Goal: Information Seeking & Learning: Learn about a topic

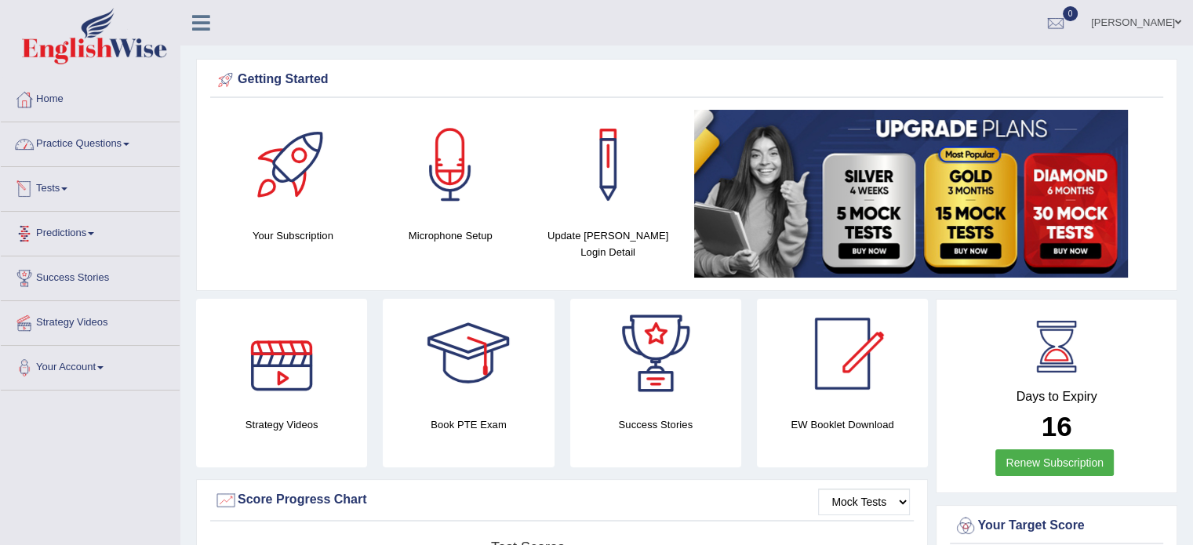
click at [44, 143] on link "Practice Questions" at bounding box center [90, 141] width 179 height 39
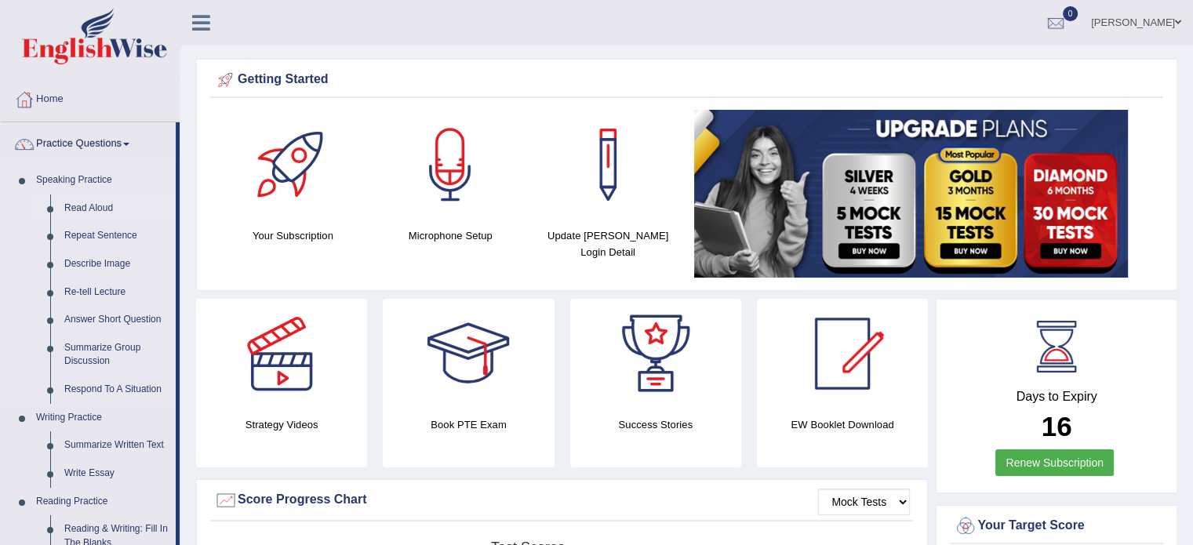
click at [98, 212] on link "Read Aloud" at bounding box center [116, 208] width 118 height 28
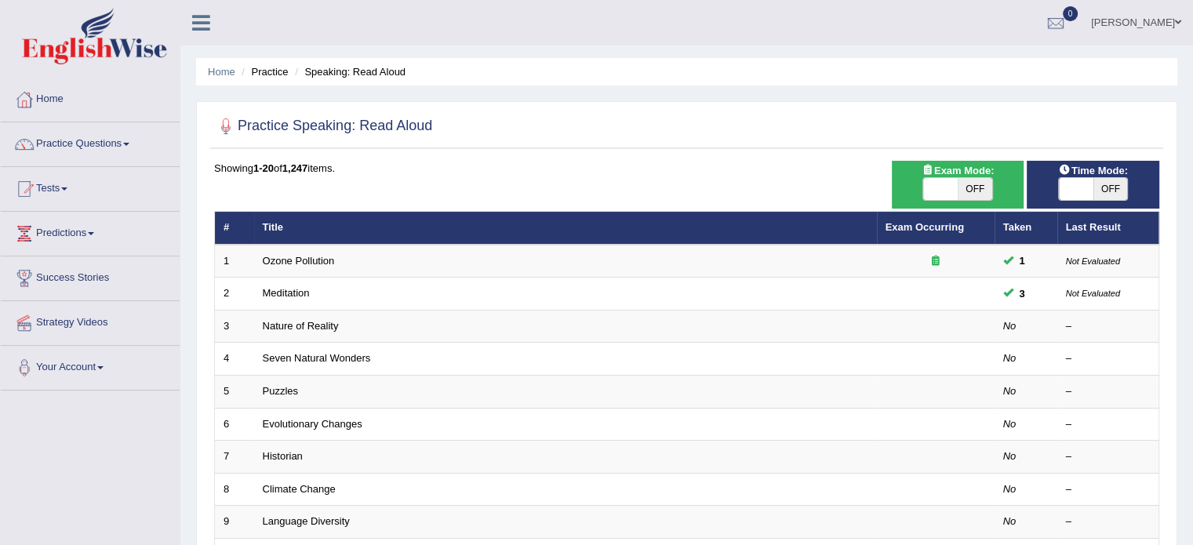
click at [977, 184] on span "OFF" at bounding box center [974, 189] width 35 height 22
checkbox input "true"
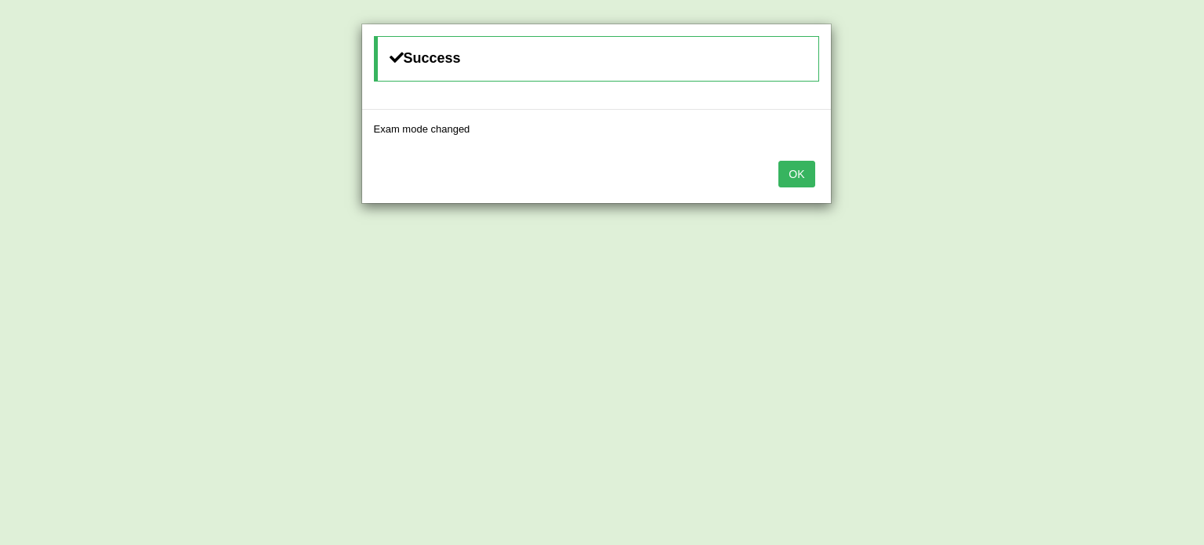
click at [814, 169] on button "OK" at bounding box center [797, 174] width 36 height 27
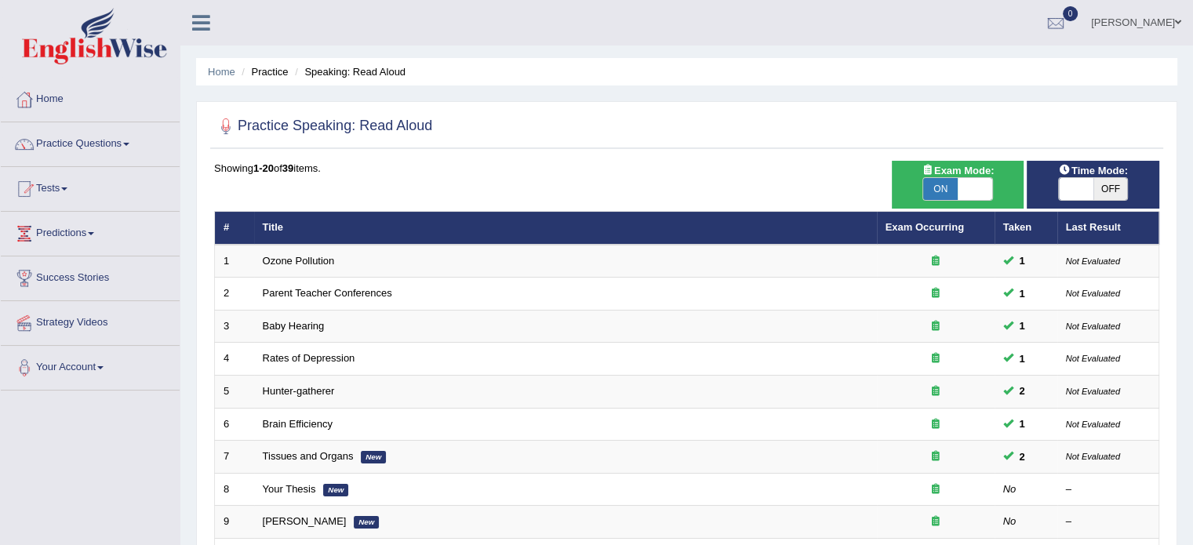
click at [1106, 191] on span "OFF" at bounding box center [1110, 189] width 35 height 22
checkbox input "true"
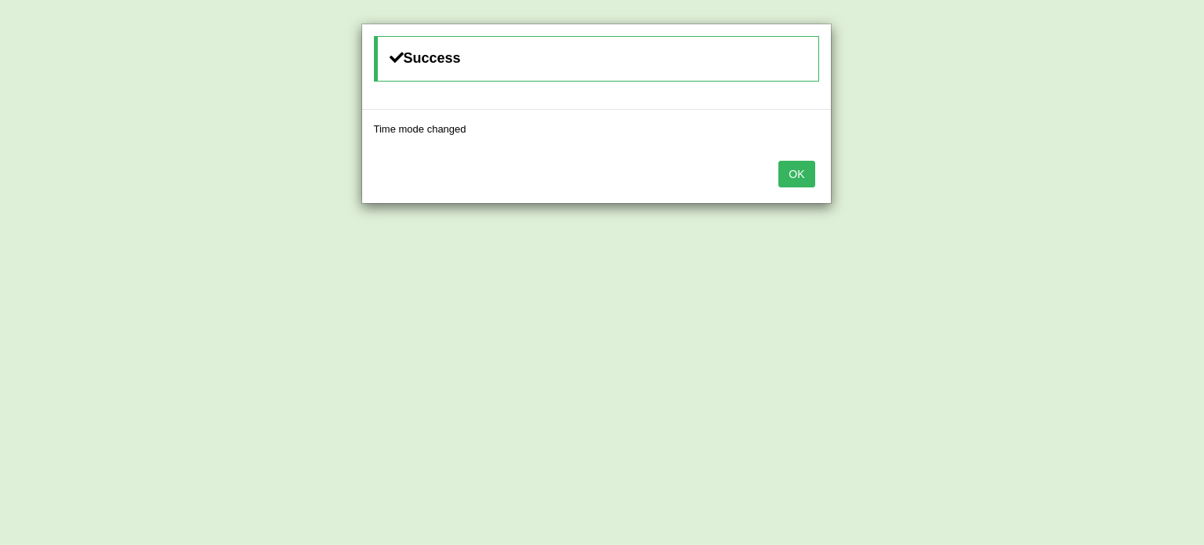
click at [800, 182] on button "OK" at bounding box center [797, 174] width 36 height 27
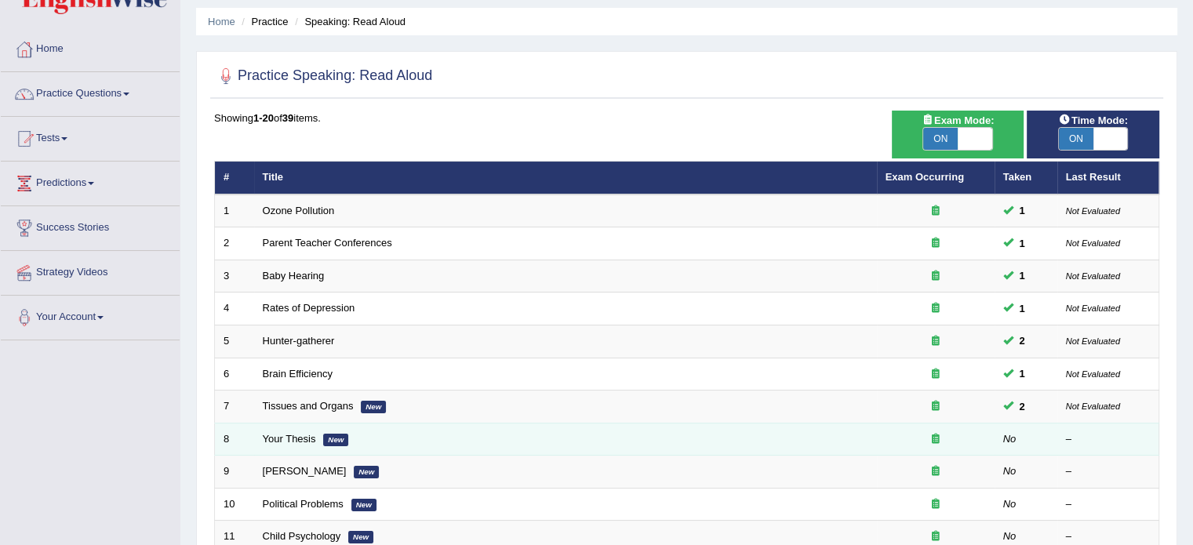
scroll to position [157, 0]
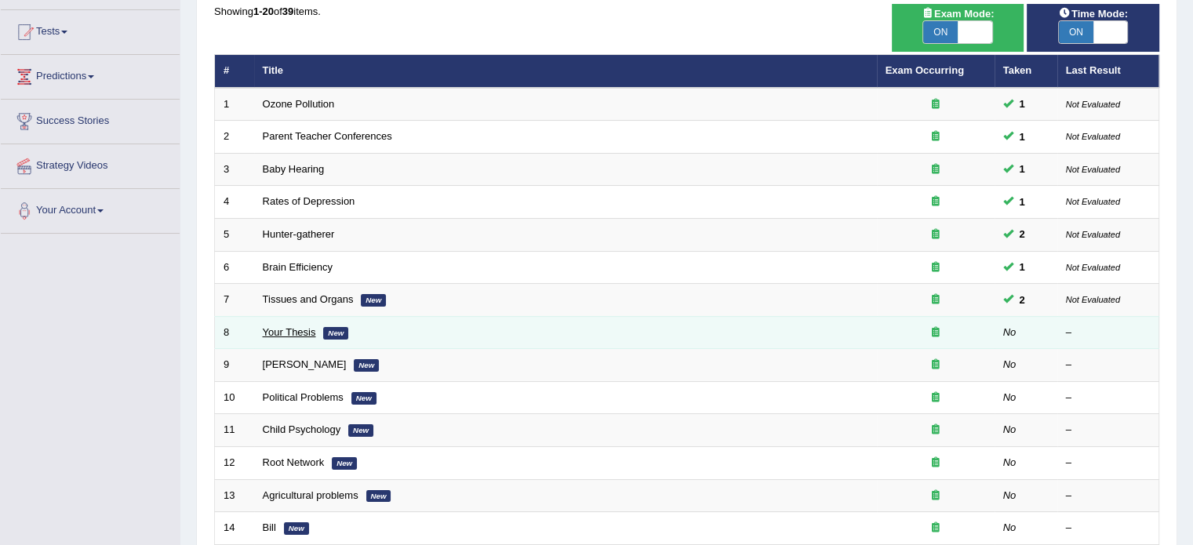
click at [300, 329] on link "Your Thesis" at bounding box center [289, 332] width 53 height 12
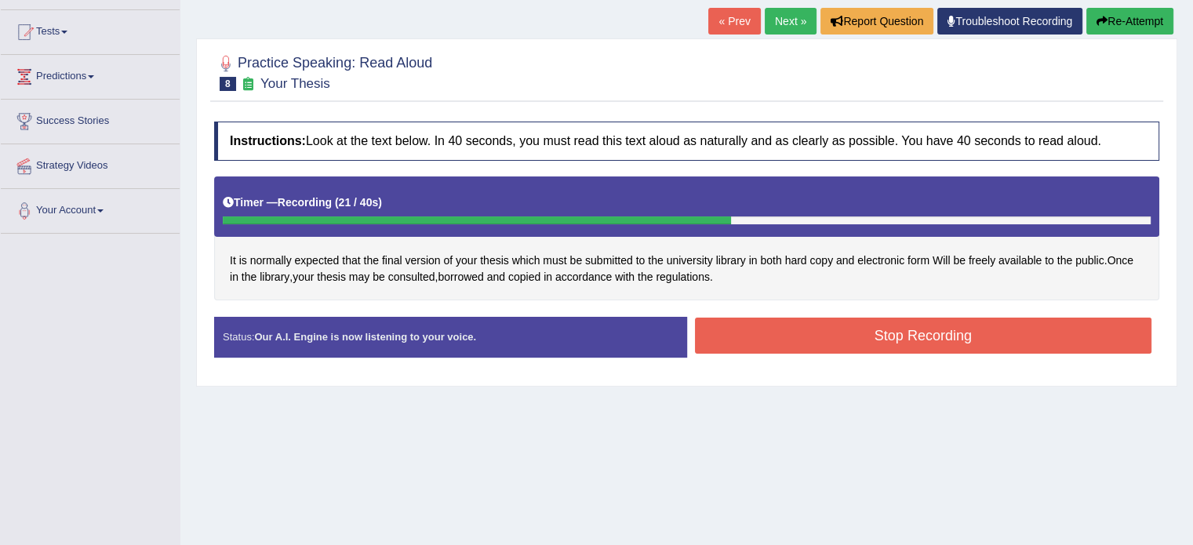
click at [749, 323] on button "Stop Recording" at bounding box center [923, 336] width 457 height 36
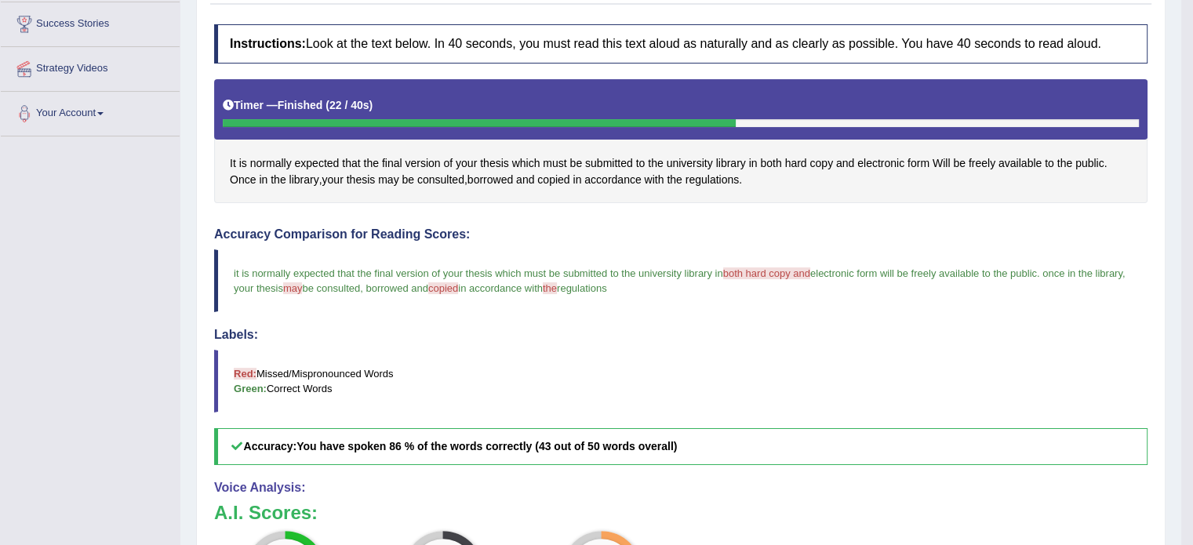
scroll to position [53, 0]
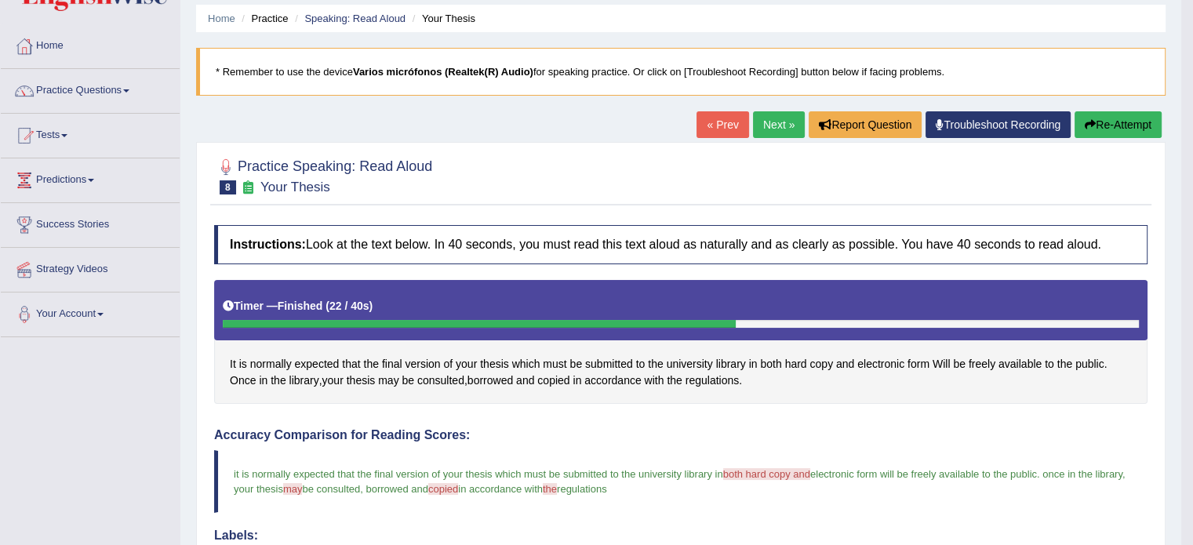
click at [772, 129] on link "Next »" at bounding box center [779, 124] width 52 height 27
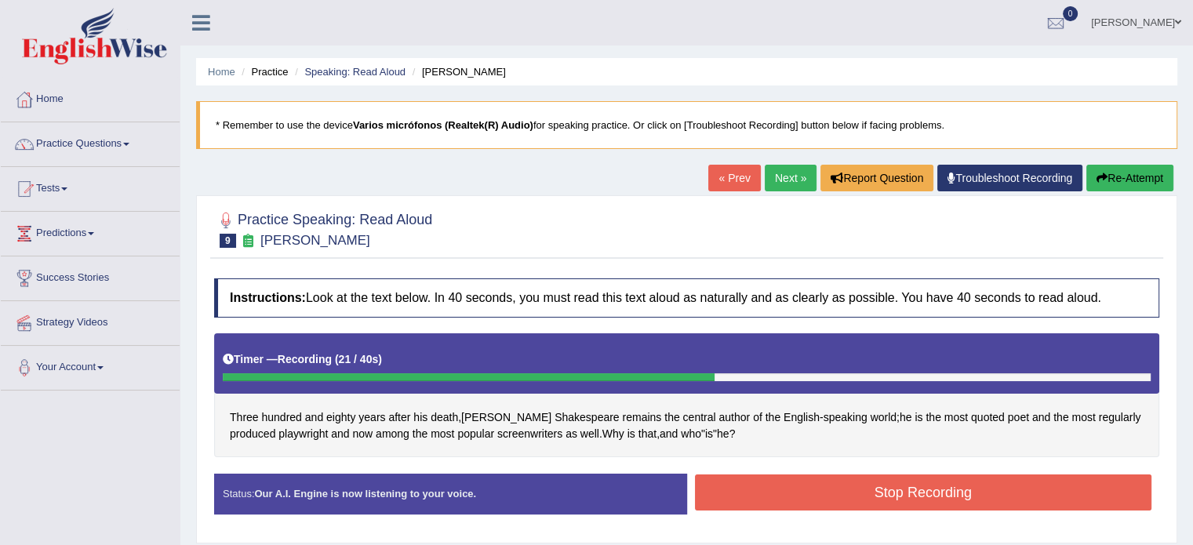
click at [812, 499] on button "Stop Recording" at bounding box center [923, 492] width 457 height 36
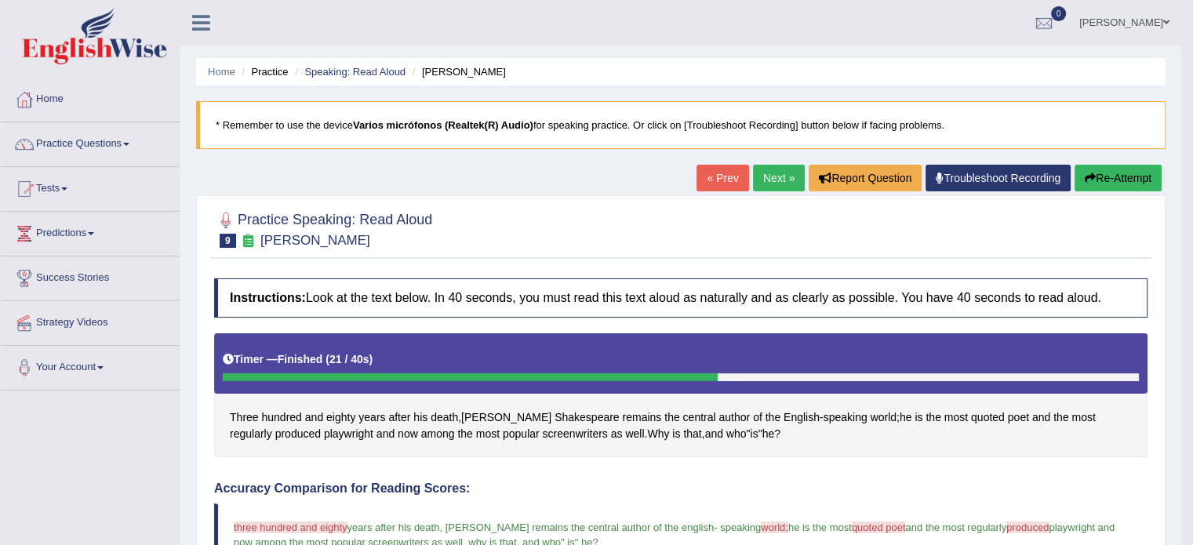
click at [777, 184] on link "Next »" at bounding box center [779, 178] width 52 height 27
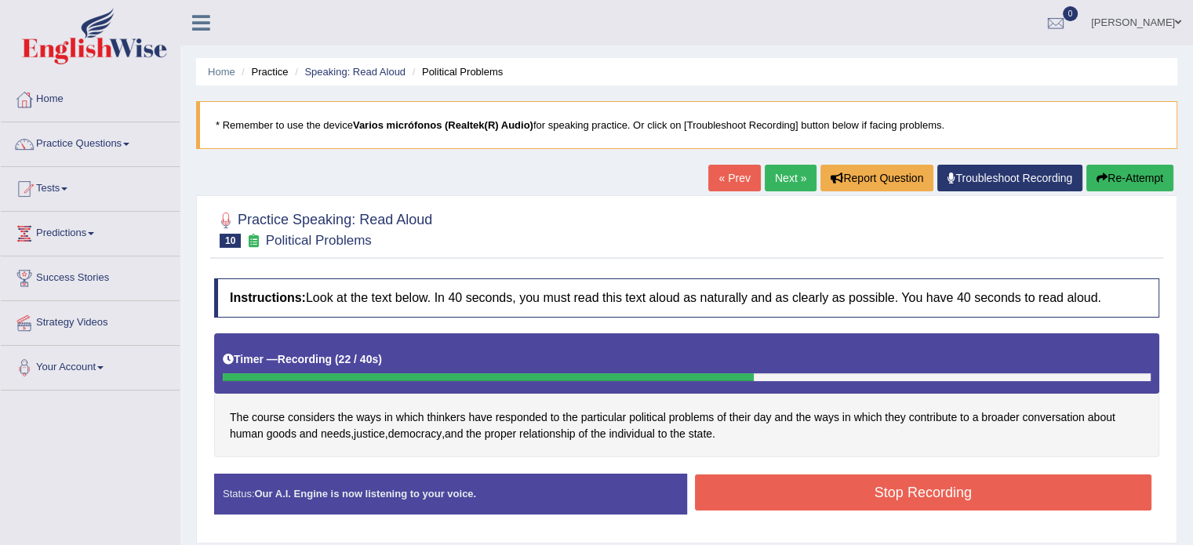
click at [837, 496] on button "Stop Recording" at bounding box center [923, 492] width 457 height 36
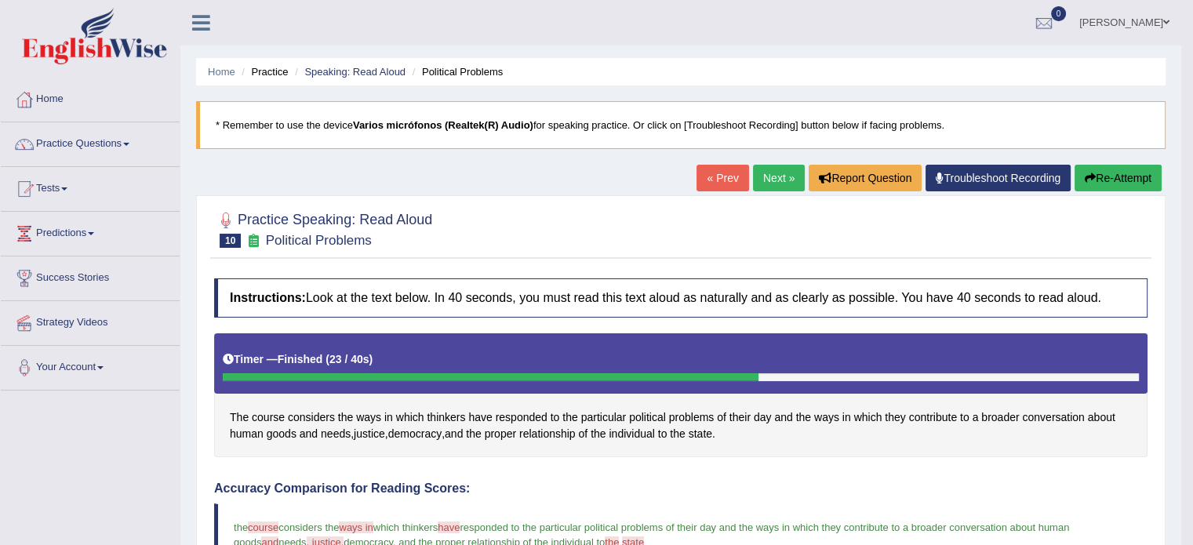
click at [768, 178] on link "Next »" at bounding box center [779, 178] width 52 height 27
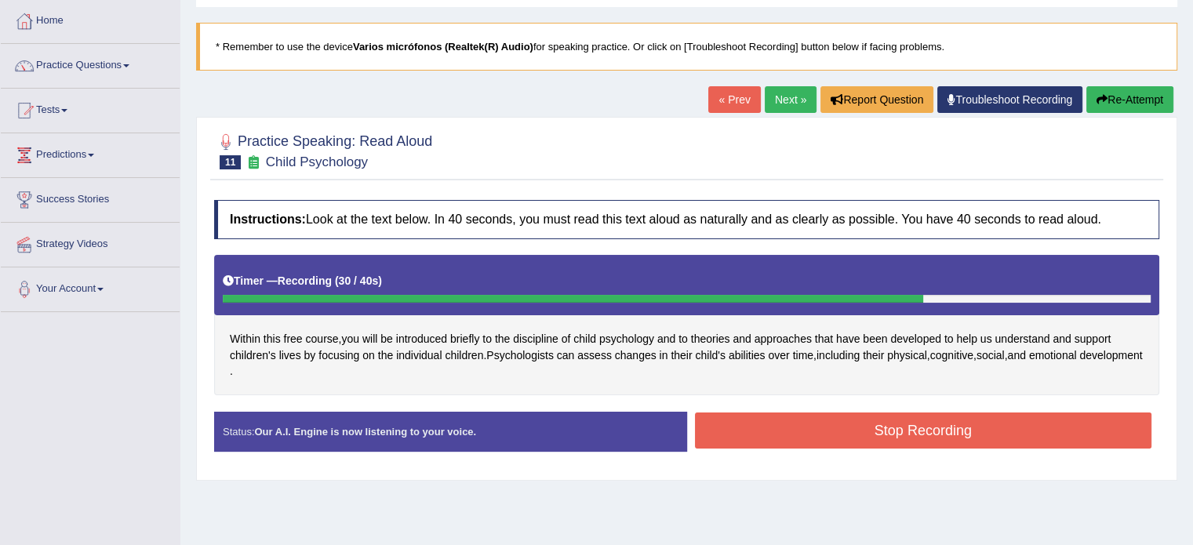
click at [825, 428] on button "Stop Recording" at bounding box center [923, 430] width 457 height 36
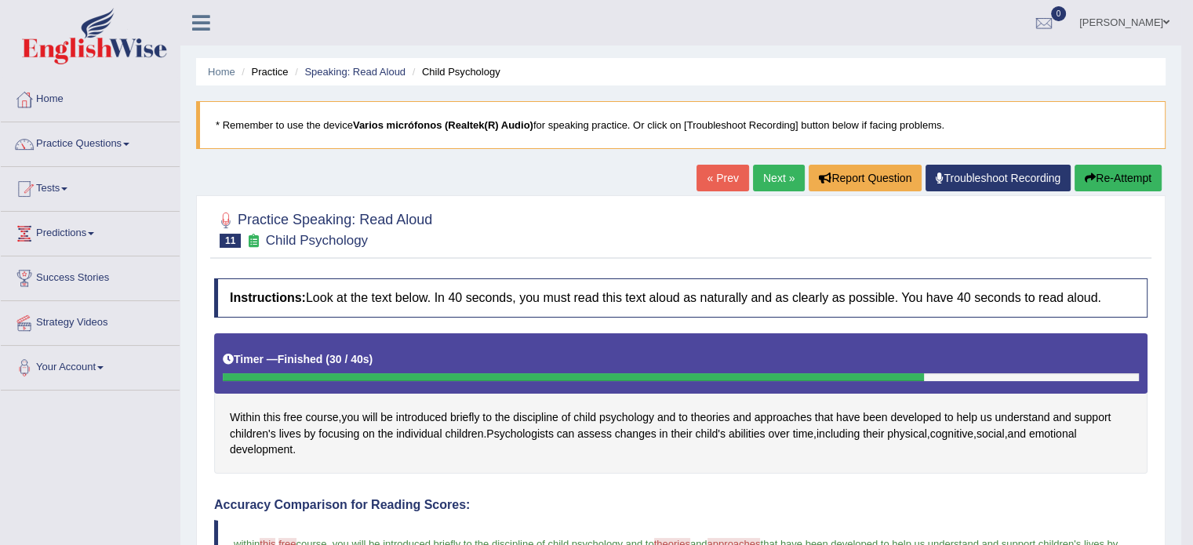
click at [756, 176] on link "Next »" at bounding box center [779, 178] width 52 height 27
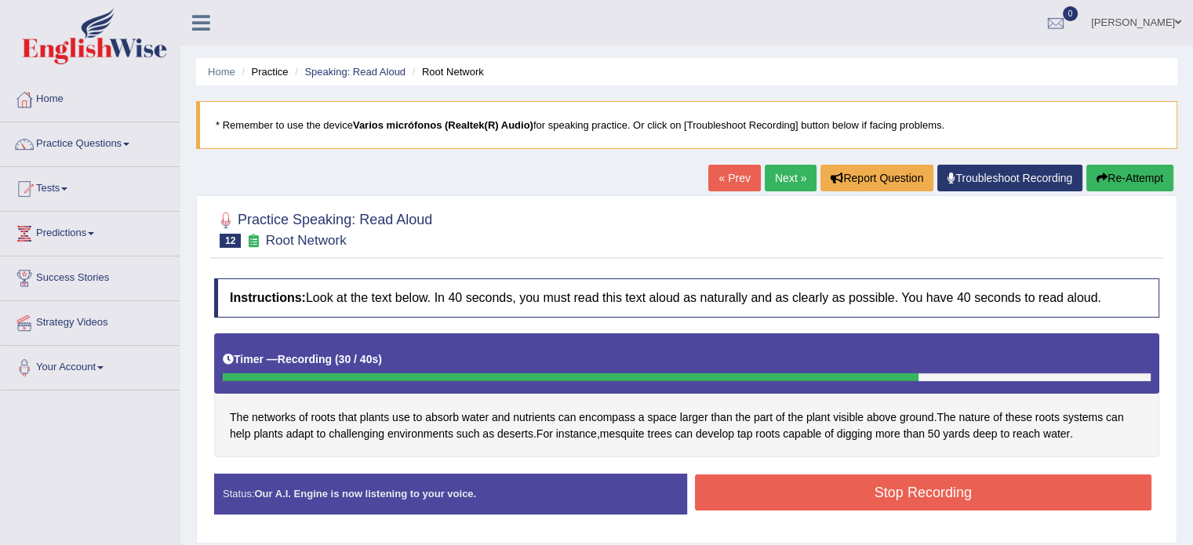
click at [885, 495] on button "Stop Recording" at bounding box center [923, 492] width 457 height 36
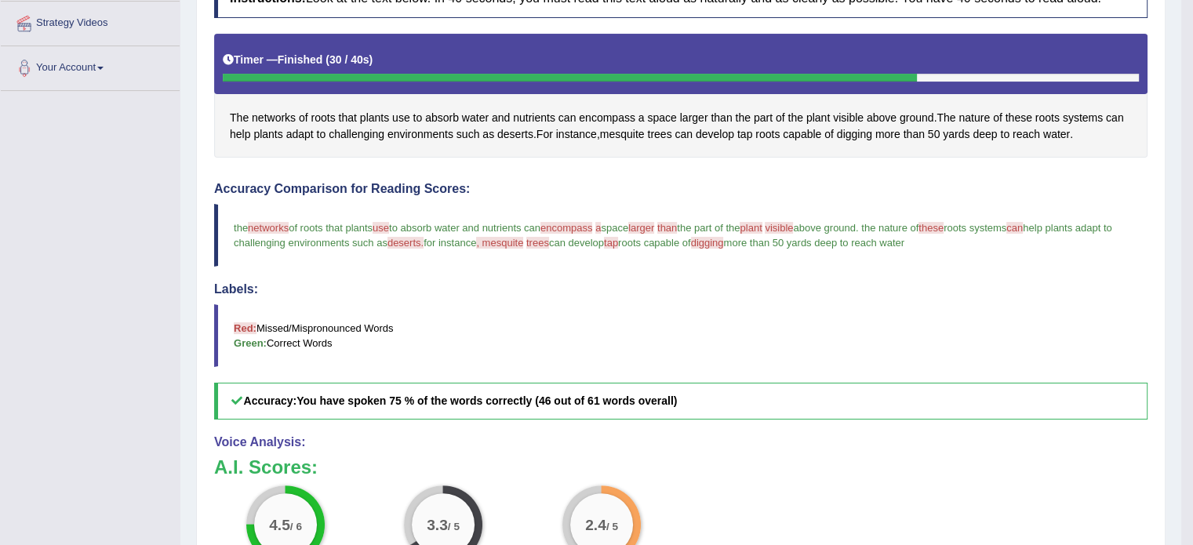
scroll to position [78, 0]
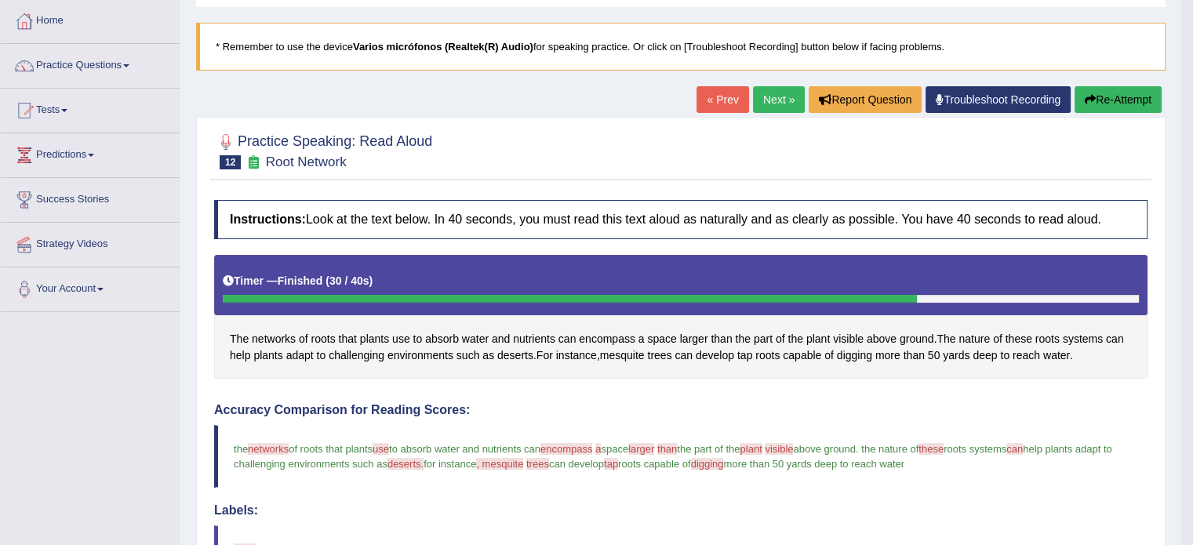
click at [761, 100] on link "Next »" at bounding box center [779, 99] width 52 height 27
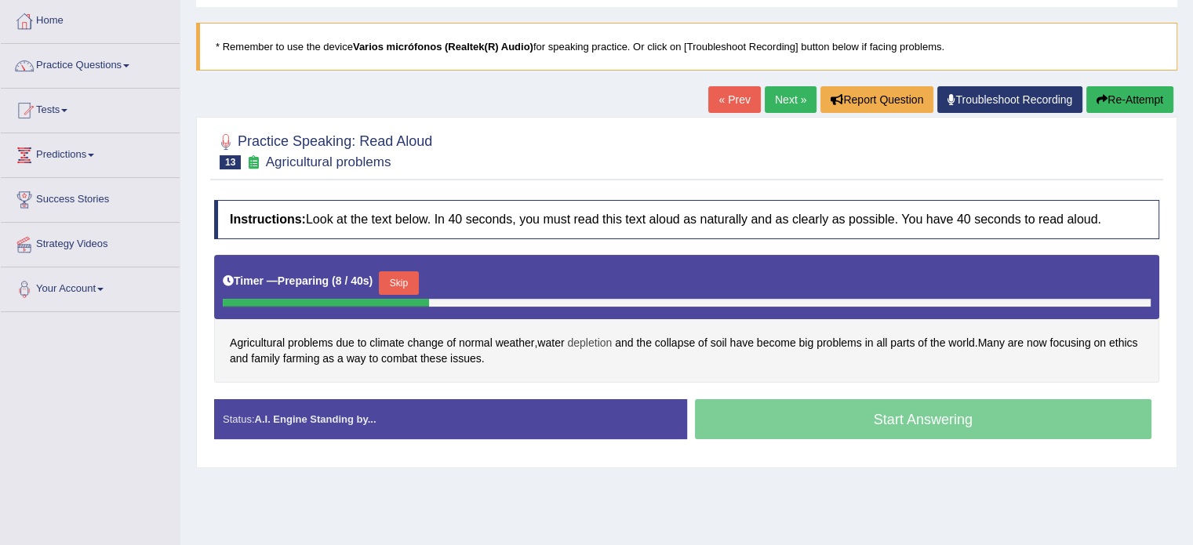
click at [602, 341] on span "depletion" at bounding box center [589, 343] width 45 height 16
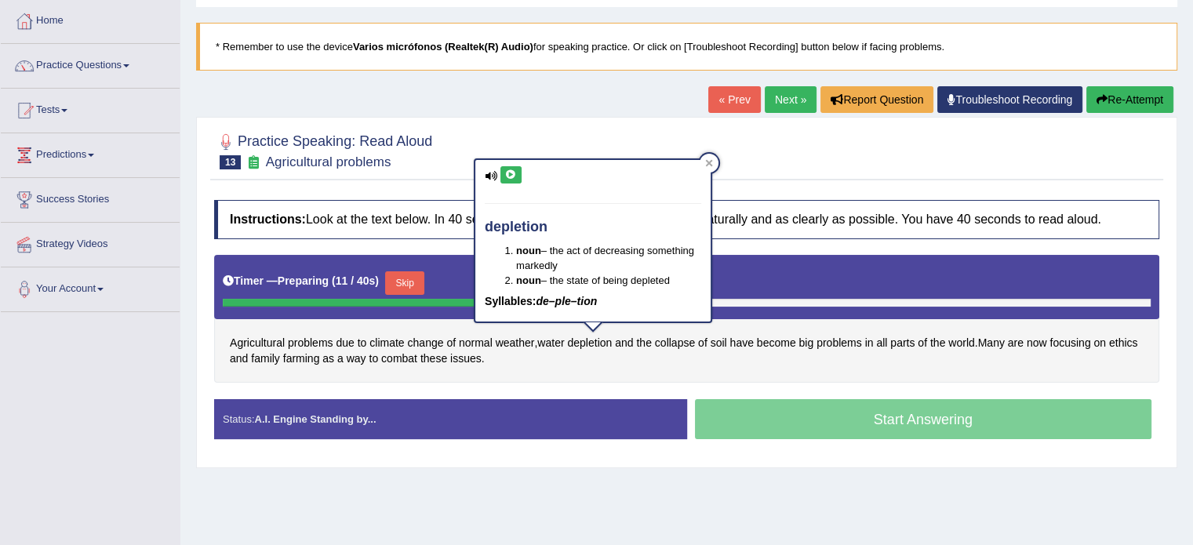
click at [505, 178] on icon at bounding box center [511, 174] width 12 height 9
click at [508, 172] on icon at bounding box center [511, 174] width 12 height 9
click at [707, 158] on div at bounding box center [708, 163] width 19 height 19
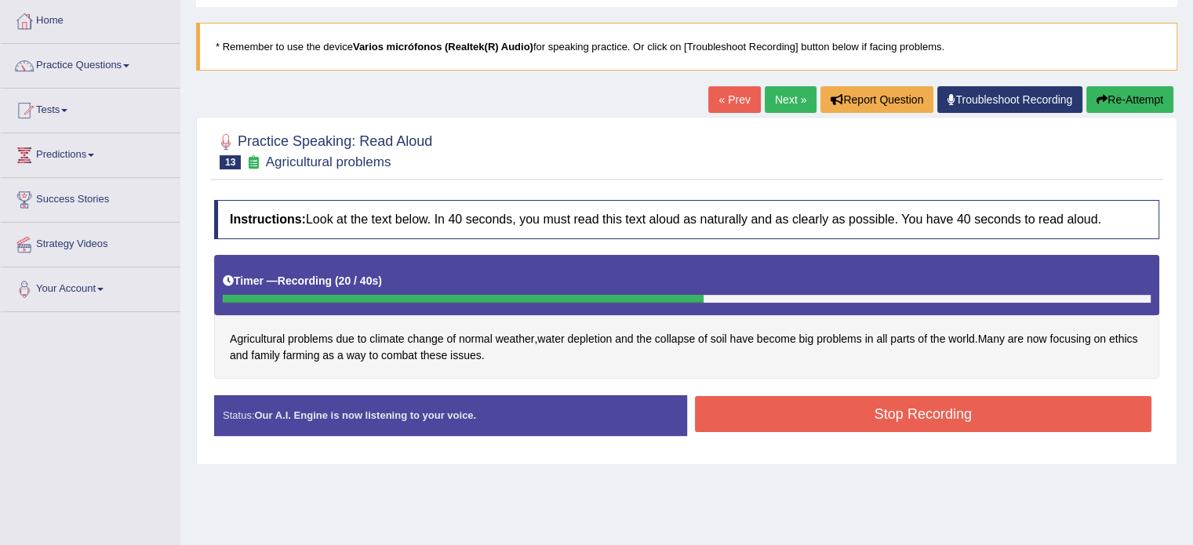
click at [809, 417] on button "Stop Recording" at bounding box center [923, 414] width 457 height 36
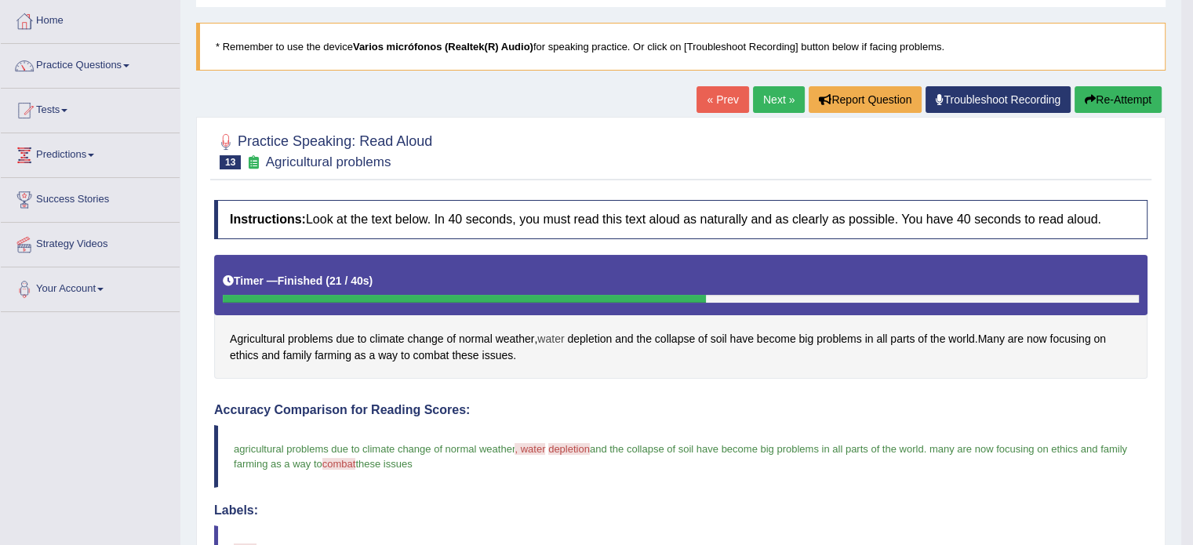
click at [543, 338] on span "water" at bounding box center [550, 339] width 27 height 16
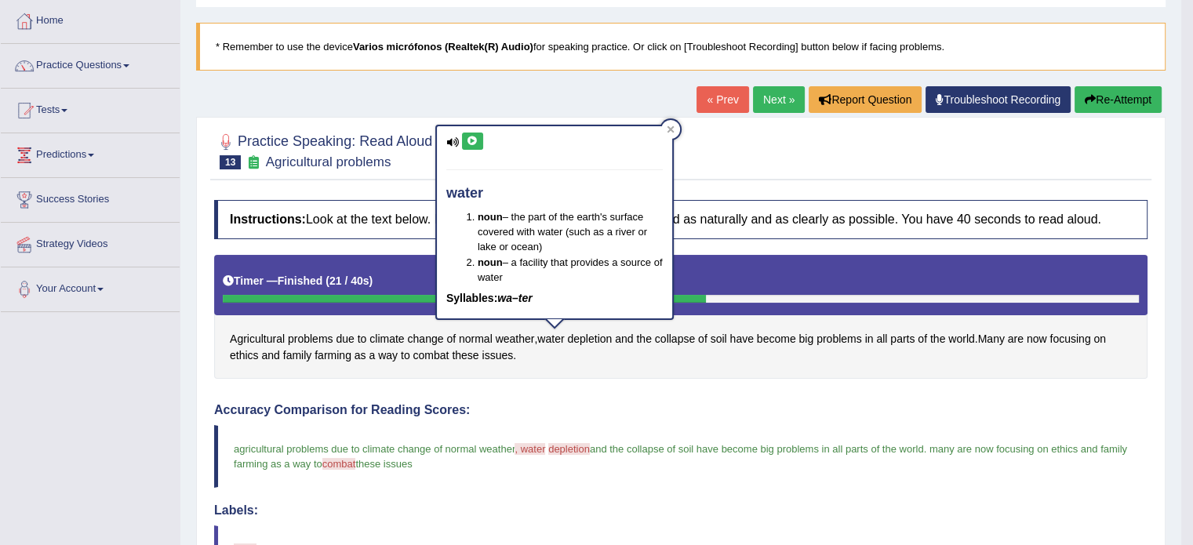
click at [474, 136] on icon at bounding box center [473, 140] width 12 height 9
click at [565, 438] on blockquote "agricultural problems due to climate change of normal weather , water depletion…" at bounding box center [680, 456] width 933 height 63
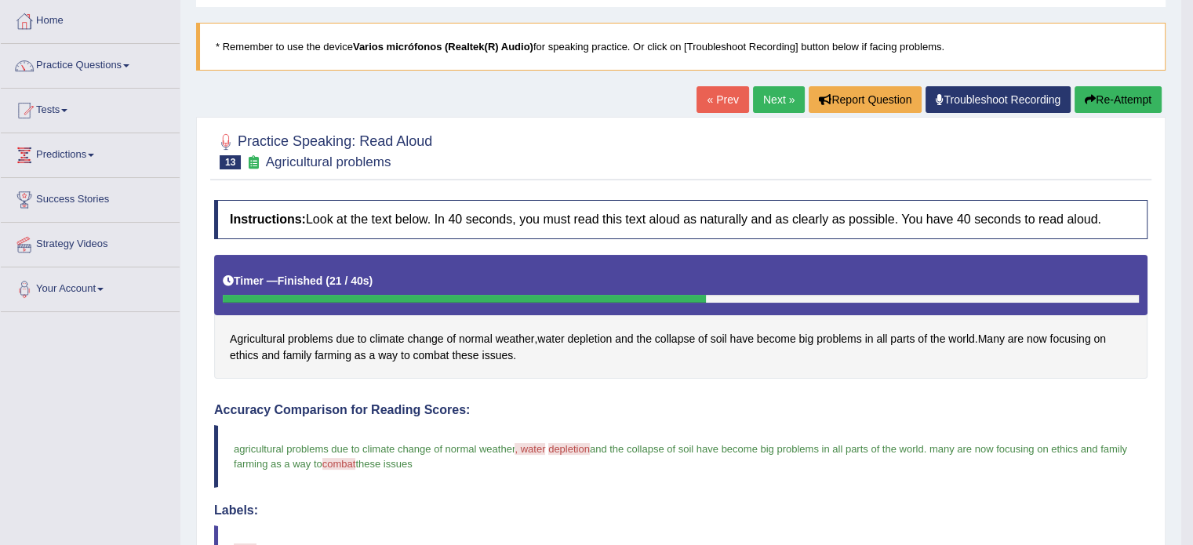
click at [571, 444] on span "depletion" at bounding box center [569, 449] width 42 height 12
click at [577, 341] on span "depletion" at bounding box center [589, 339] width 45 height 16
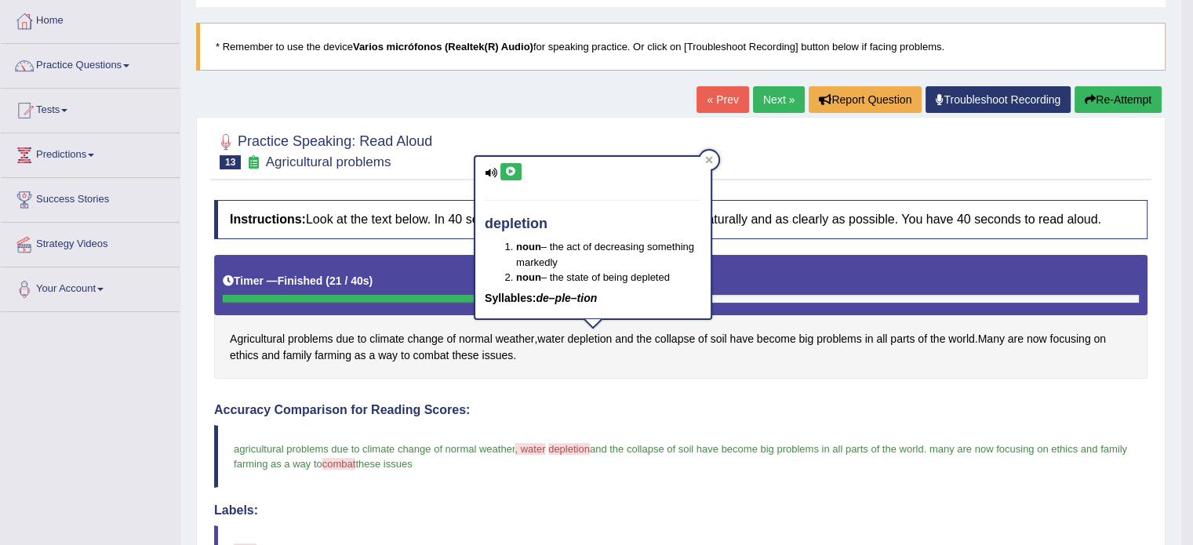
click at [510, 167] on icon at bounding box center [511, 171] width 12 height 9
click at [608, 472] on blockquote "agricultural problems due to climate change of normal weather , water depletion…" at bounding box center [680, 456] width 933 height 63
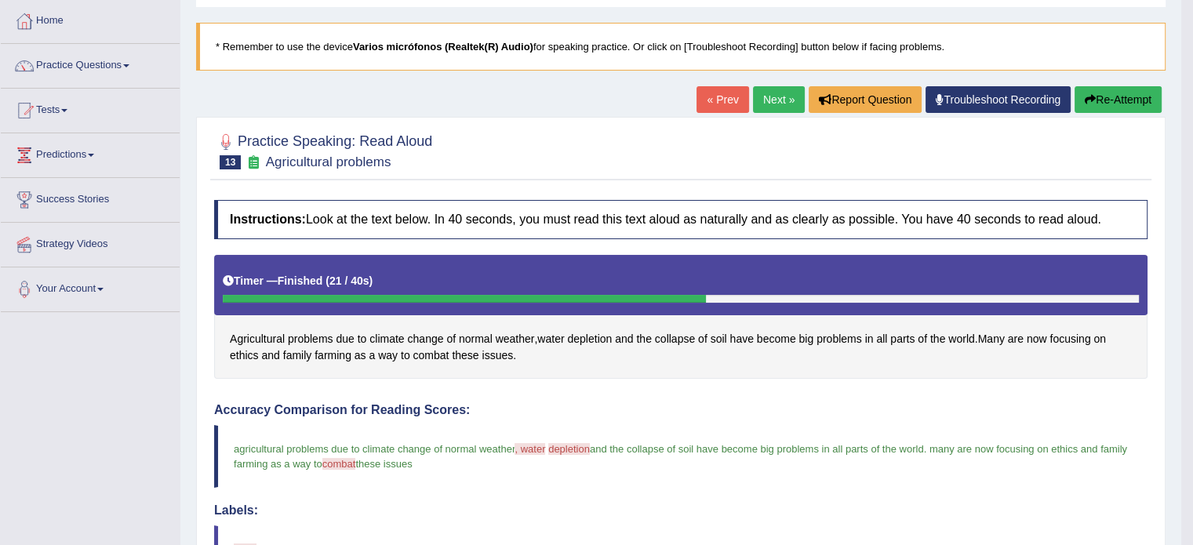
scroll to position [157, 0]
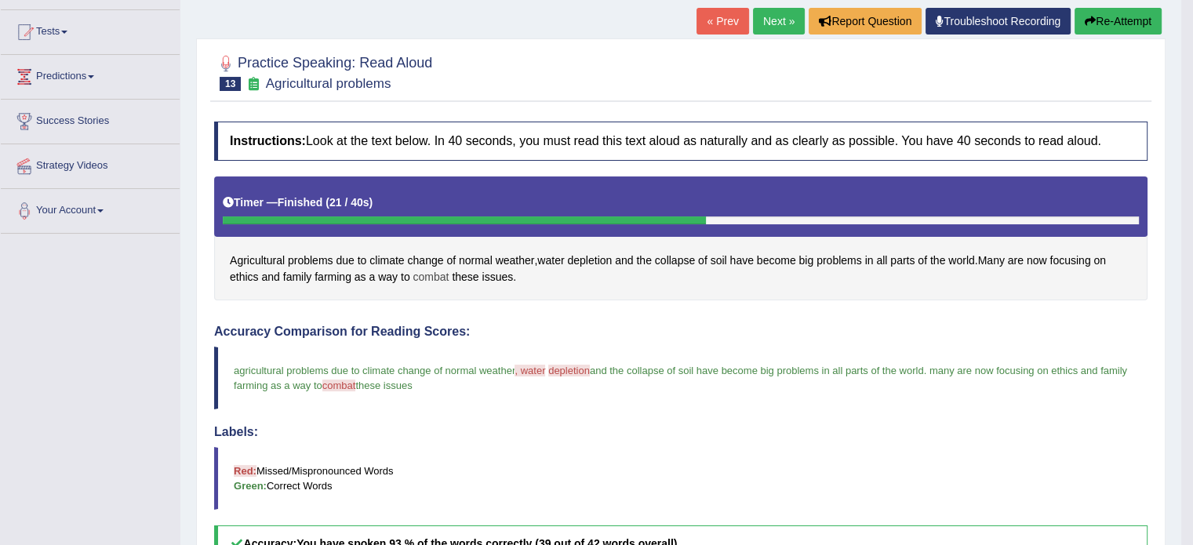
click at [423, 269] on span "combat" at bounding box center [431, 277] width 36 height 16
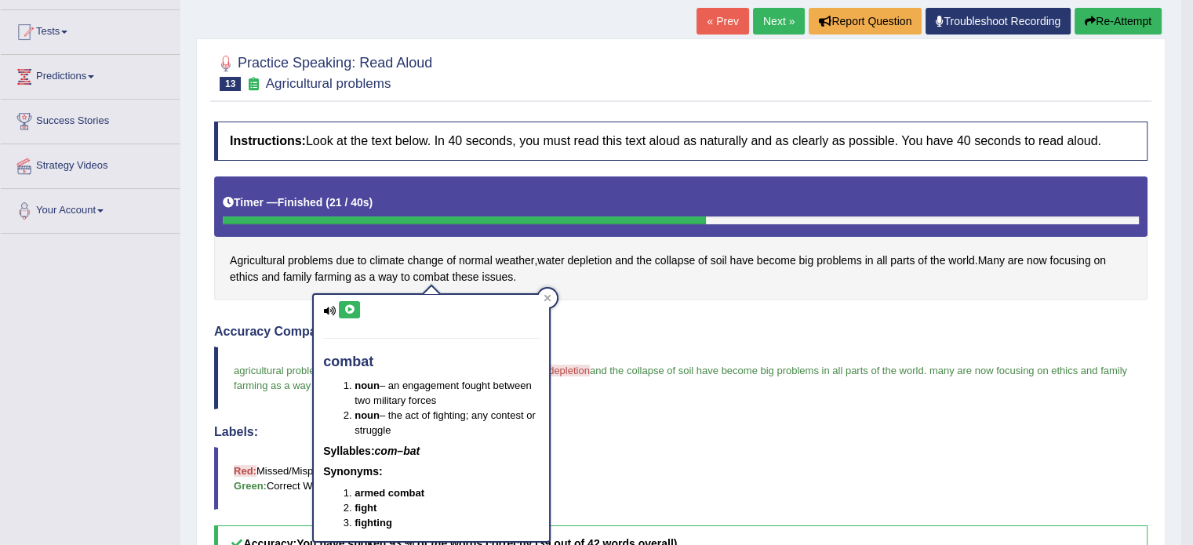
click at [347, 311] on icon at bounding box center [349, 309] width 12 height 9
click at [549, 262] on span "water" at bounding box center [550, 260] width 27 height 16
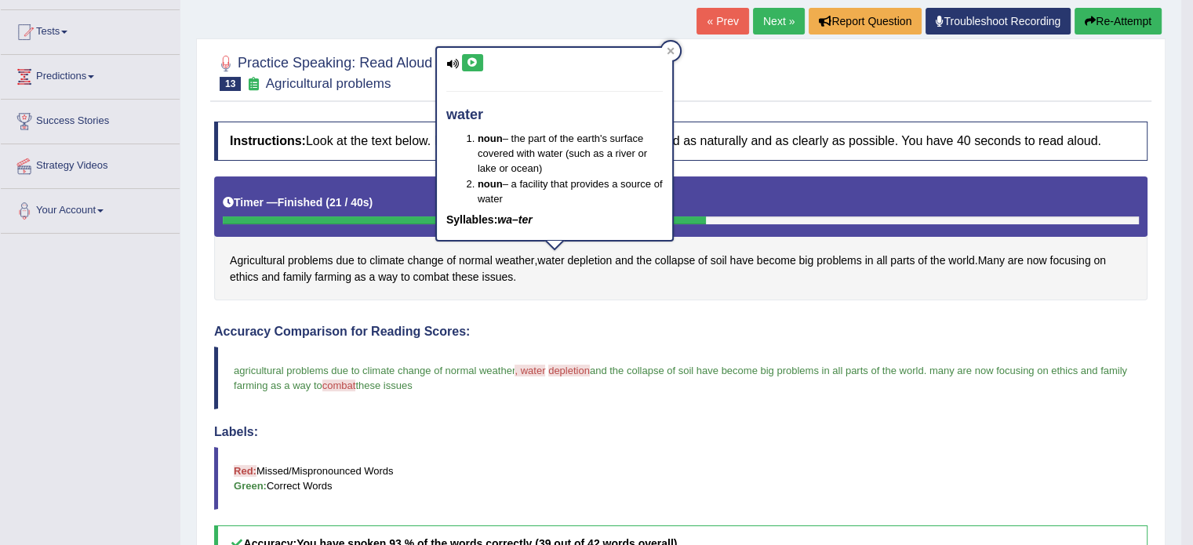
click at [477, 62] on icon at bounding box center [473, 62] width 12 height 9
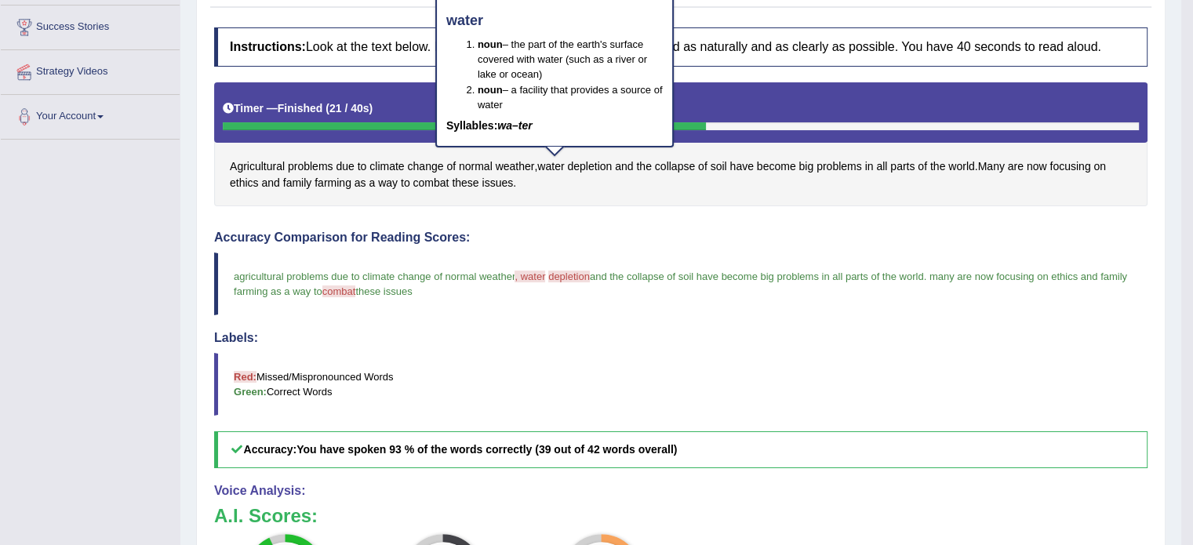
scroll to position [0, 0]
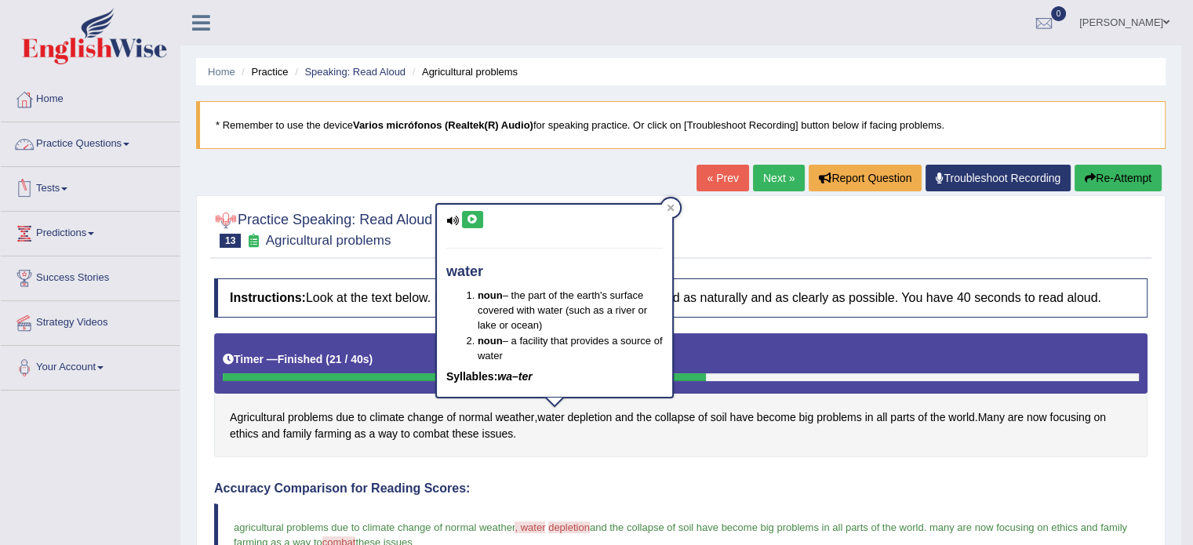
click at [70, 145] on link "Practice Questions" at bounding box center [90, 141] width 179 height 39
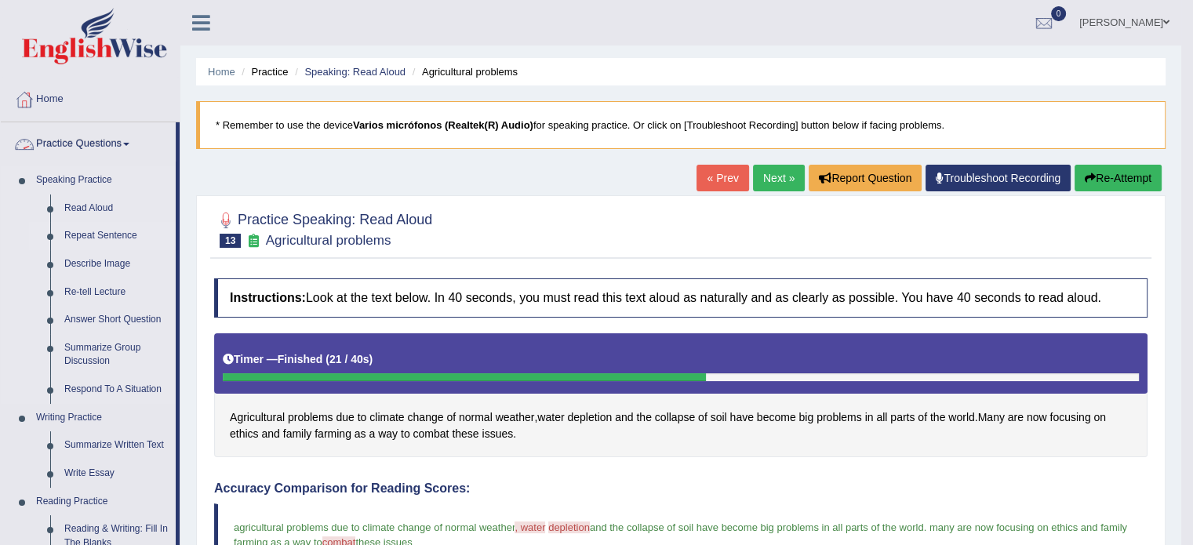
click at [107, 231] on link "Repeat Sentence" at bounding box center [116, 236] width 118 height 28
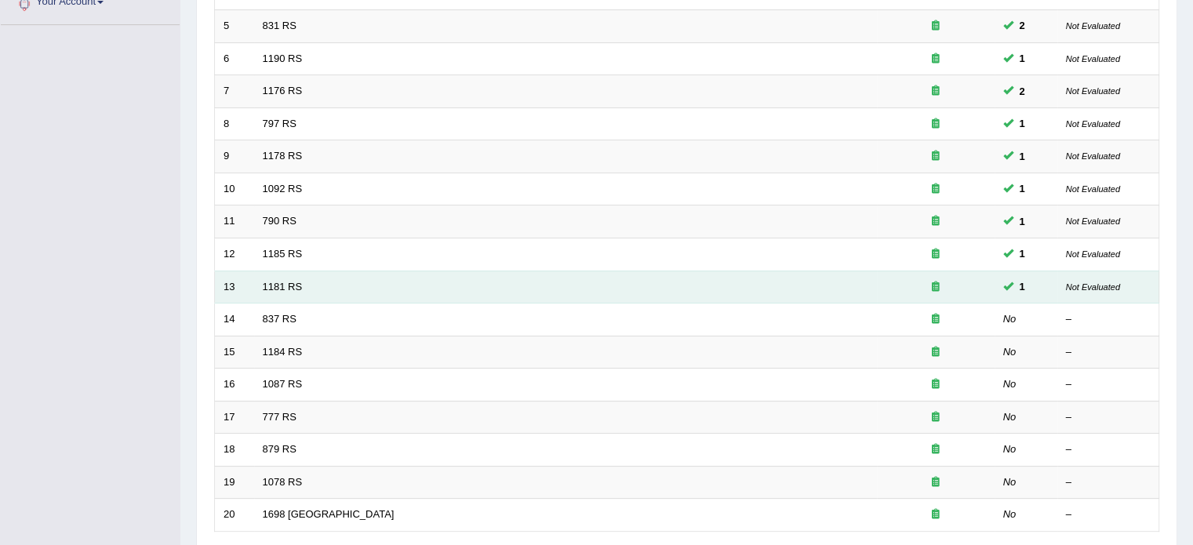
scroll to position [392, 0]
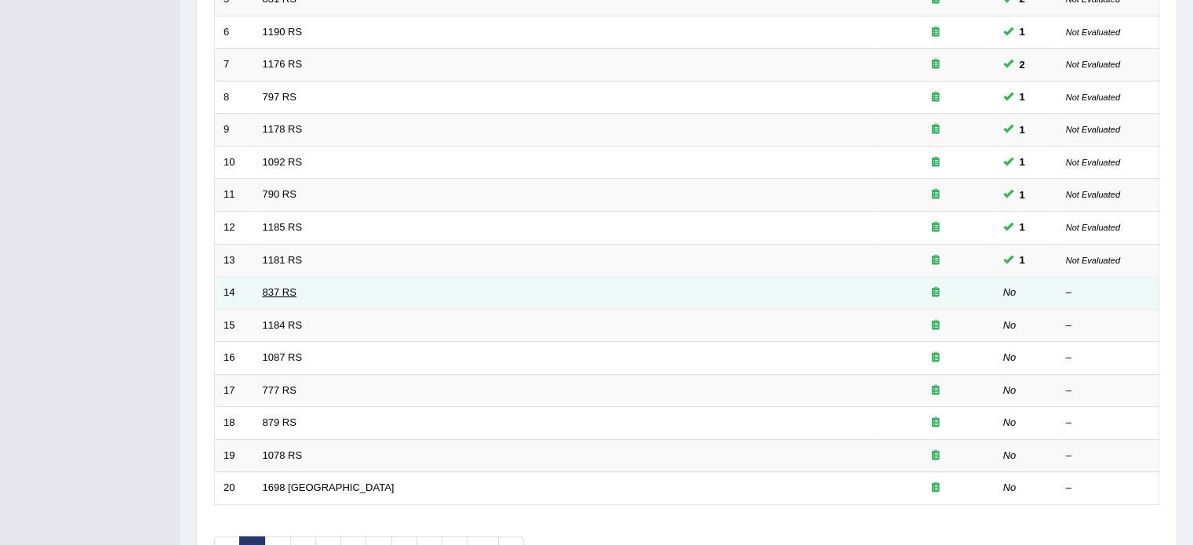
click at [267, 292] on link "837 RS" at bounding box center [280, 292] width 34 height 12
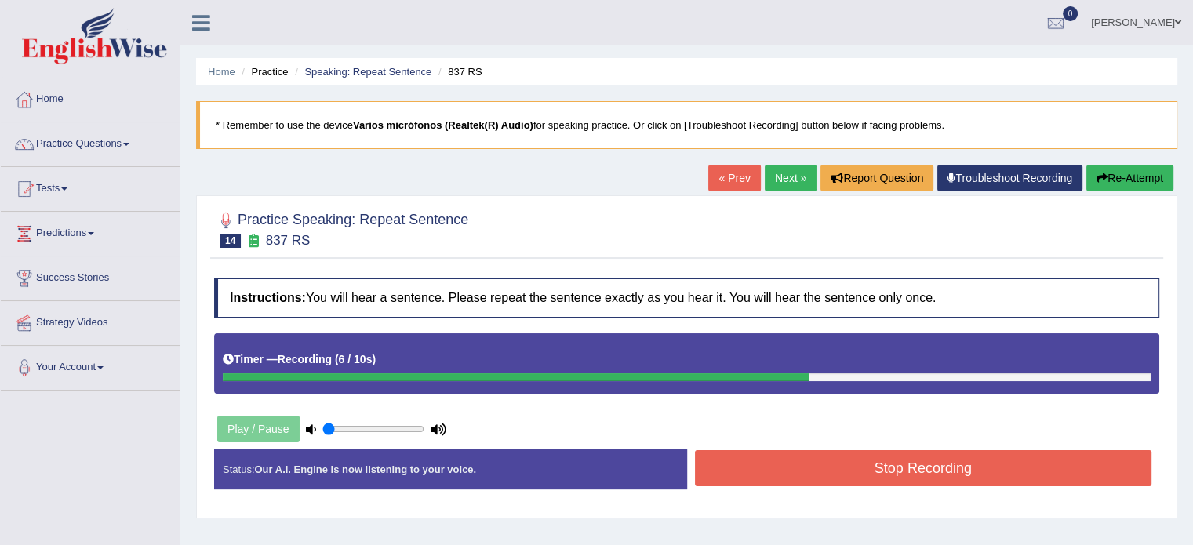
click at [865, 468] on button "Stop Recording" at bounding box center [923, 468] width 457 height 36
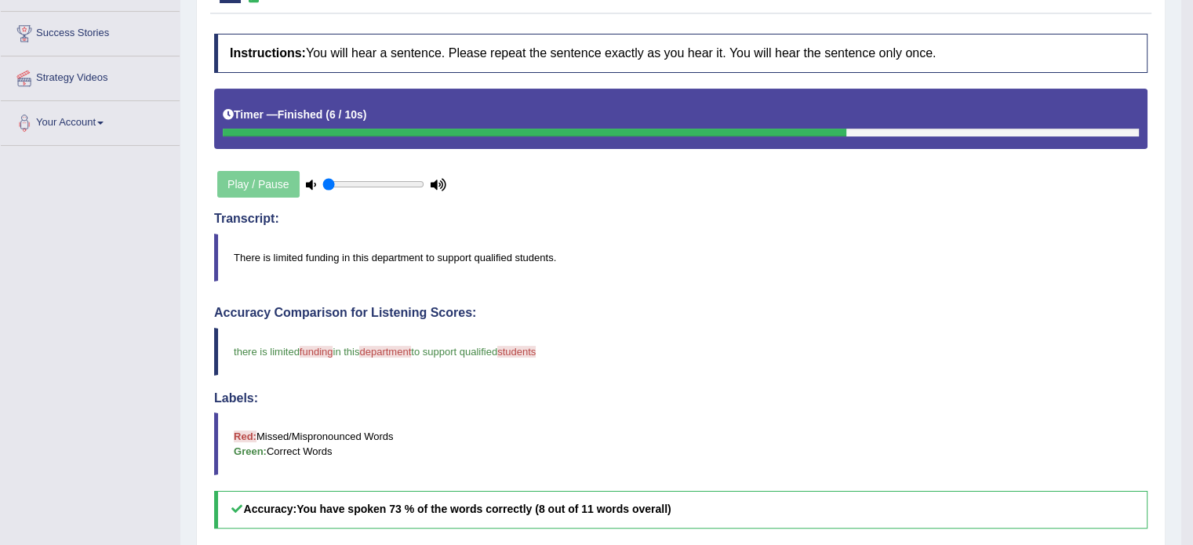
scroll to position [78, 0]
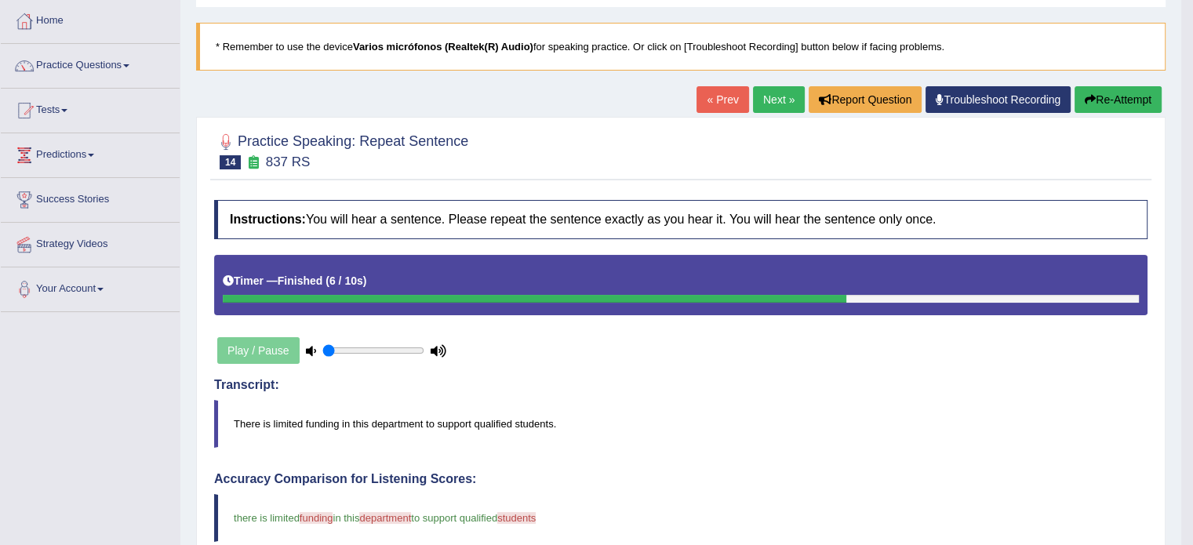
click at [757, 102] on link "Next »" at bounding box center [779, 99] width 52 height 27
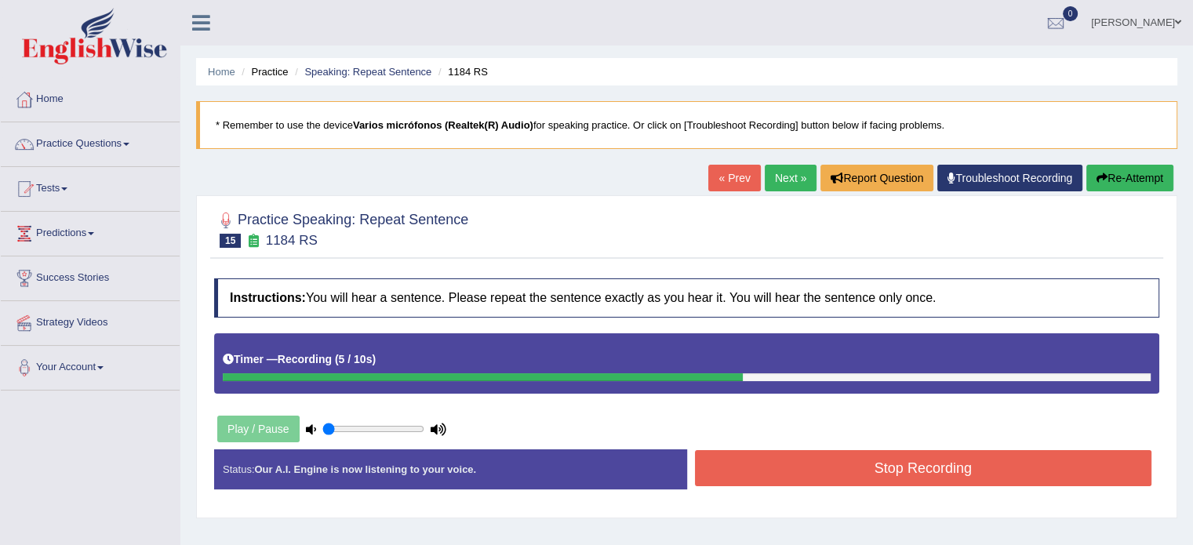
click at [848, 470] on button "Stop Recording" at bounding box center [923, 468] width 457 height 36
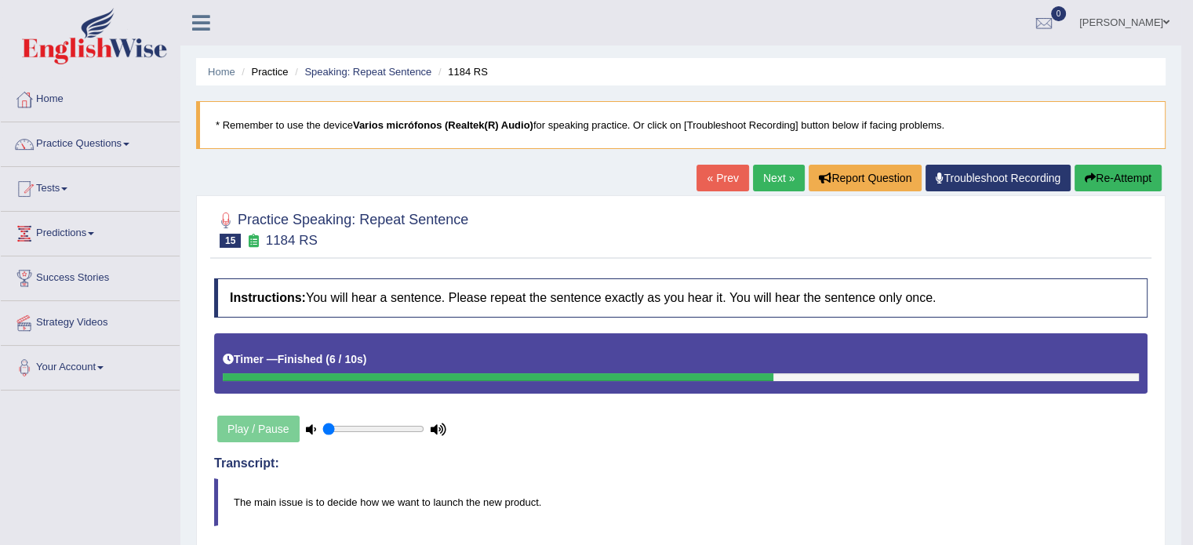
click at [768, 173] on link "Next »" at bounding box center [779, 178] width 52 height 27
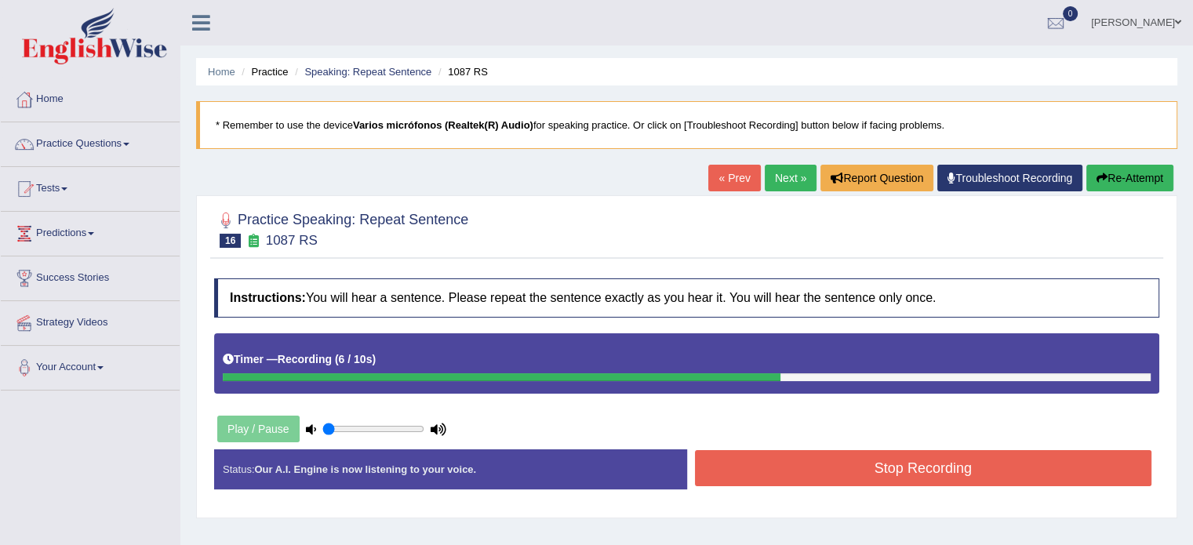
click at [720, 473] on button "Stop Recording" at bounding box center [923, 468] width 457 height 36
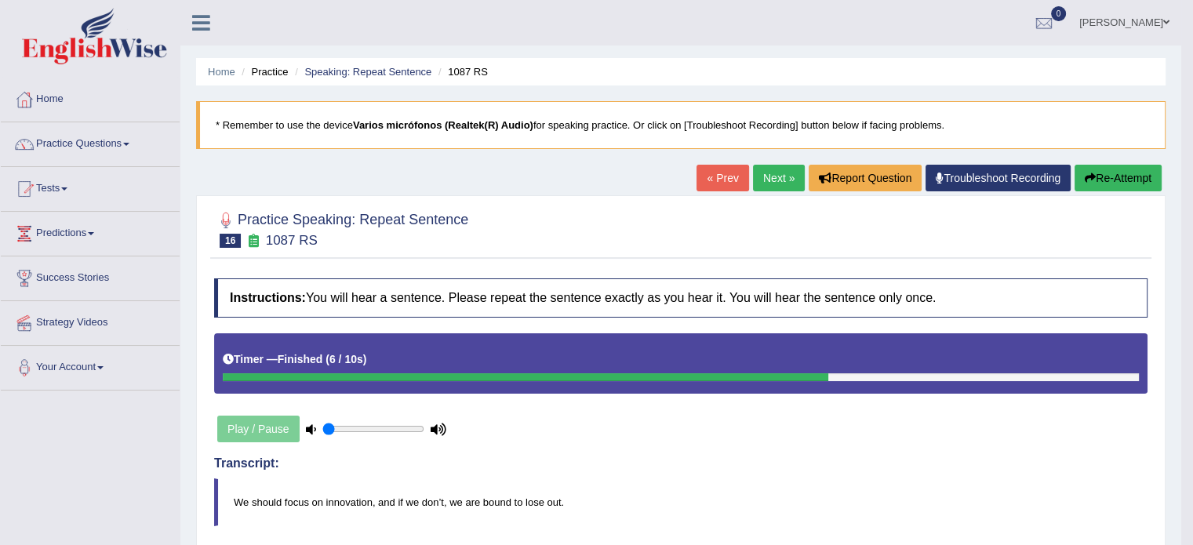
click at [765, 185] on link "Next »" at bounding box center [779, 178] width 52 height 27
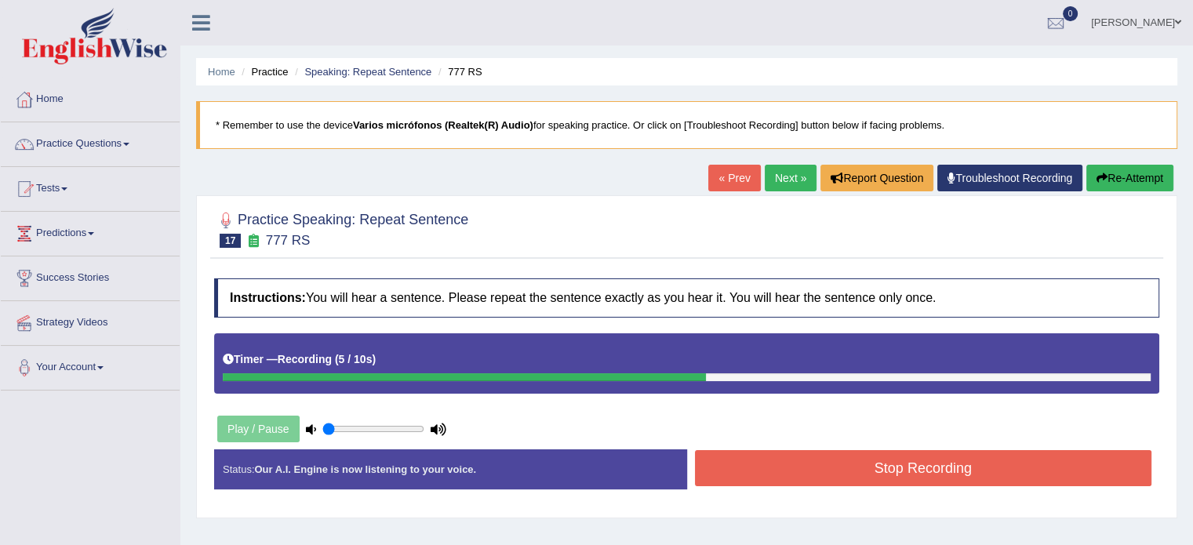
click at [745, 470] on button "Stop Recording" at bounding box center [923, 468] width 457 height 36
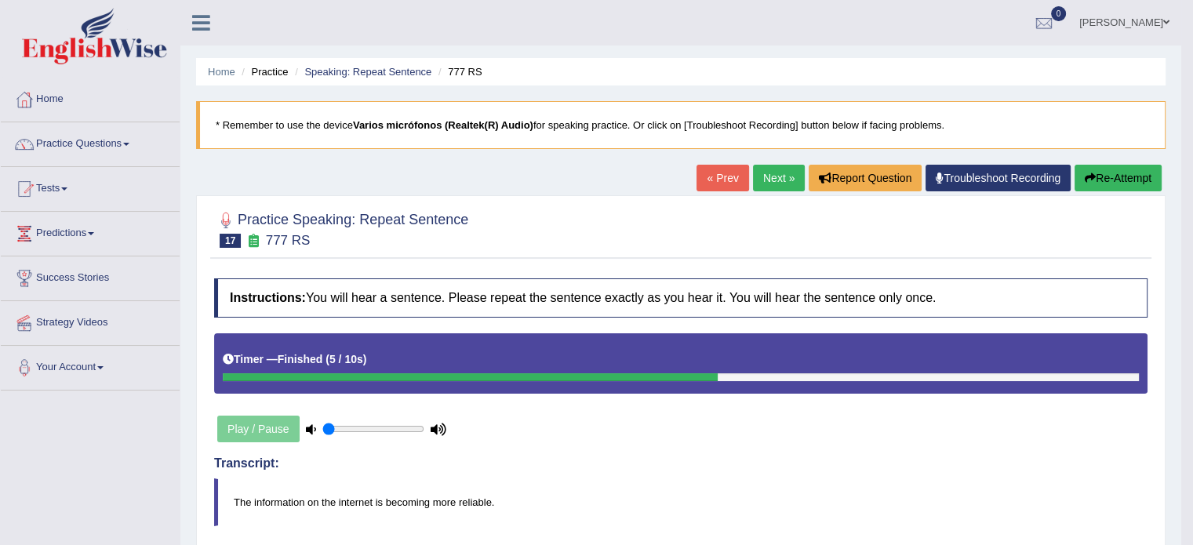
click at [771, 183] on link "Next »" at bounding box center [779, 178] width 52 height 27
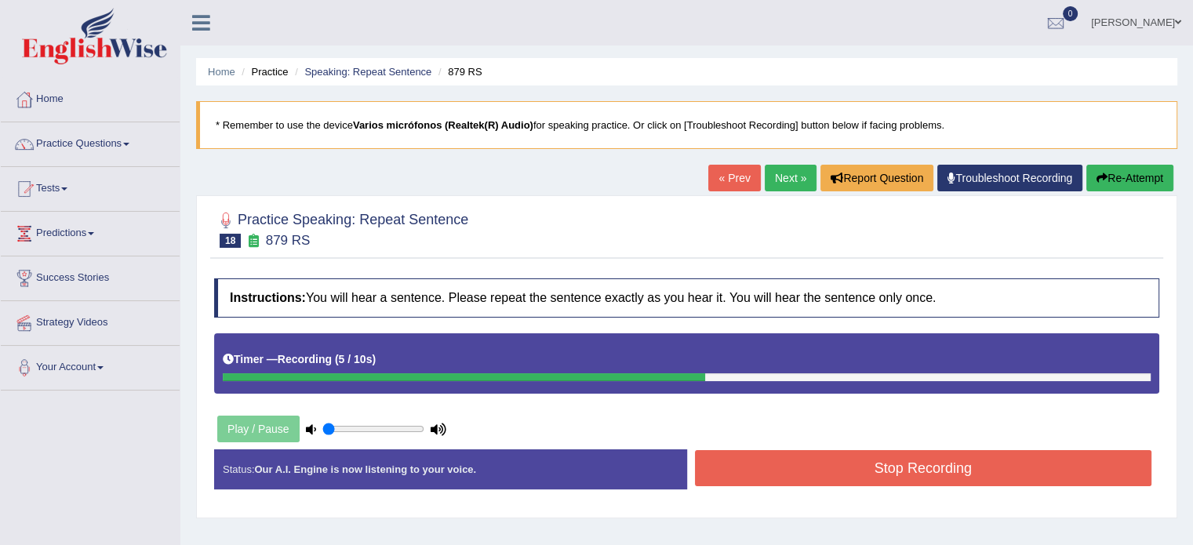
click at [781, 457] on button "Stop Recording" at bounding box center [923, 468] width 457 height 36
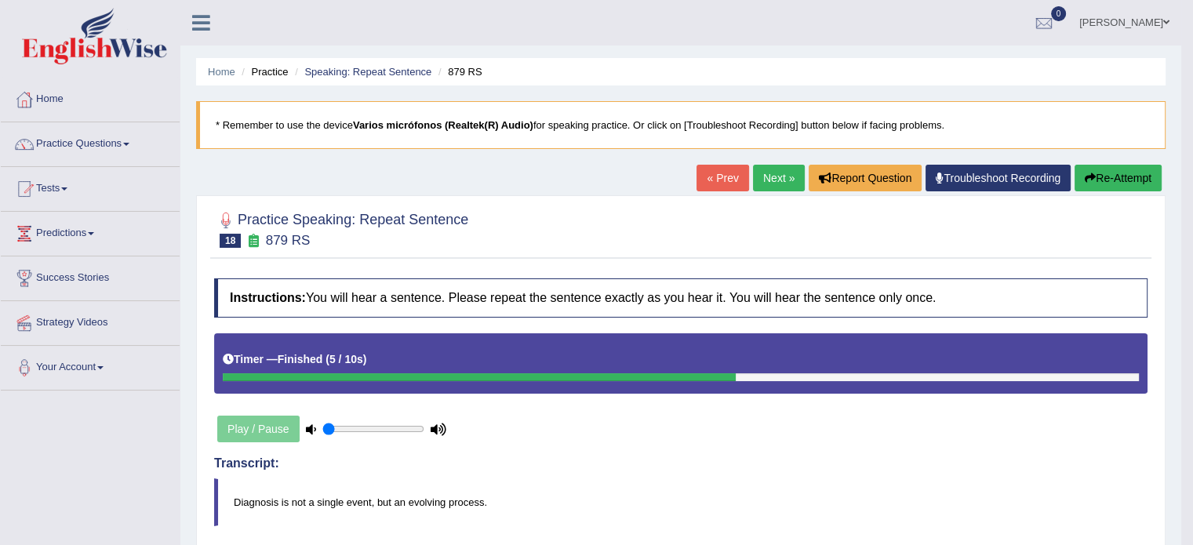
click at [1104, 183] on button "Re-Attempt" at bounding box center [1117, 178] width 87 height 27
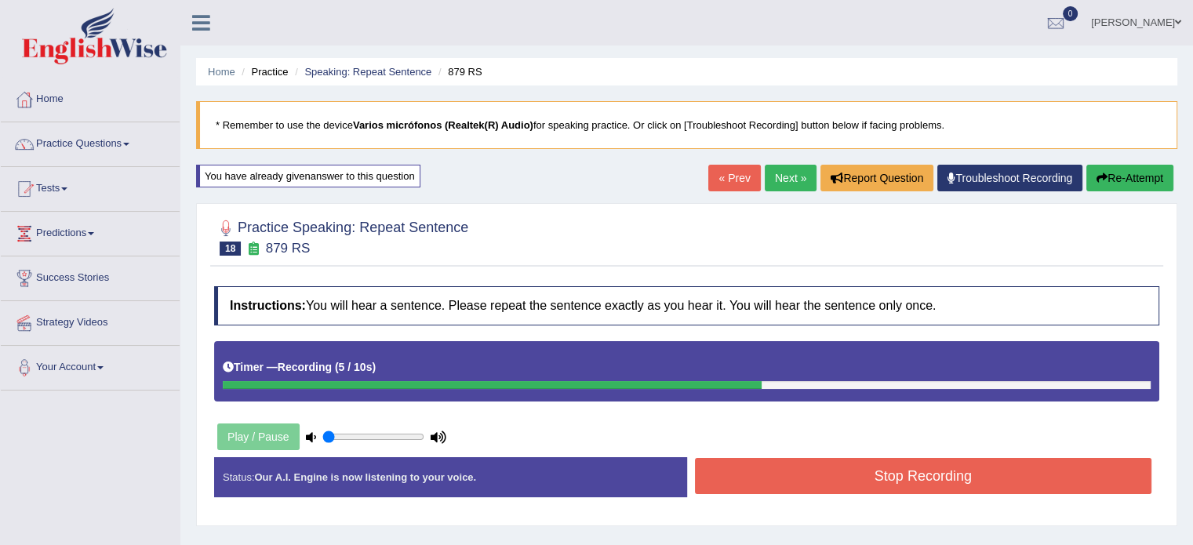
click at [775, 482] on button "Stop Recording" at bounding box center [923, 476] width 457 height 36
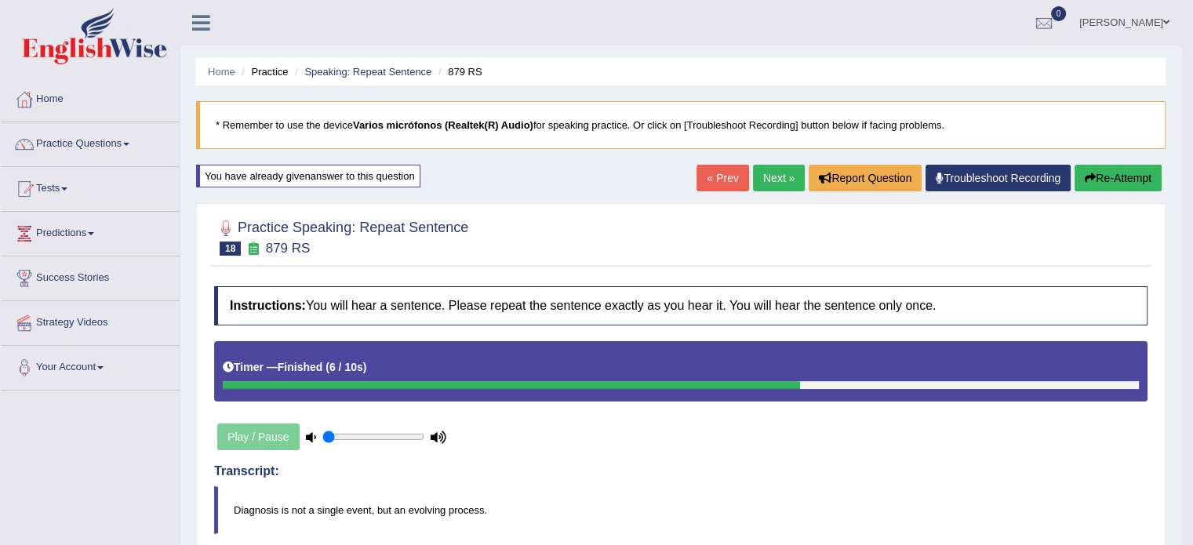
click at [765, 172] on link "Next »" at bounding box center [779, 178] width 52 height 27
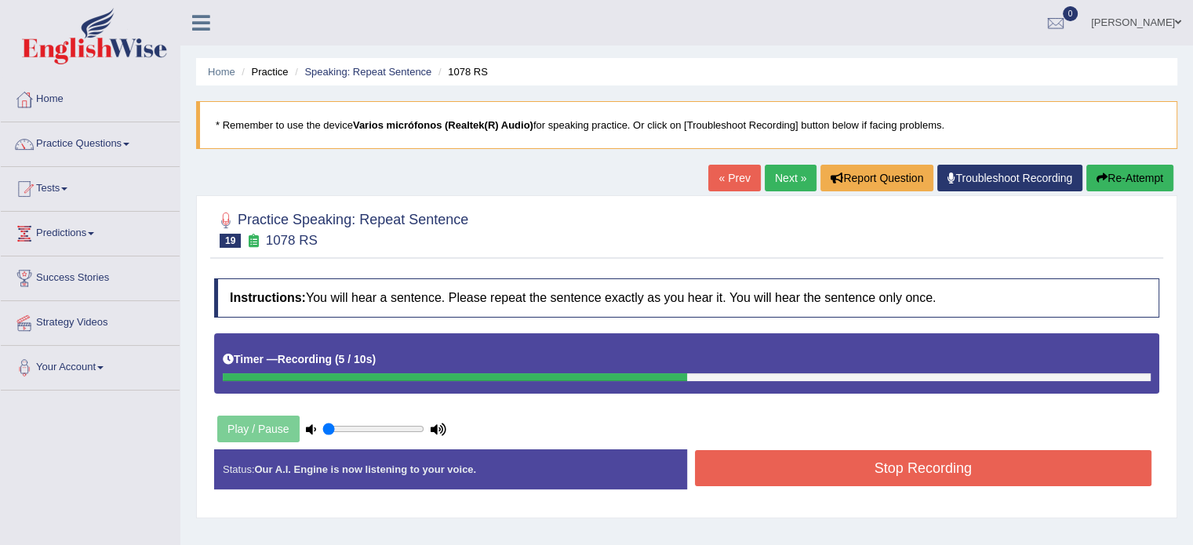
click at [836, 474] on button "Stop Recording" at bounding box center [923, 468] width 457 height 36
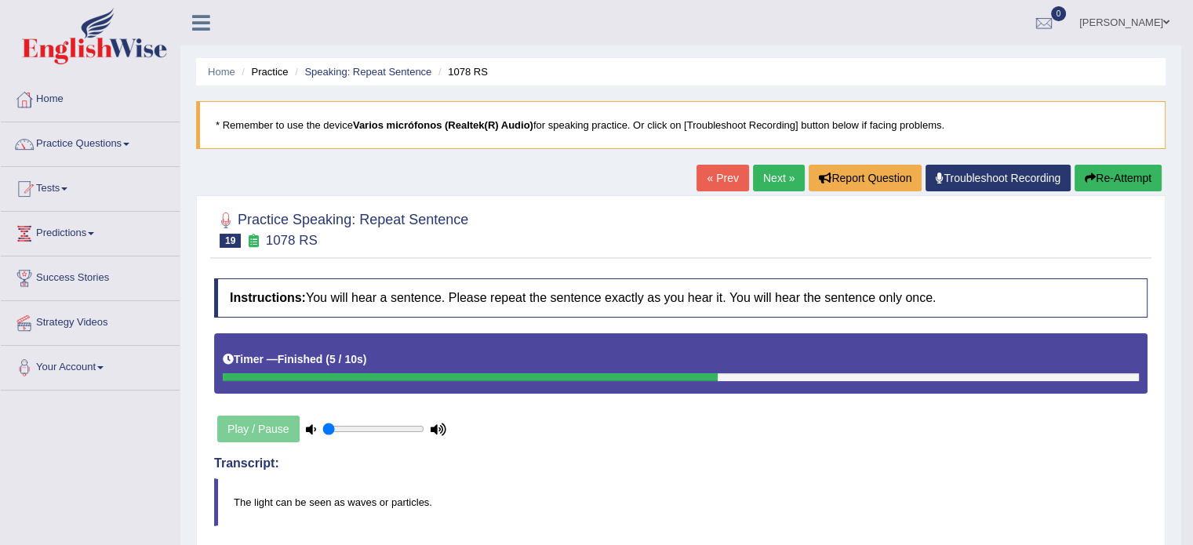
click at [759, 178] on link "Next »" at bounding box center [779, 178] width 52 height 27
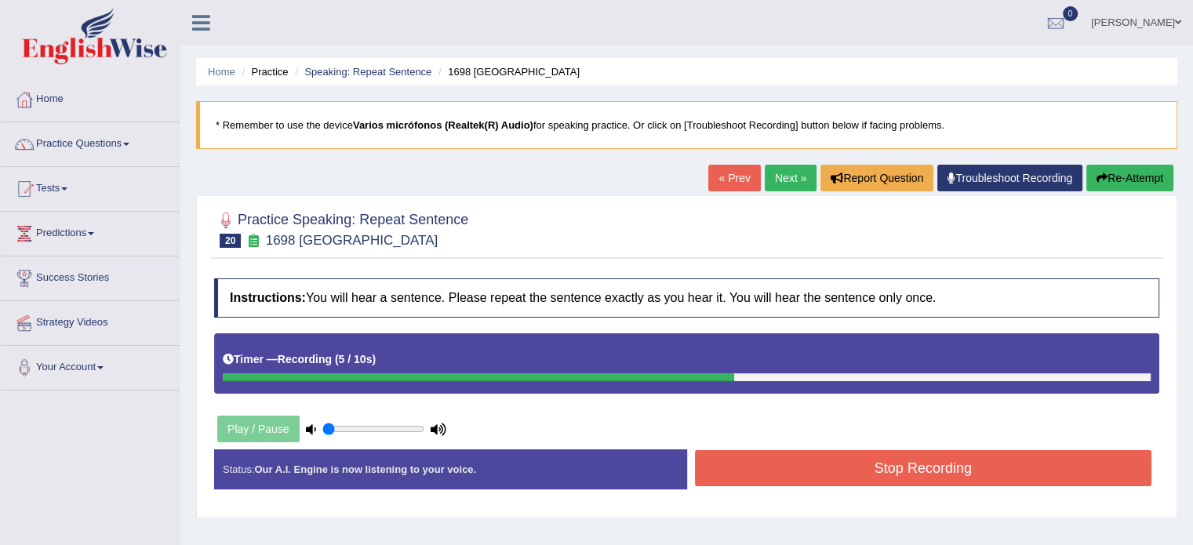
click at [810, 472] on button "Stop Recording" at bounding box center [923, 468] width 457 height 36
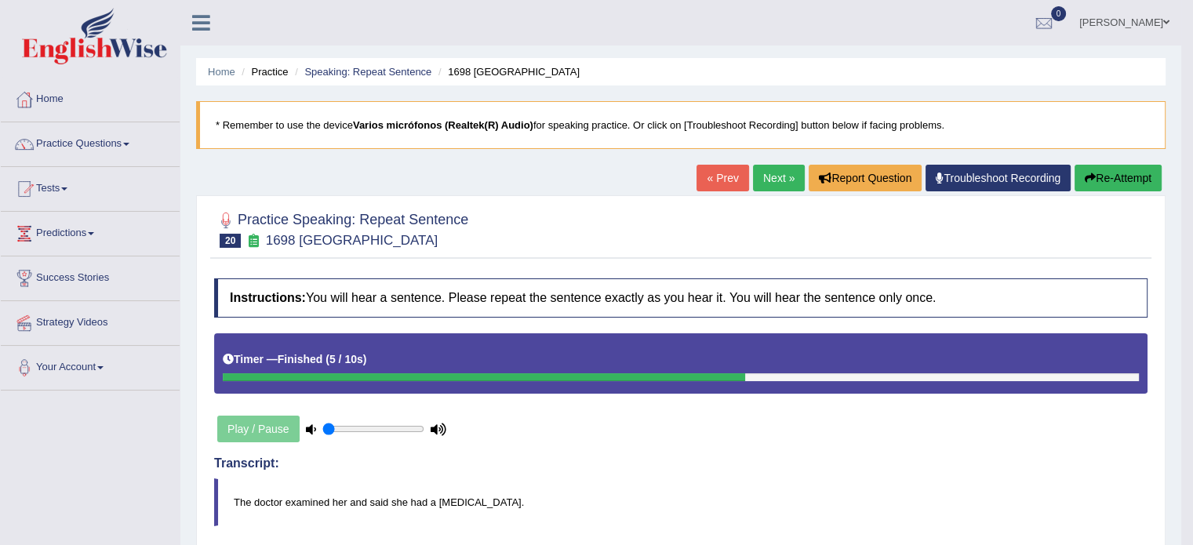
click at [765, 187] on link "Next »" at bounding box center [779, 178] width 52 height 27
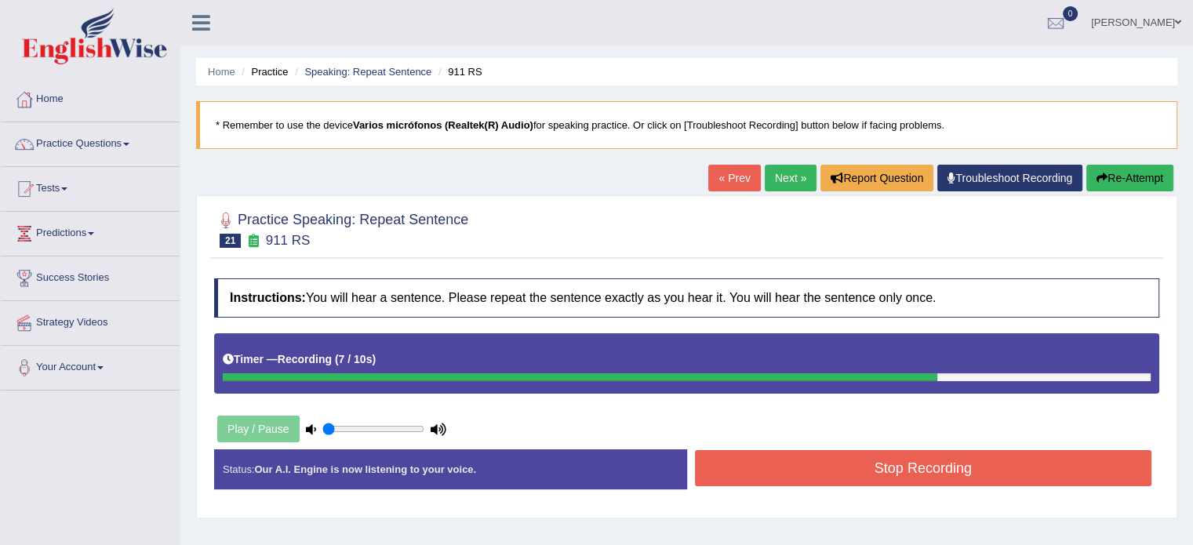
click at [845, 466] on button "Stop Recording" at bounding box center [923, 468] width 457 height 36
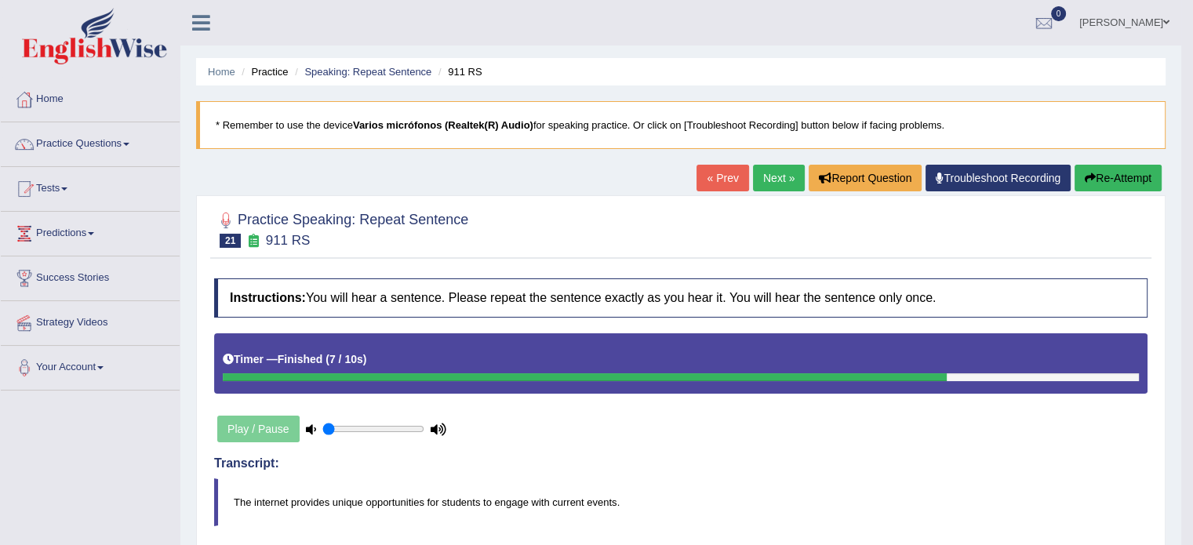
click at [761, 180] on link "Next »" at bounding box center [779, 178] width 52 height 27
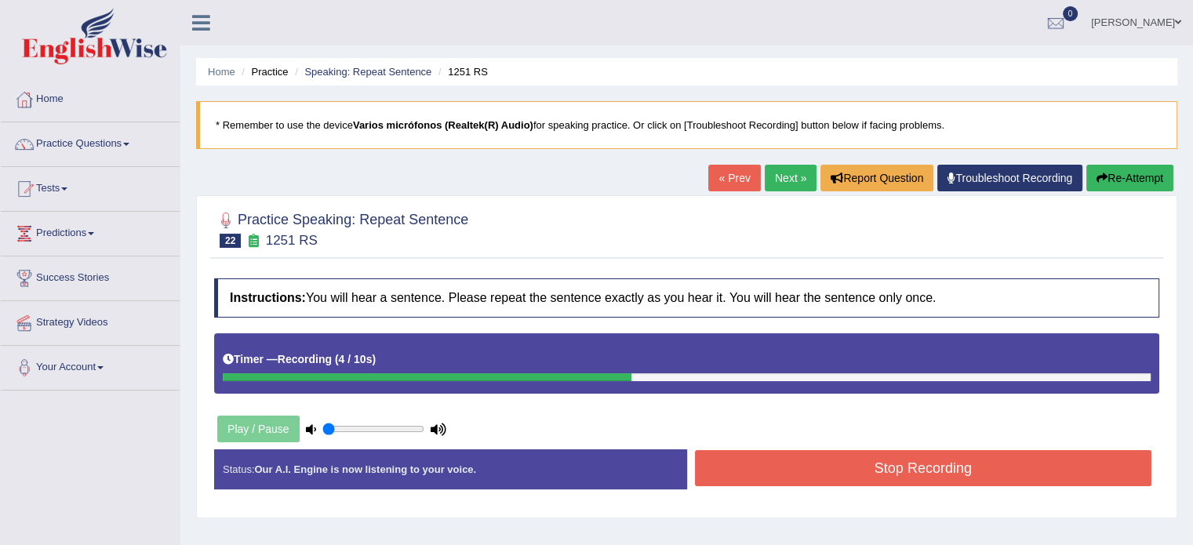
click at [790, 471] on button "Stop Recording" at bounding box center [923, 468] width 457 height 36
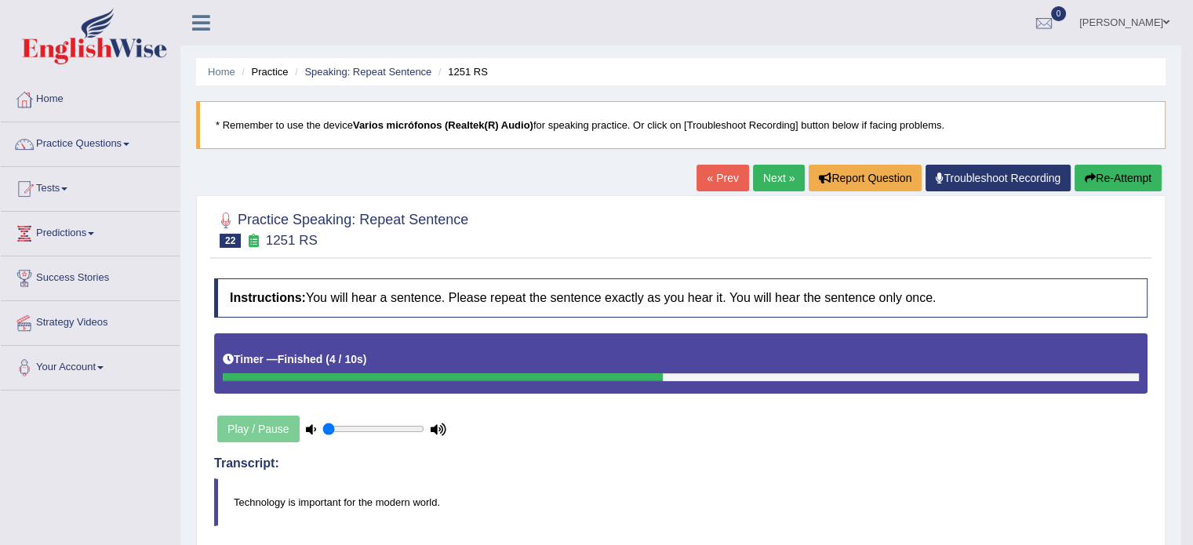
click at [1115, 172] on button "Re-Attempt" at bounding box center [1117, 178] width 87 height 27
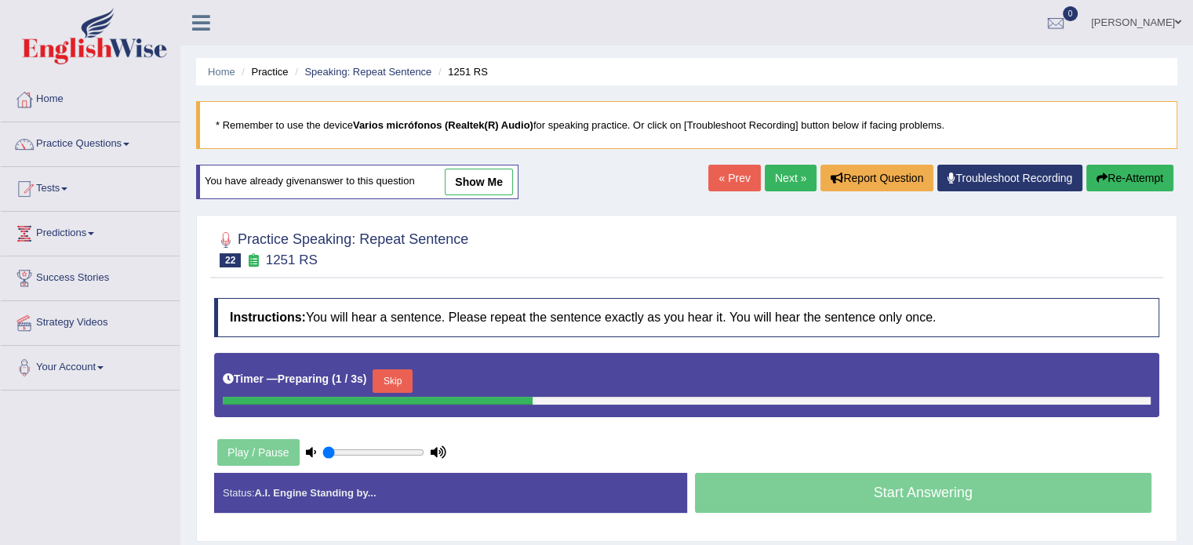
click at [376, 379] on div "Timer — Preparing ( 1 / 3s ) Skip" at bounding box center [687, 380] width 928 height 31
click at [381, 376] on button "Skip" at bounding box center [391, 381] width 39 height 24
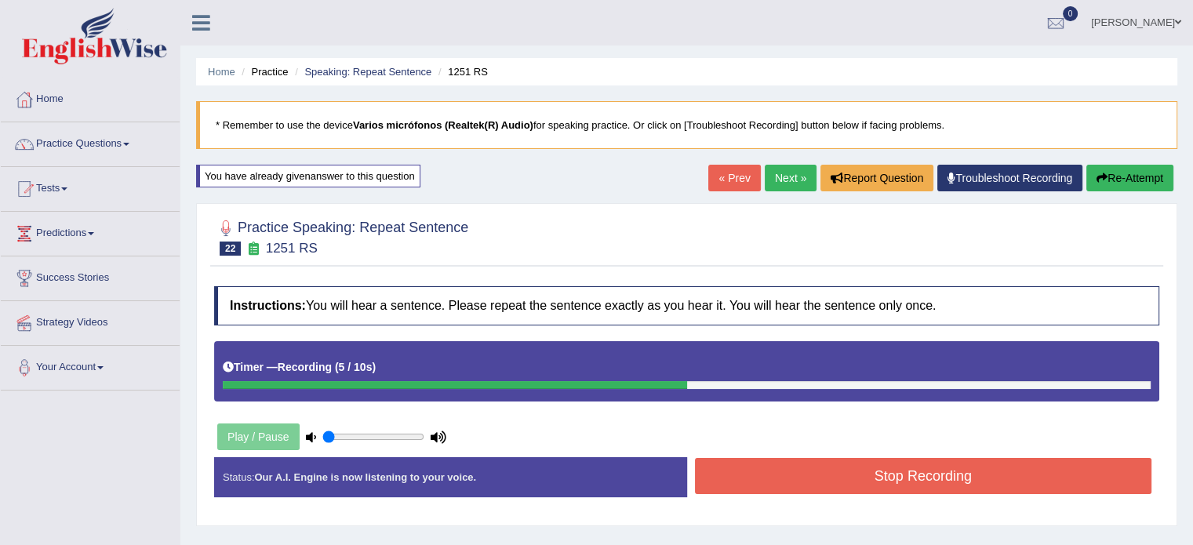
click at [761, 472] on button "Stop Recording" at bounding box center [923, 476] width 457 height 36
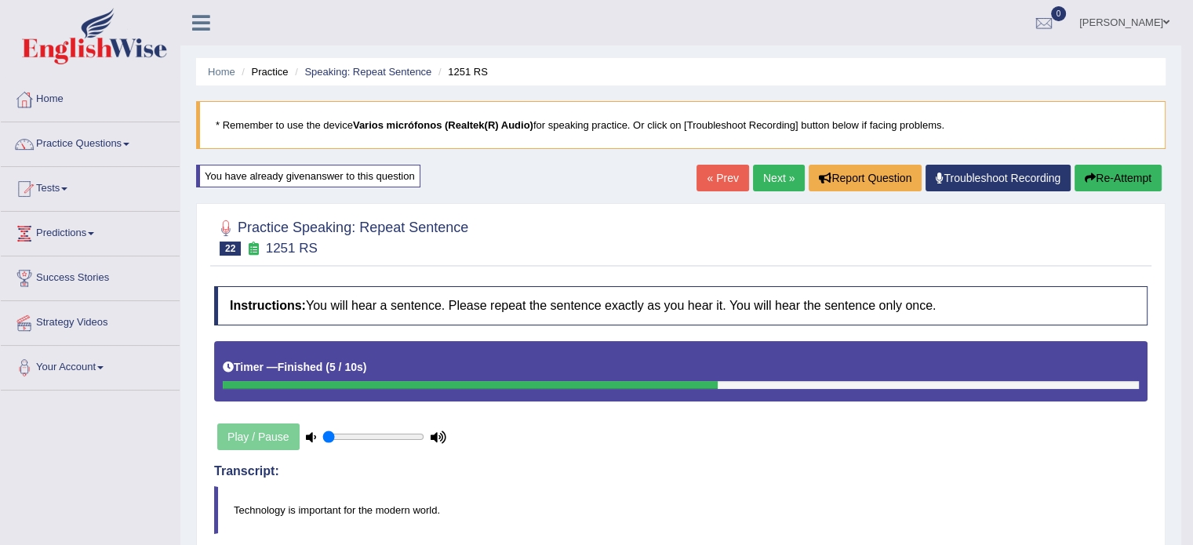
click at [784, 178] on link "Next »" at bounding box center [779, 178] width 52 height 27
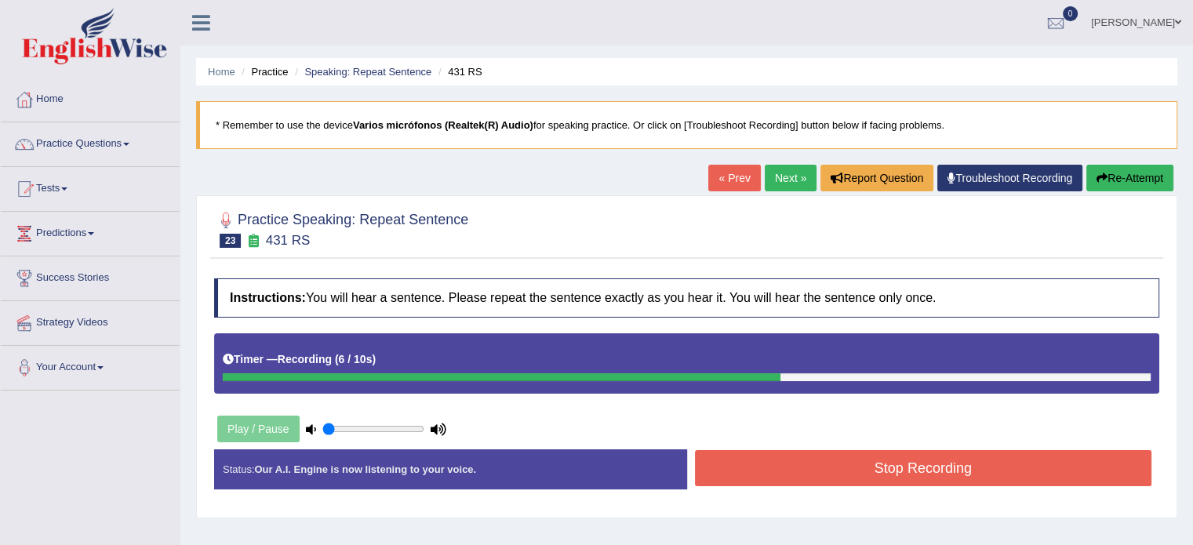
click at [797, 460] on button "Stop Recording" at bounding box center [923, 468] width 457 height 36
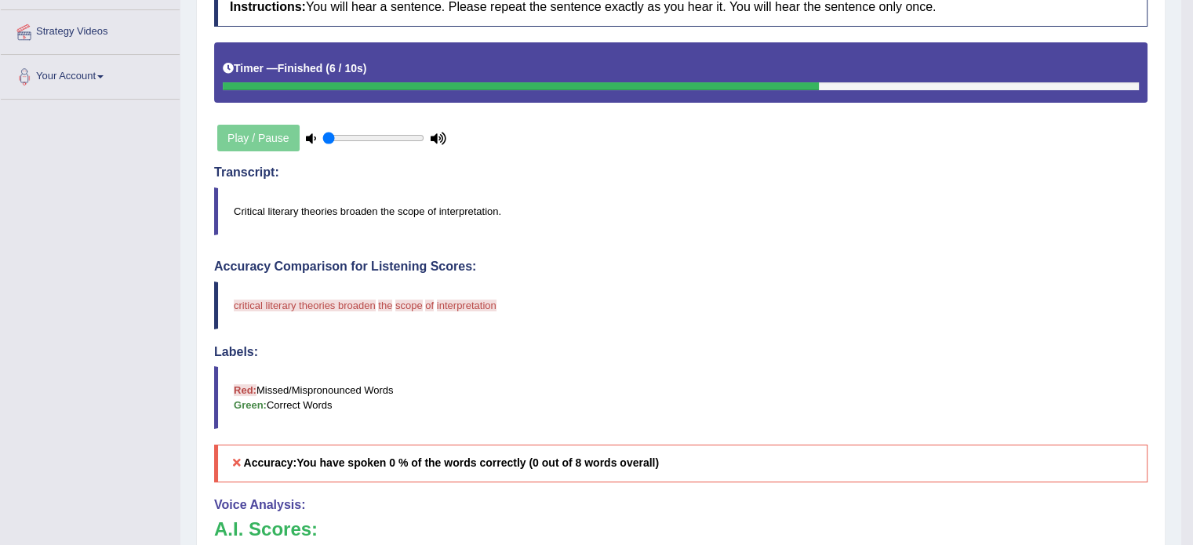
scroll to position [78, 0]
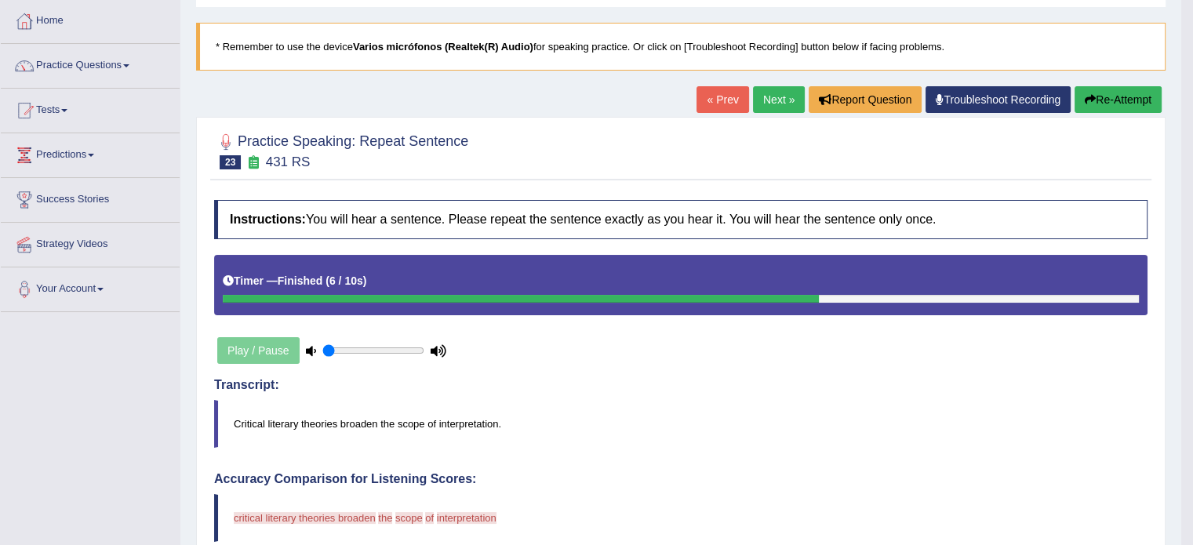
click at [1110, 87] on button "Re-Attempt" at bounding box center [1117, 99] width 87 height 27
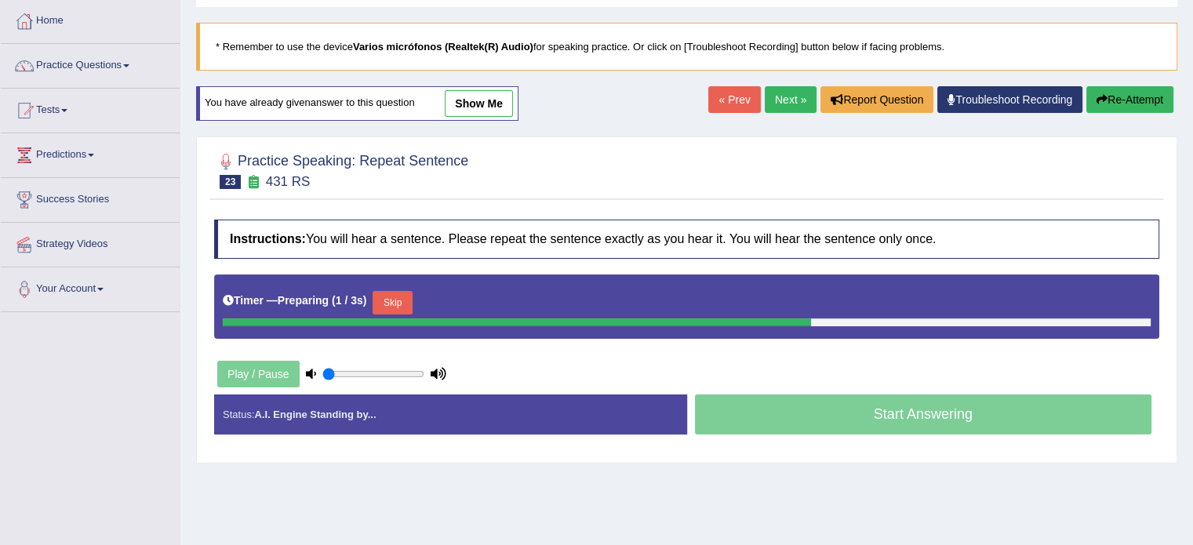
click at [405, 291] on button "Skip" at bounding box center [391, 303] width 39 height 24
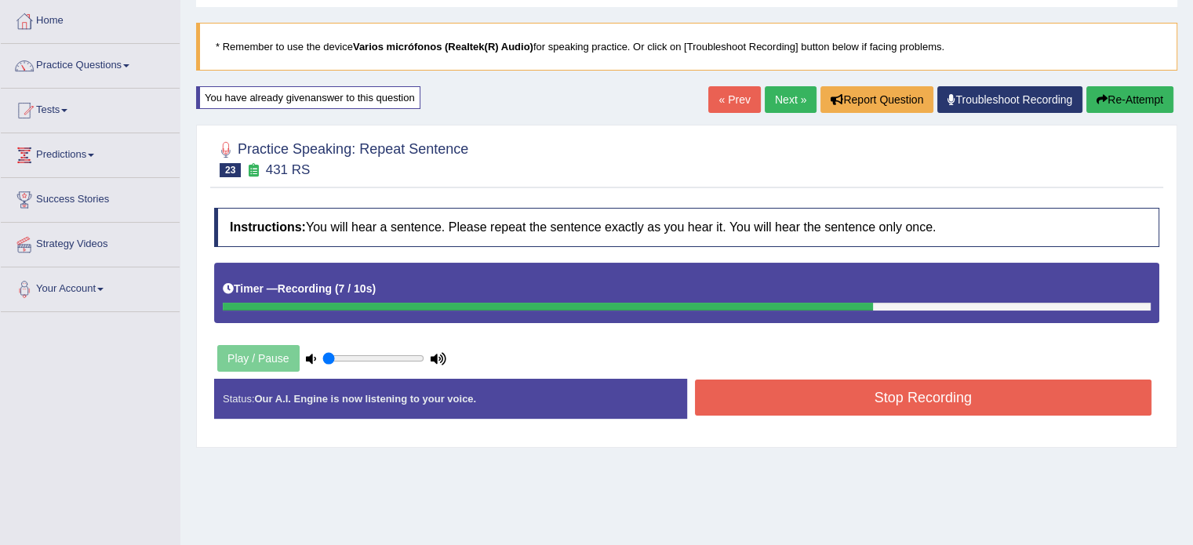
click at [794, 404] on button "Stop Recording" at bounding box center [923, 398] width 457 height 36
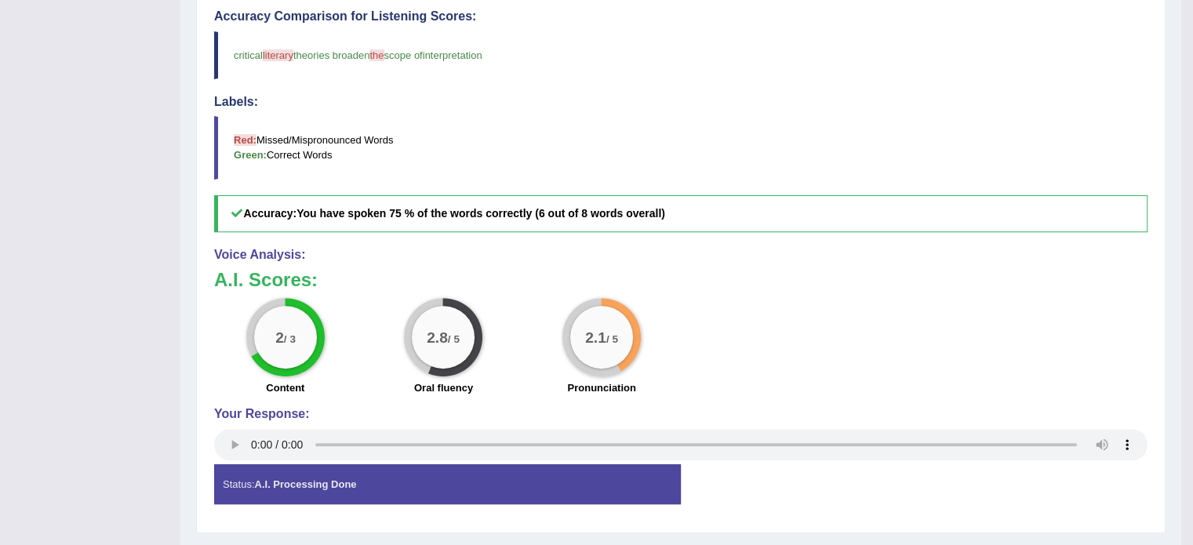
scroll to position [585, 0]
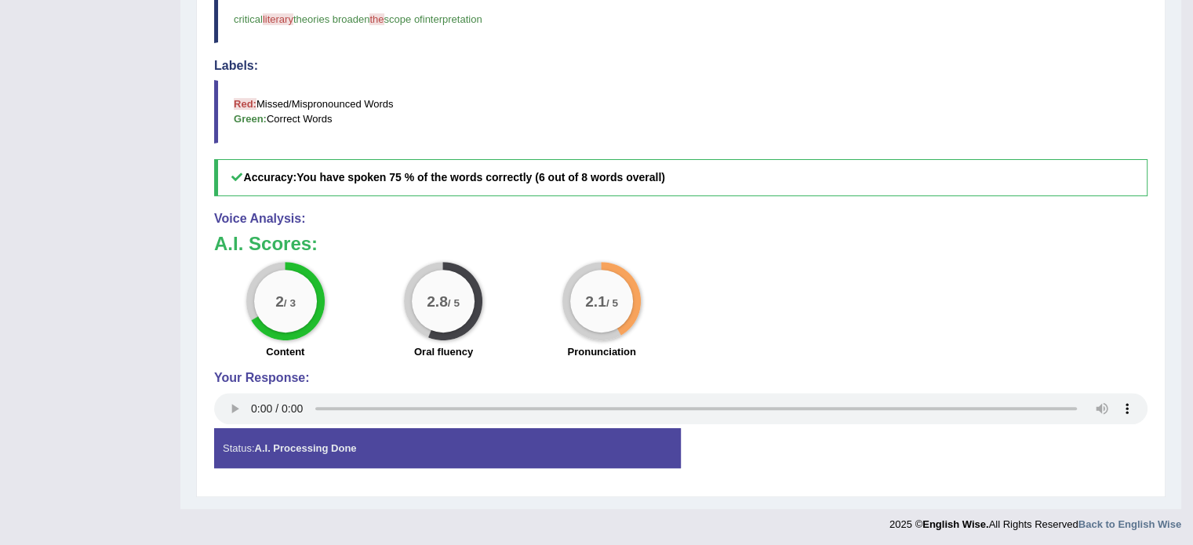
click at [1073, 460] on div "Status: A.I. Processing Done Start Answering Stop Recording" at bounding box center [680, 456] width 933 height 56
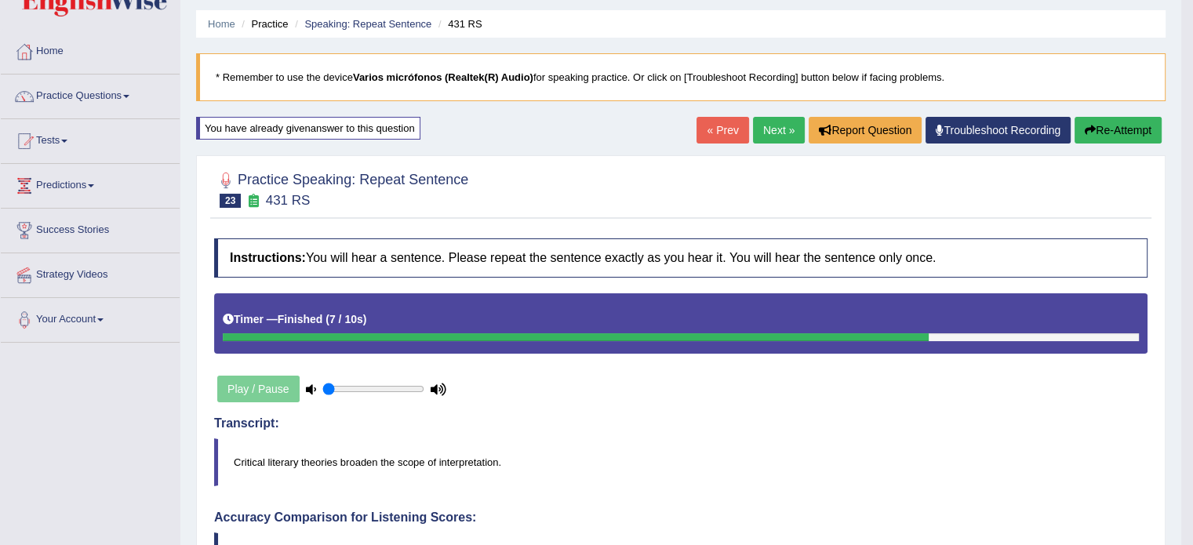
scroll to position [0, 0]
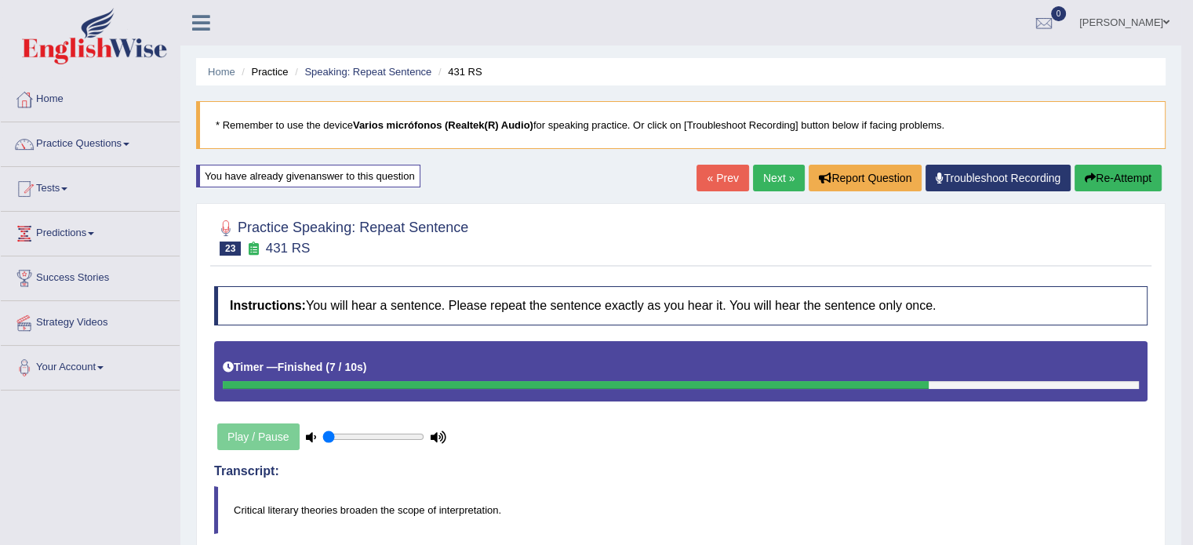
click at [762, 174] on link "Next »" at bounding box center [779, 178] width 52 height 27
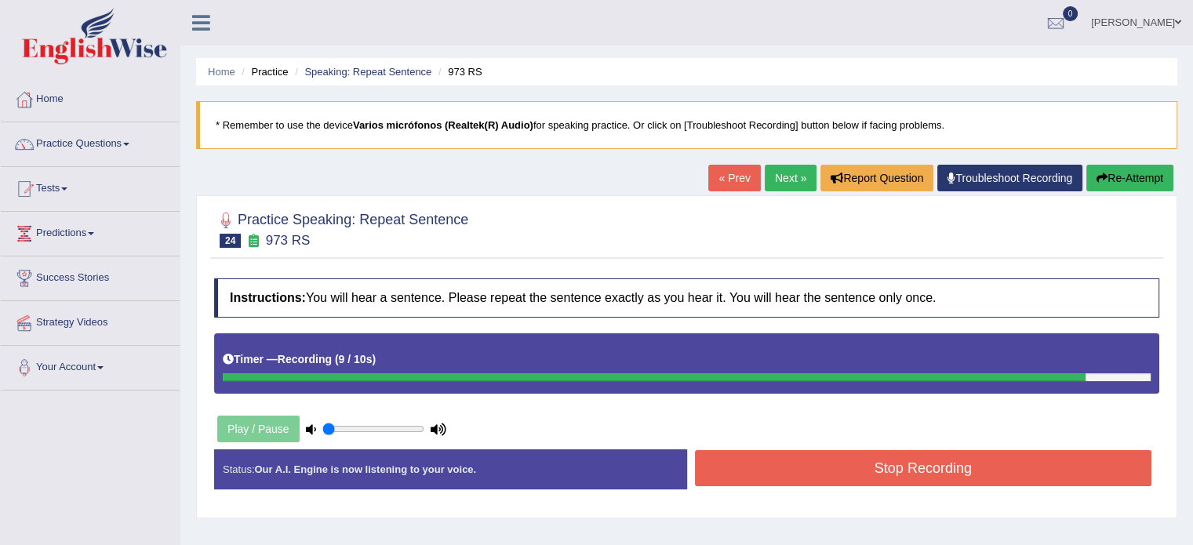
click at [763, 462] on button "Stop Recording" at bounding box center [923, 468] width 457 height 36
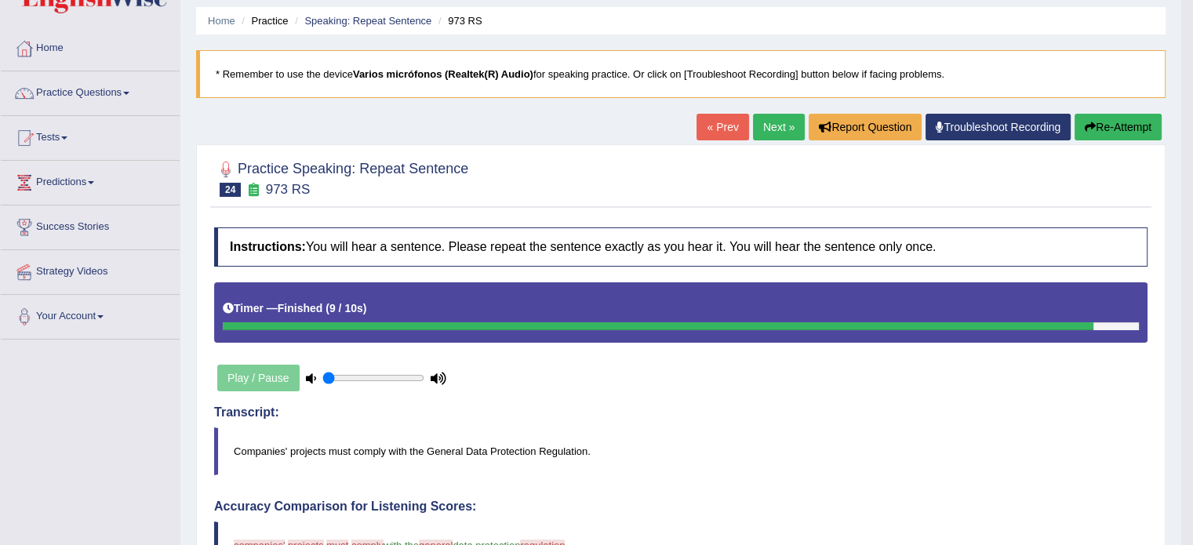
scroll to position [78, 0]
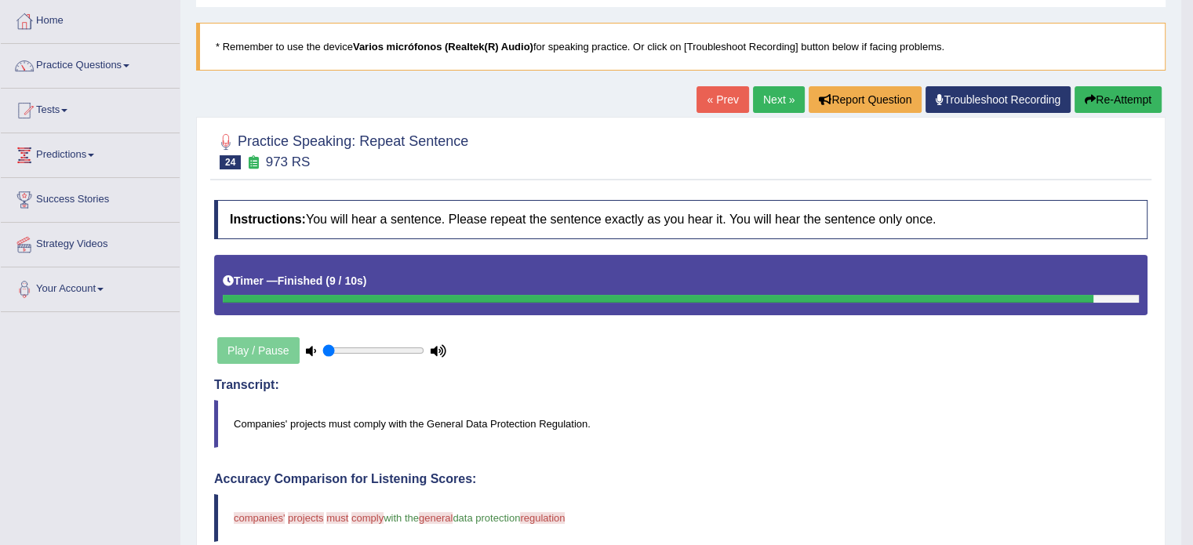
click at [1115, 96] on button "Re-Attempt" at bounding box center [1117, 99] width 87 height 27
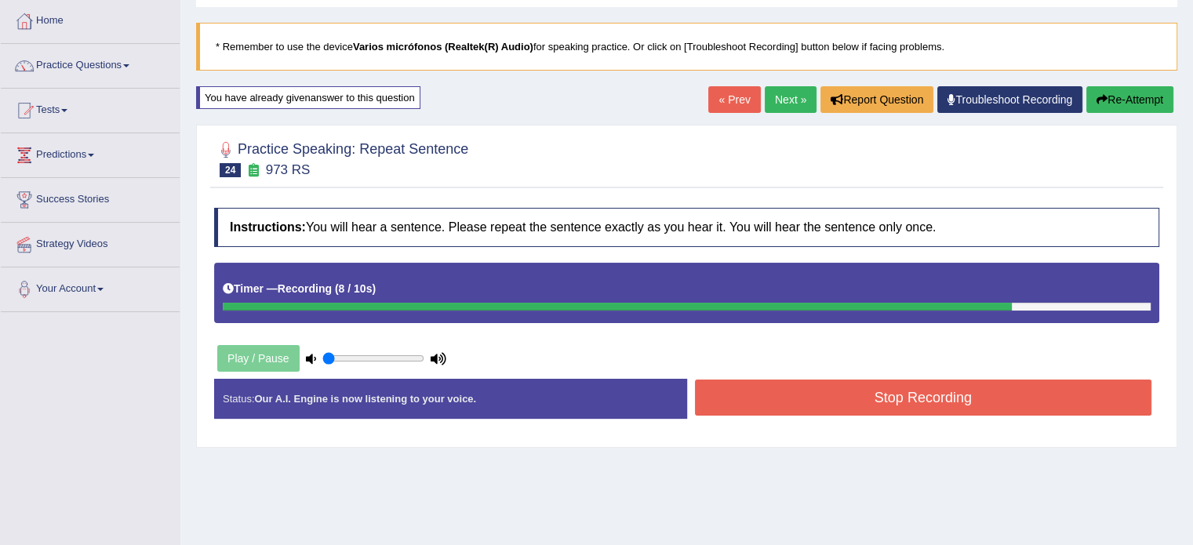
click at [843, 401] on button "Stop Recording" at bounding box center [923, 398] width 457 height 36
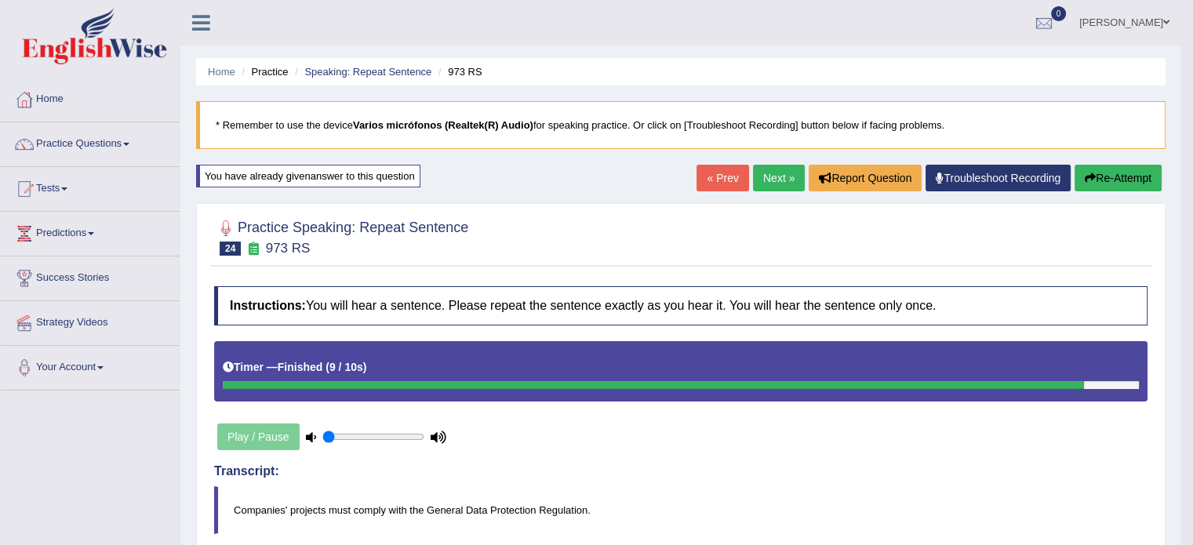
click at [782, 175] on link "Next »" at bounding box center [779, 178] width 52 height 27
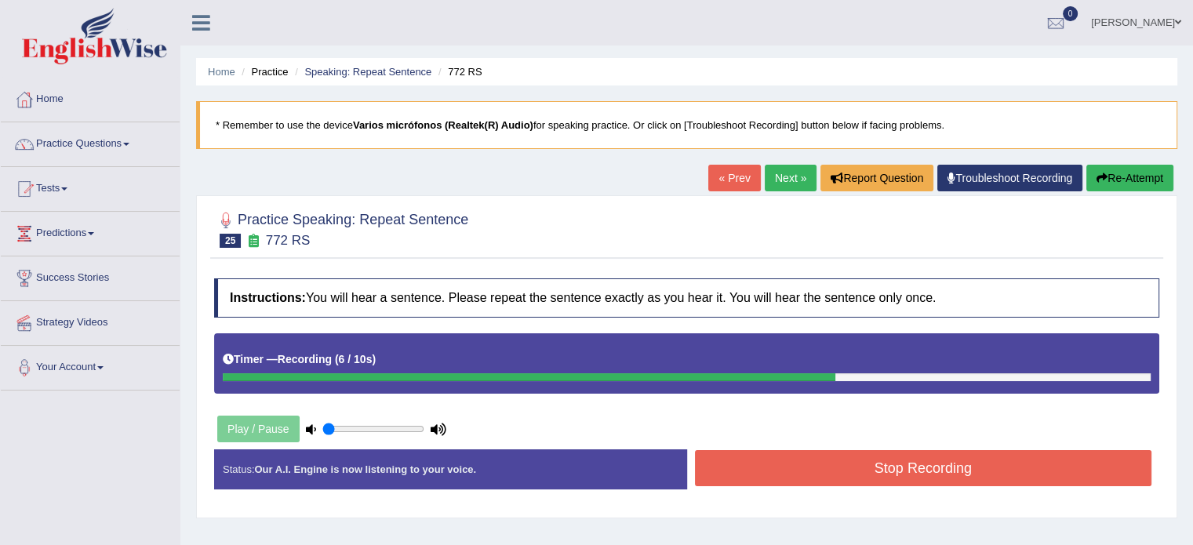
click at [914, 470] on button "Stop Recording" at bounding box center [923, 468] width 457 height 36
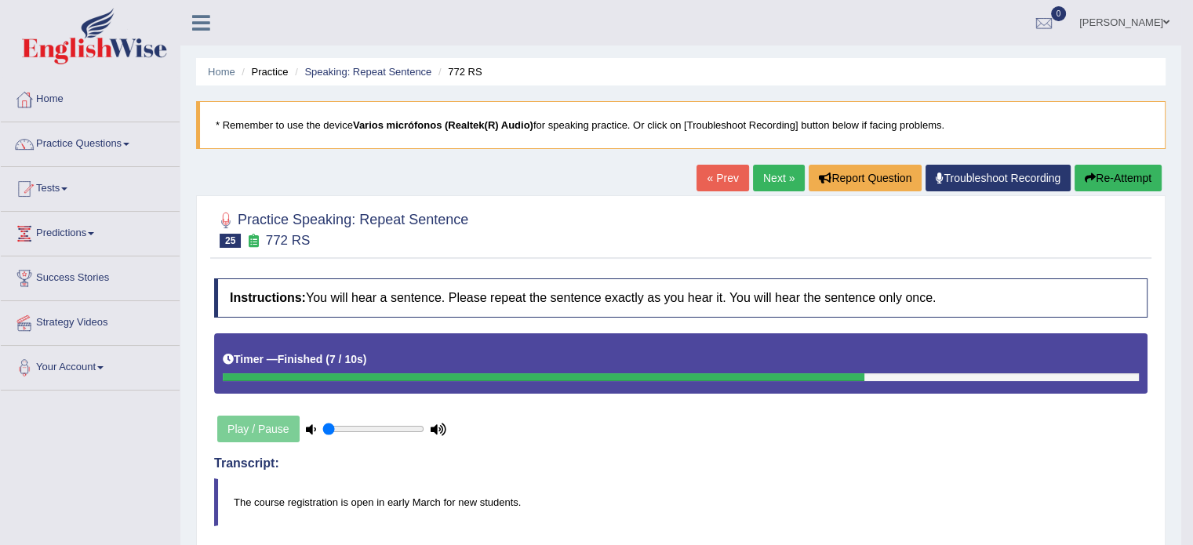
click at [1104, 172] on button "Re-Attempt" at bounding box center [1117, 178] width 87 height 27
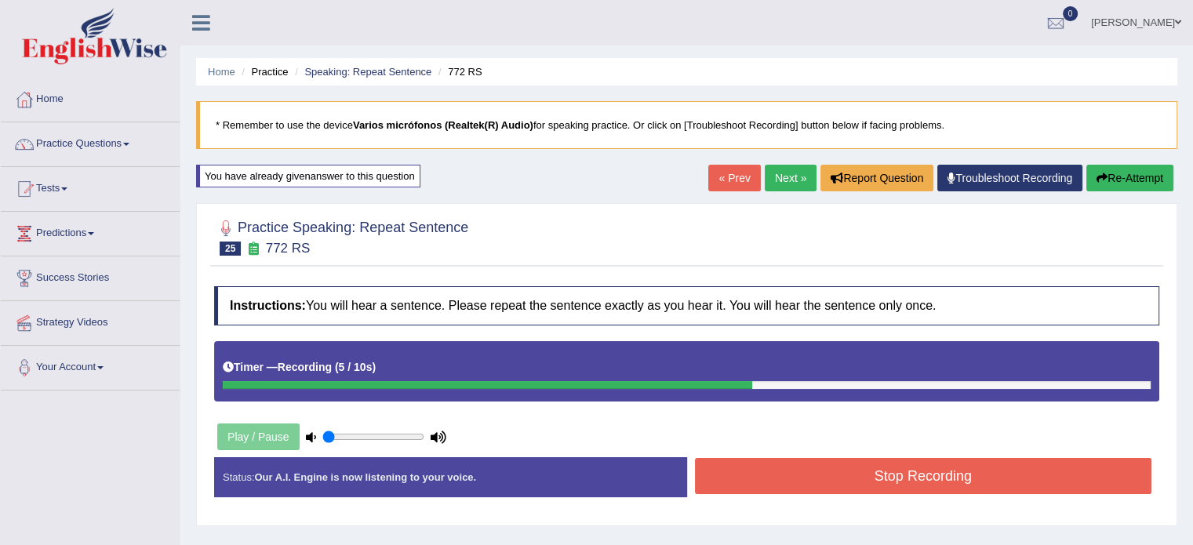
click at [932, 482] on button "Stop Recording" at bounding box center [923, 476] width 457 height 36
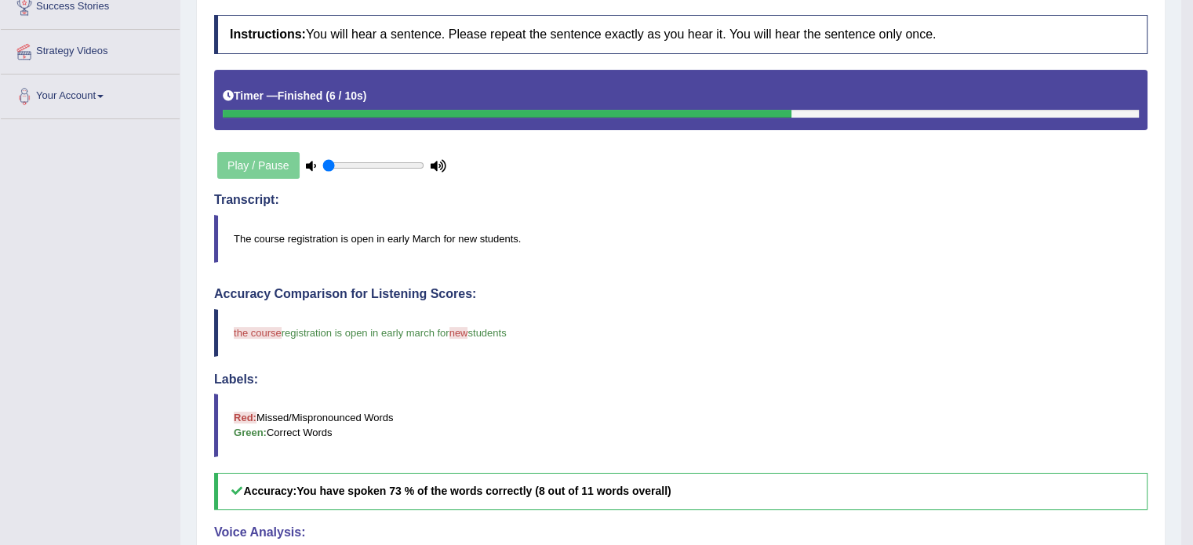
scroll to position [36, 0]
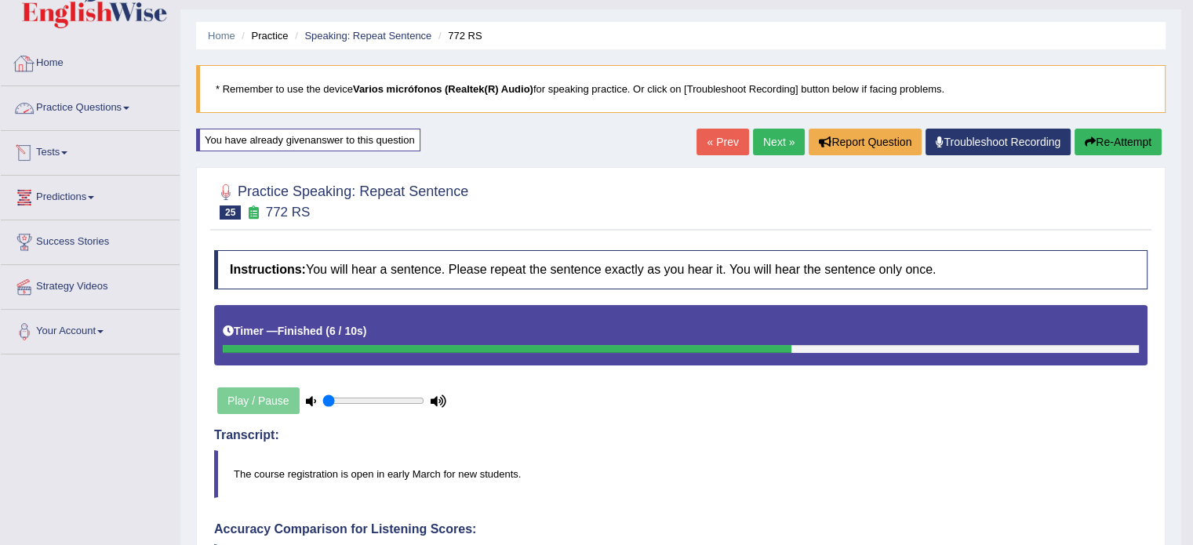
click at [78, 98] on link "Practice Questions" at bounding box center [90, 105] width 179 height 39
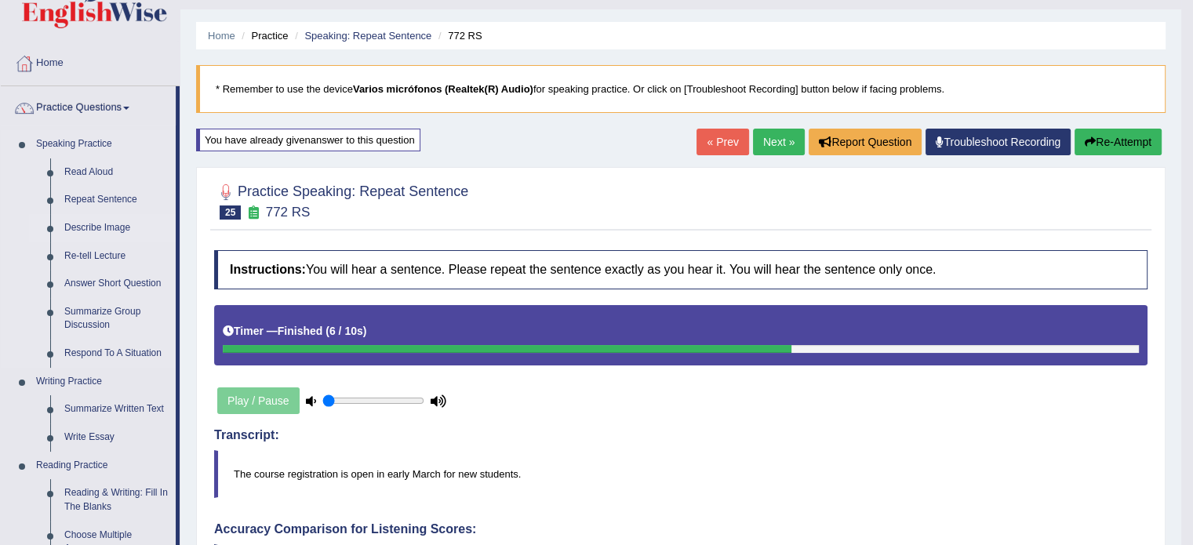
click at [85, 221] on link "Describe Image" at bounding box center [116, 228] width 118 height 28
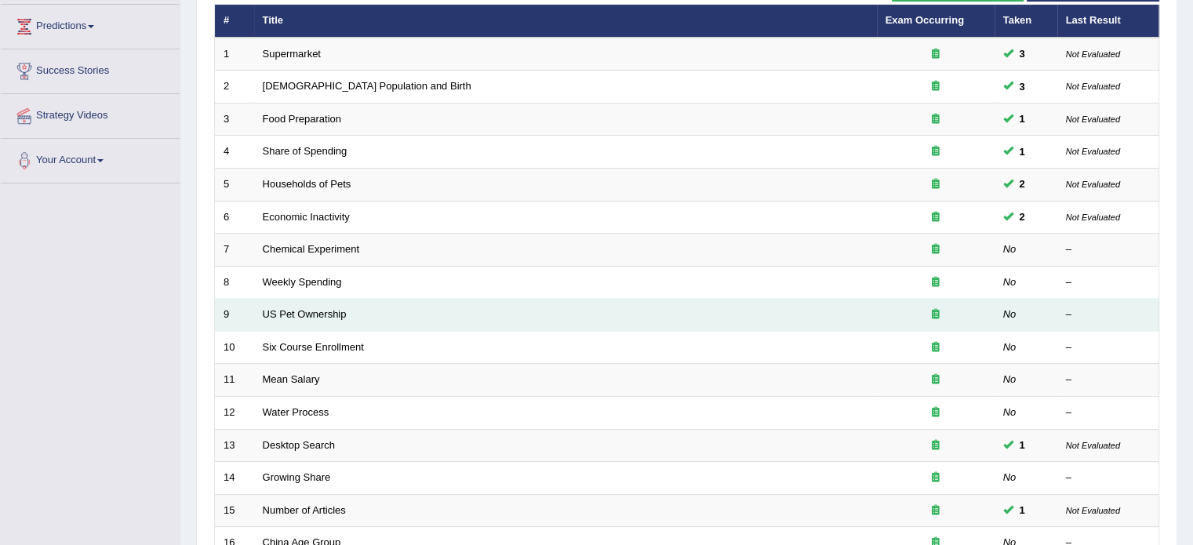
scroll to position [235, 0]
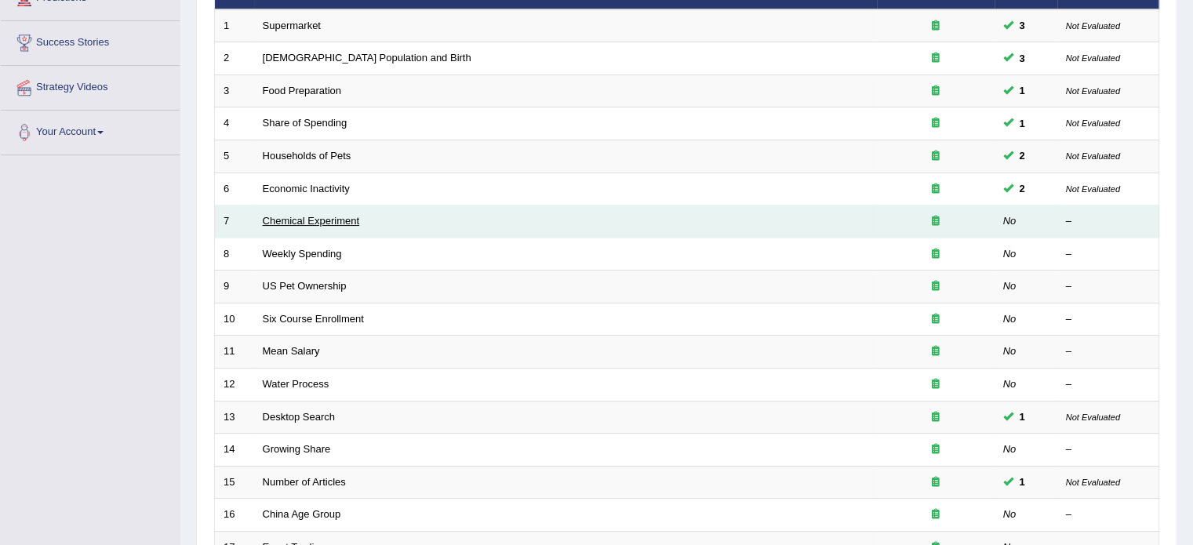
click at [292, 216] on link "Chemical Experiment" at bounding box center [311, 221] width 97 height 12
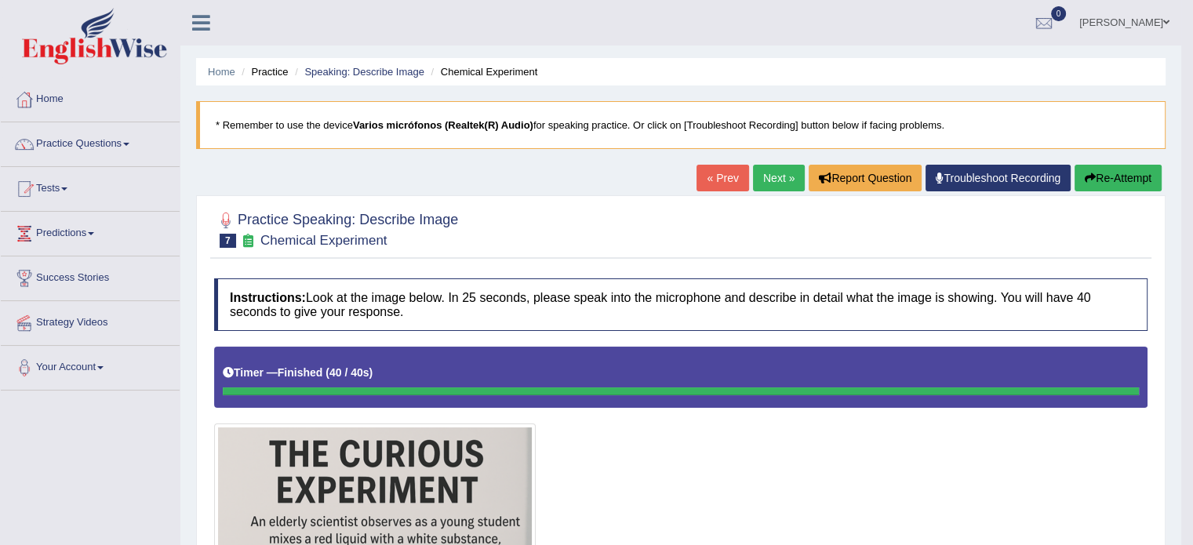
click at [790, 175] on link "Next »" at bounding box center [779, 178] width 52 height 27
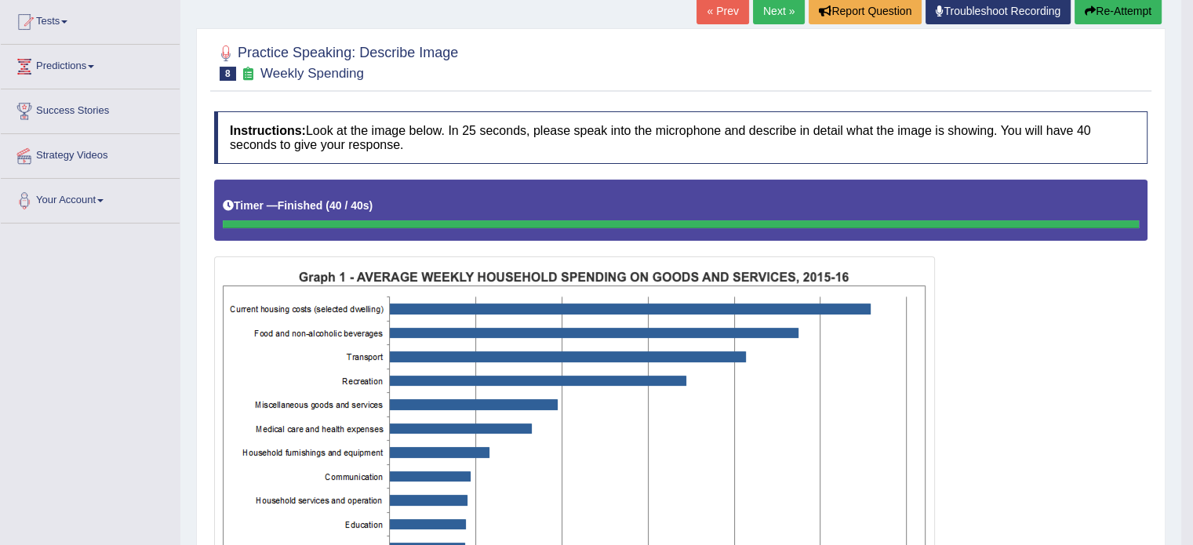
scroll to position [75, 0]
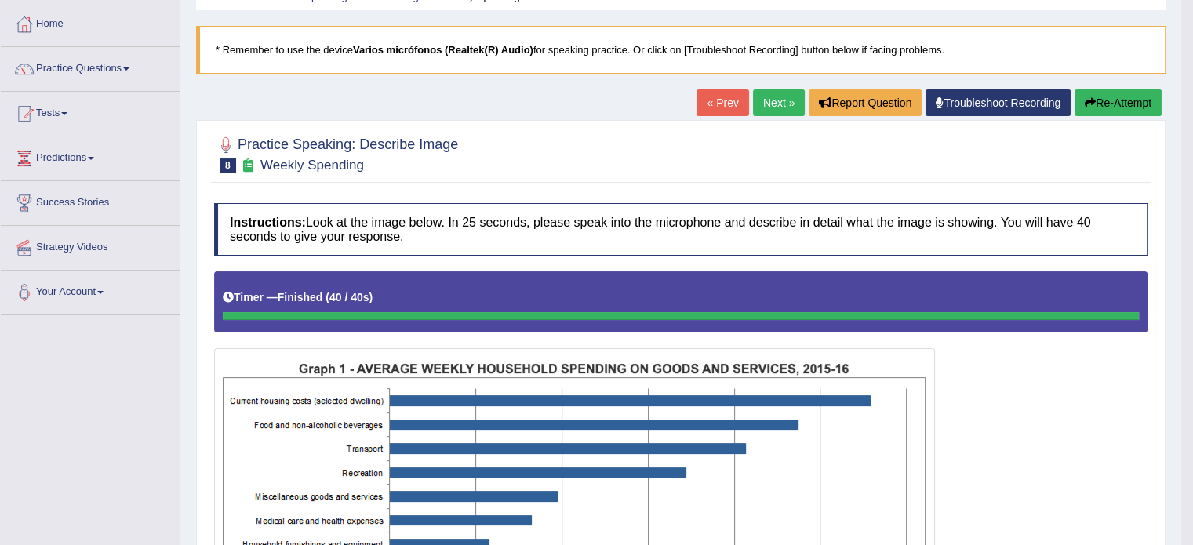
click at [1110, 107] on button "Re-Attempt" at bounding box center [1117, 102] width 87 height 27
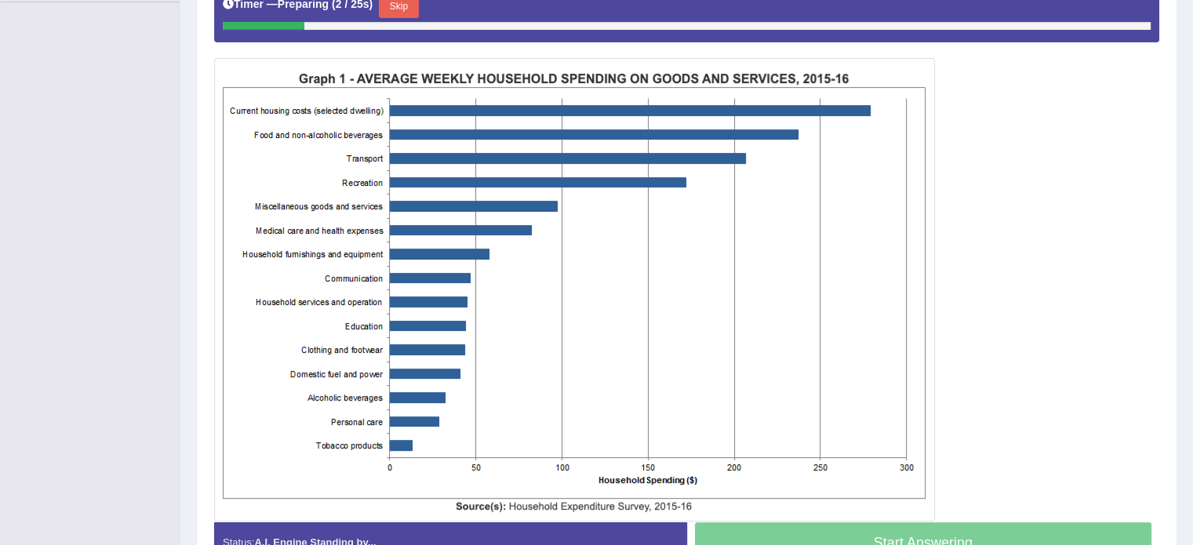
scroll to position [389, 0]
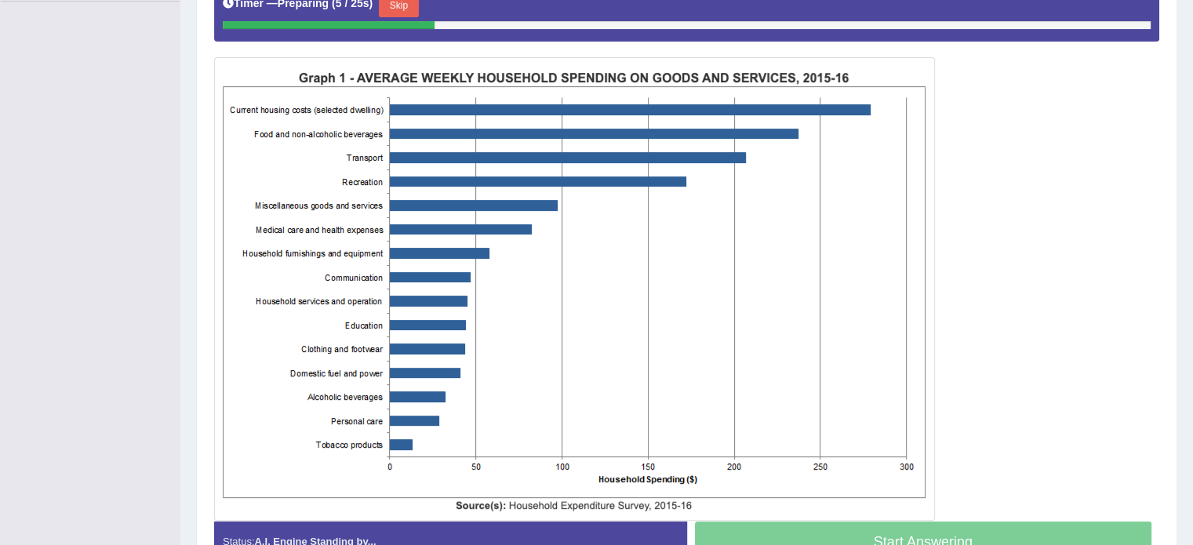
click at [416, 6] on button "Skip" at bounding box center [398, 6] width 39 height 24
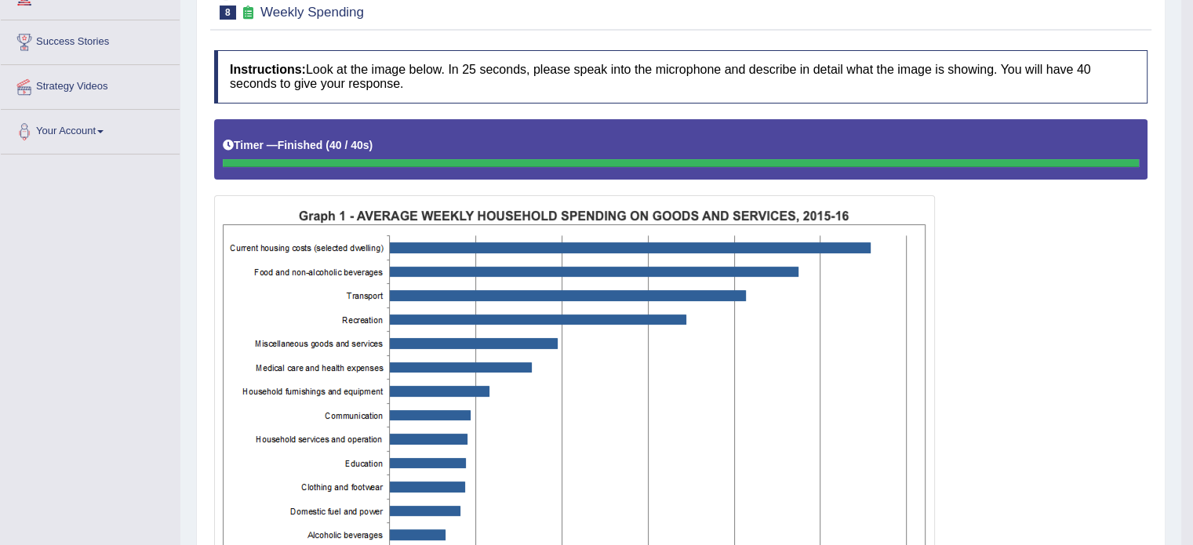
scroll to position [75, 0]
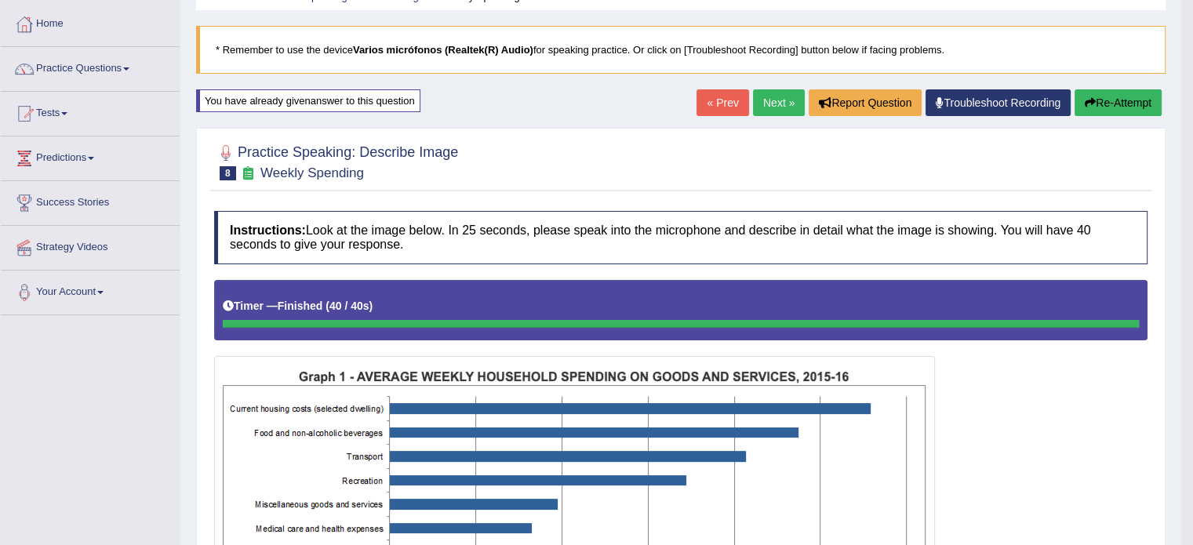
click at [1117, 101] on button "Re-Attempt" at bounding box center [1117, 102] width 87 height 27
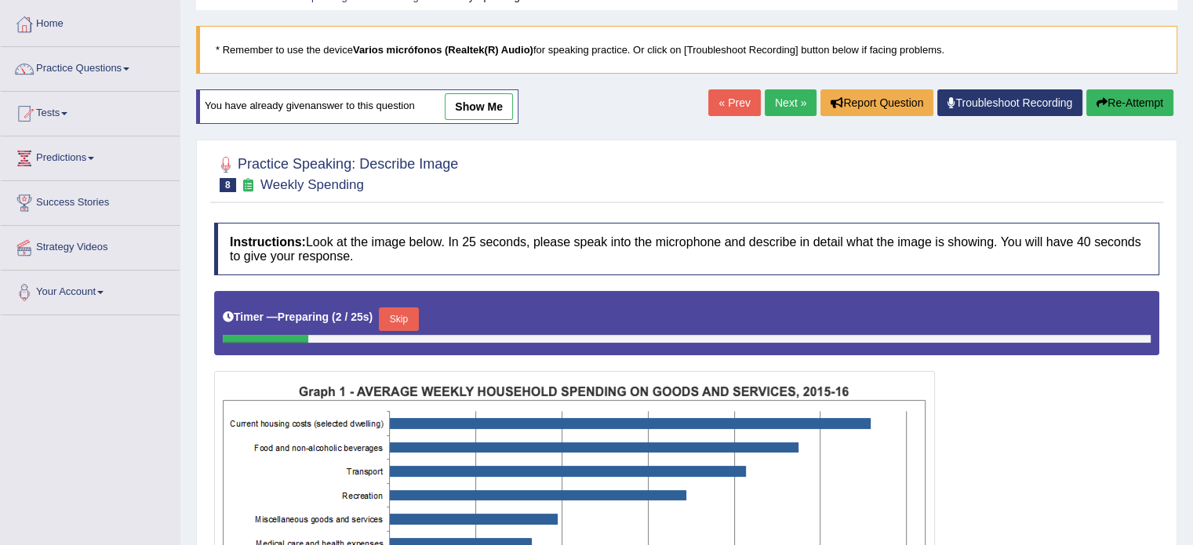
click at [406, 308] on button "Skip" at bounding box center [398, 319] width 39 height 24
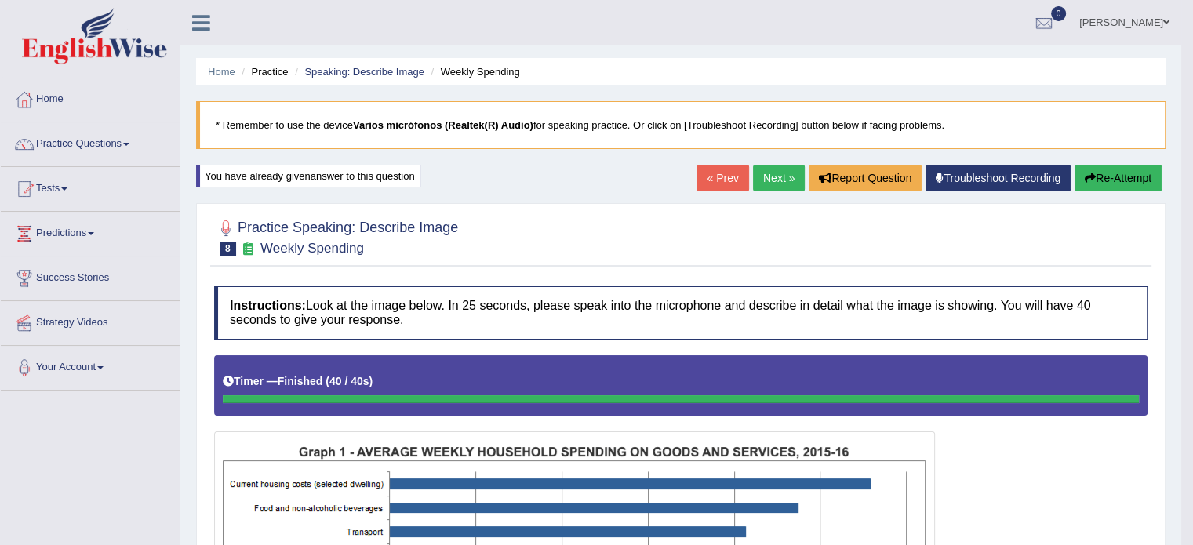
click at [756, 173] on link "Next »" at bounding box center [779, 178] width 52 height 27
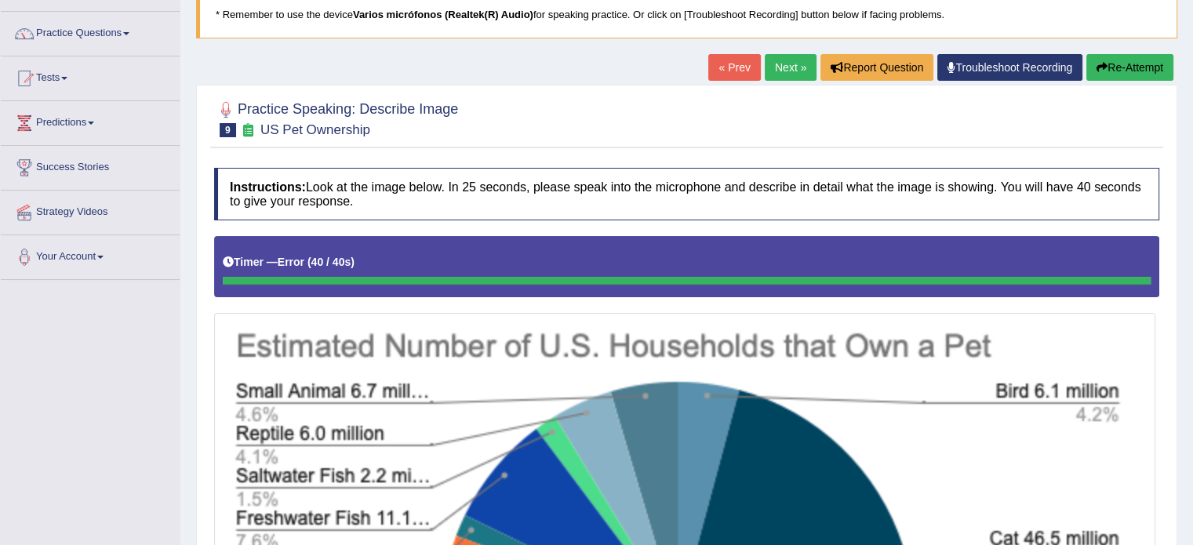
scroll to position [157, 0]
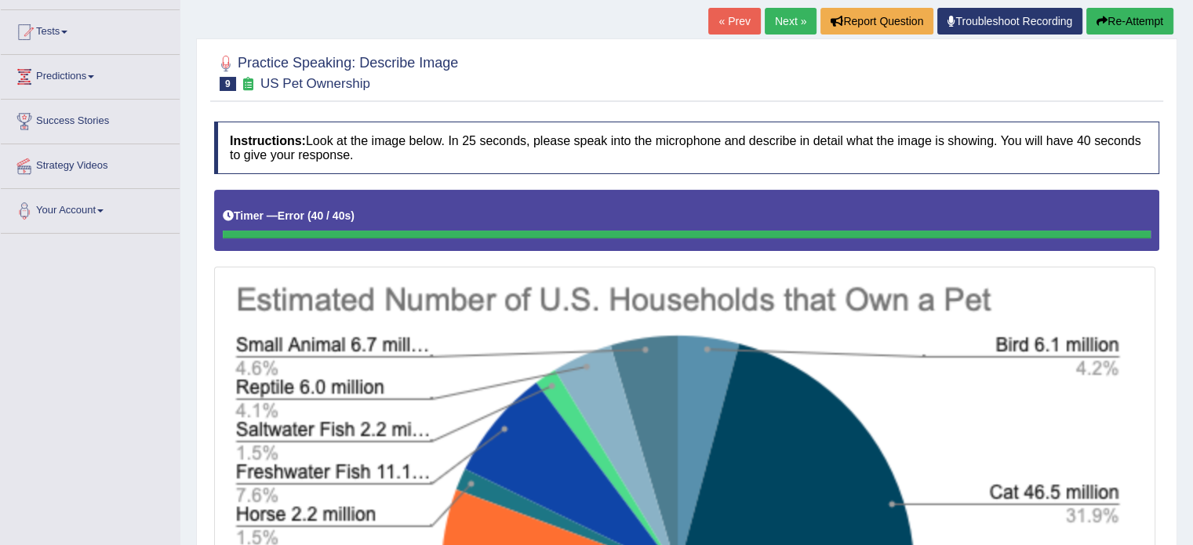
click at [620, 231] on div at bounding box center [687, 235] width 928 height 8
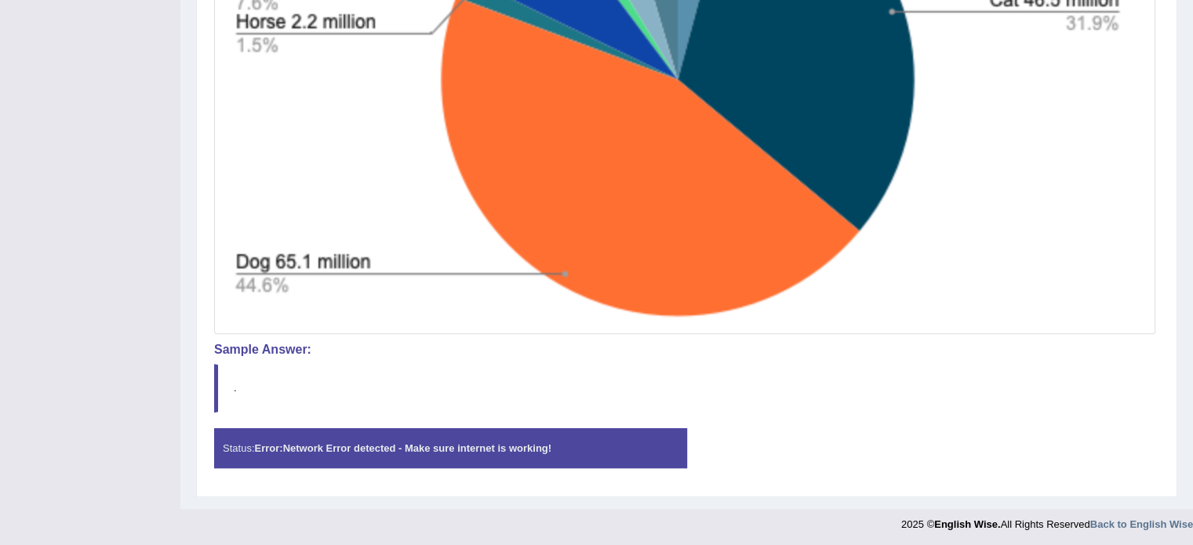
click at [495, 358] on div "Instructions: Look at the image below. In 25 seconds, please speak into the mic…" at bounding box center [686, 54] width 953 height 866
click at [441, 428] on div "Status: Error: Network Error detected - Make sure internet is working!" at bounding box center [450, 448] width 473 height 40
click at [398, 485] on div "Practice Speaking: Describe Image 9 US Pet Ownership Instructions: Look at the …" at bounding box center [686, 21] width 981 height 950
click at [395, 421] on div "Instructions: Look at the image below. In 25 seconds, please speak into the mic…" at bounding box center [686, 54] width 953 height 866
click at [395, 420] on div "Instructions: Look at the image below. In 25 seconds, please speak into the mic…" at bounding box center [686, 54] width 953 height 866
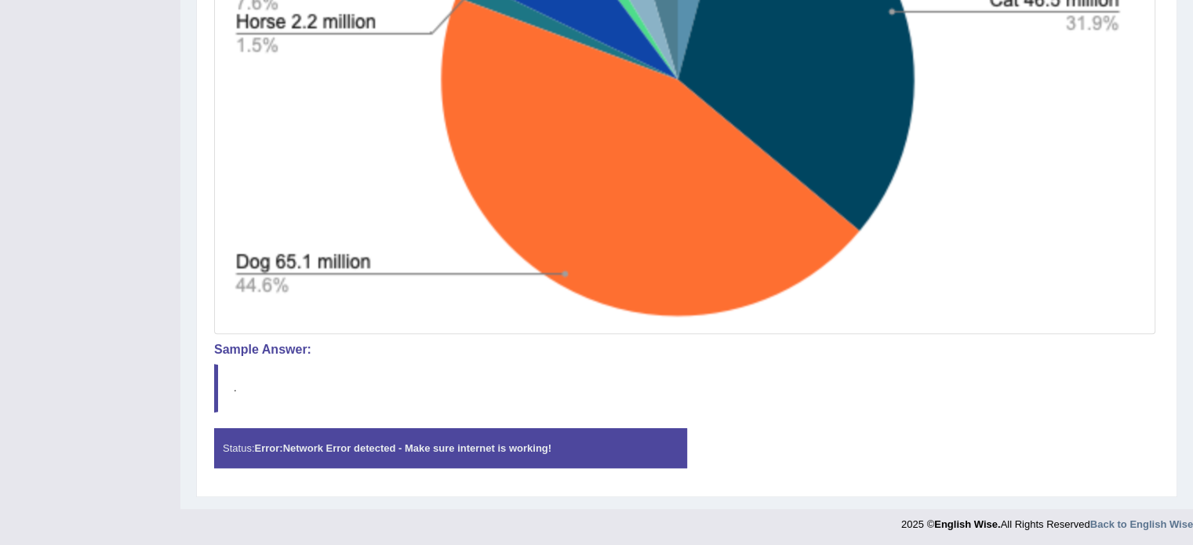
click at [395, 420] on div "Instructions: Look at the image below. In 25 seconds, please speak into the mic…" at bounding box center [686, 54] width 953 height 866
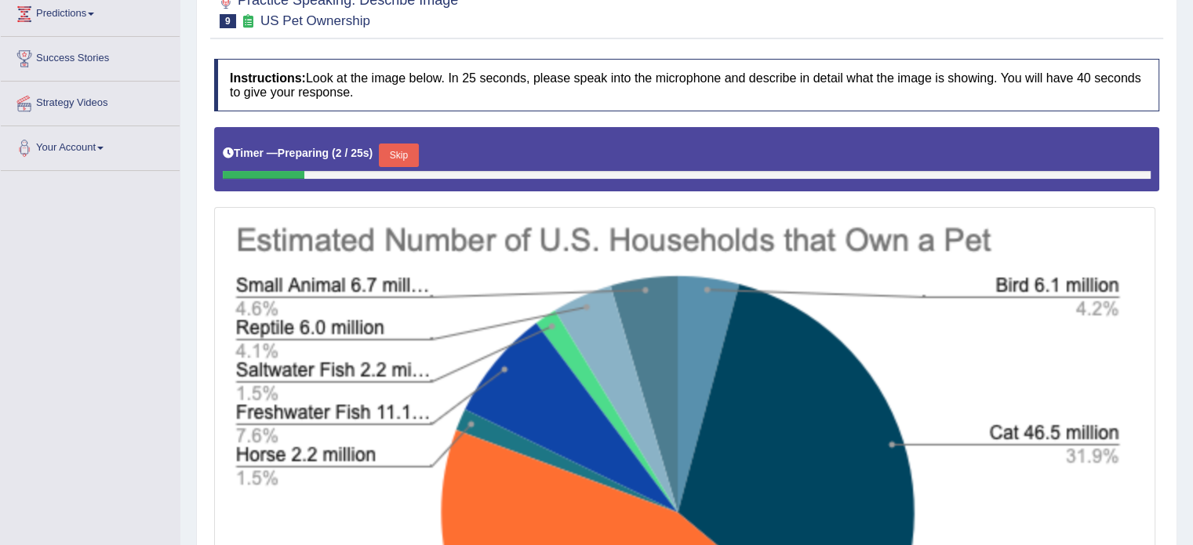
scroll to position [246, 0]
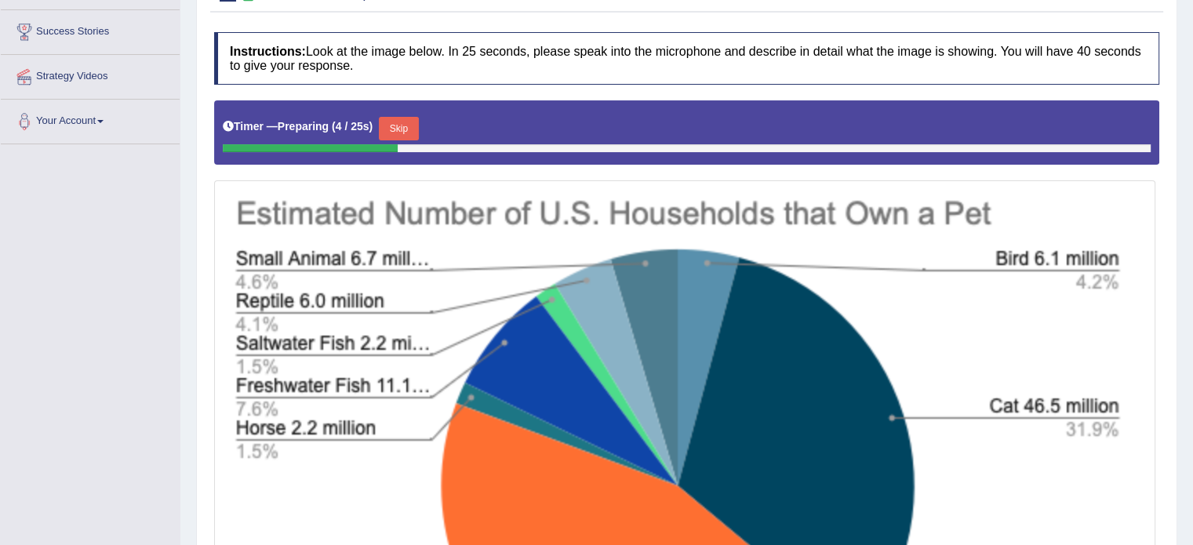
click at [401, 122] on button "Skip" at bounding box center [398, 129] width 39 height 24
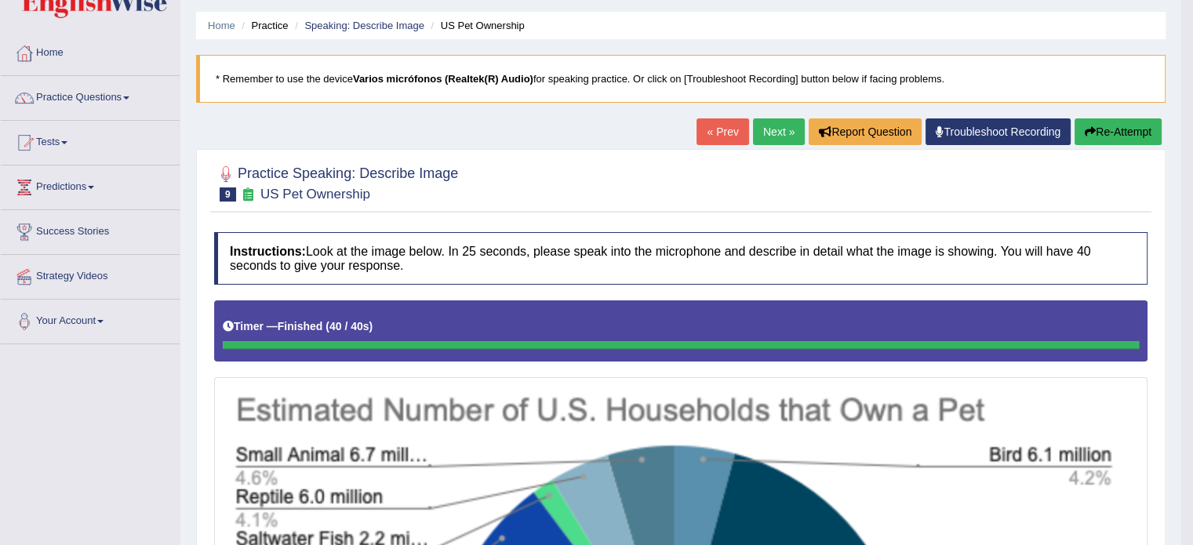
scroll to position [0, 0]
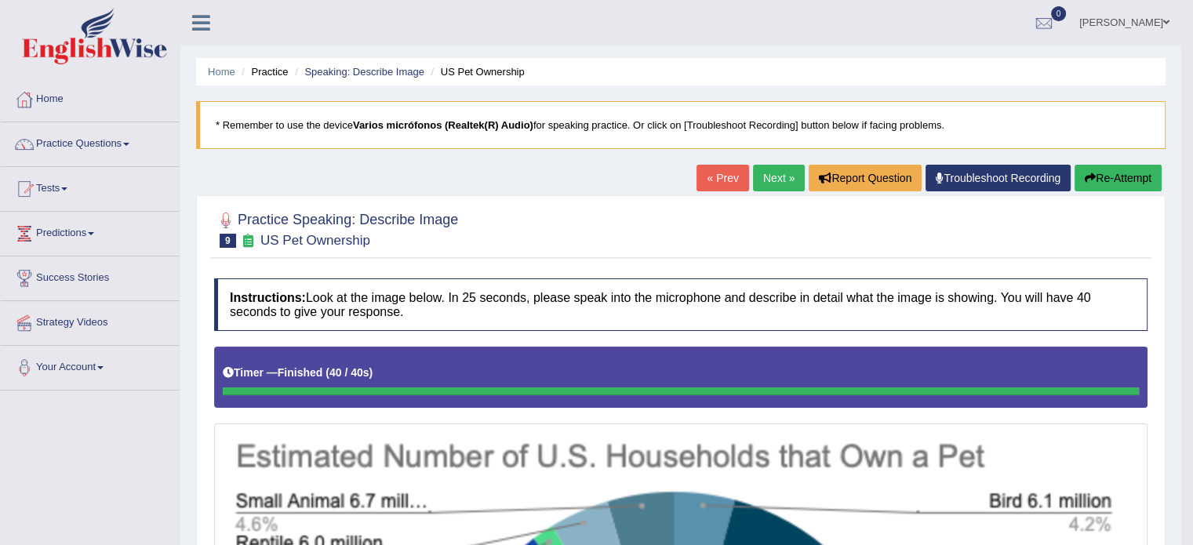
click at [756, 176] on link "Next »" at bounding box center [779, 178] width 52 height 27
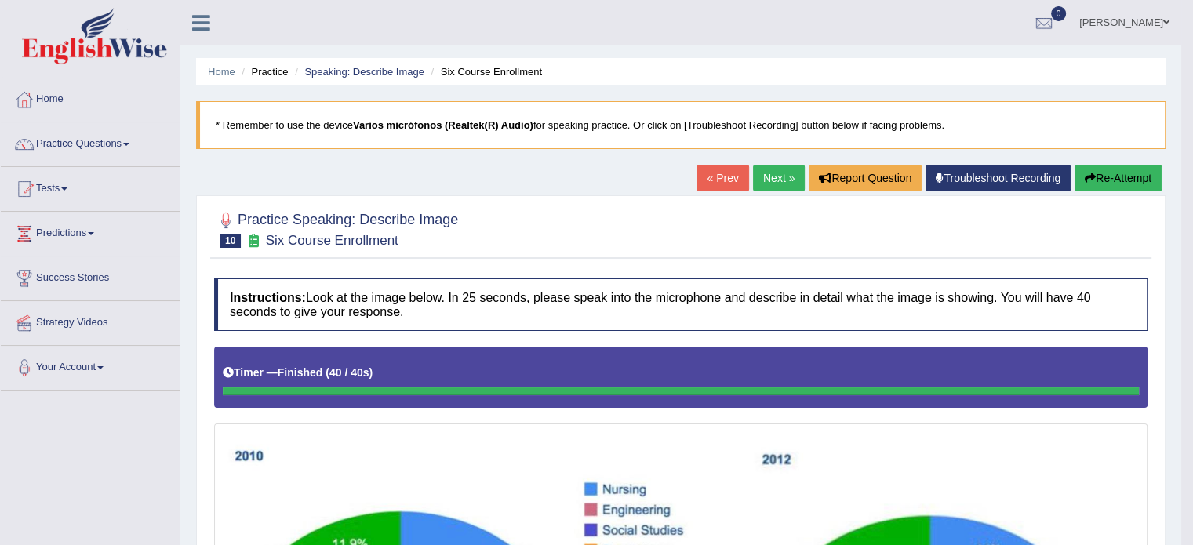
click at [1128, 186] on button "Re-Attempt" at bounding box center [1117, 178] width 87 height 27
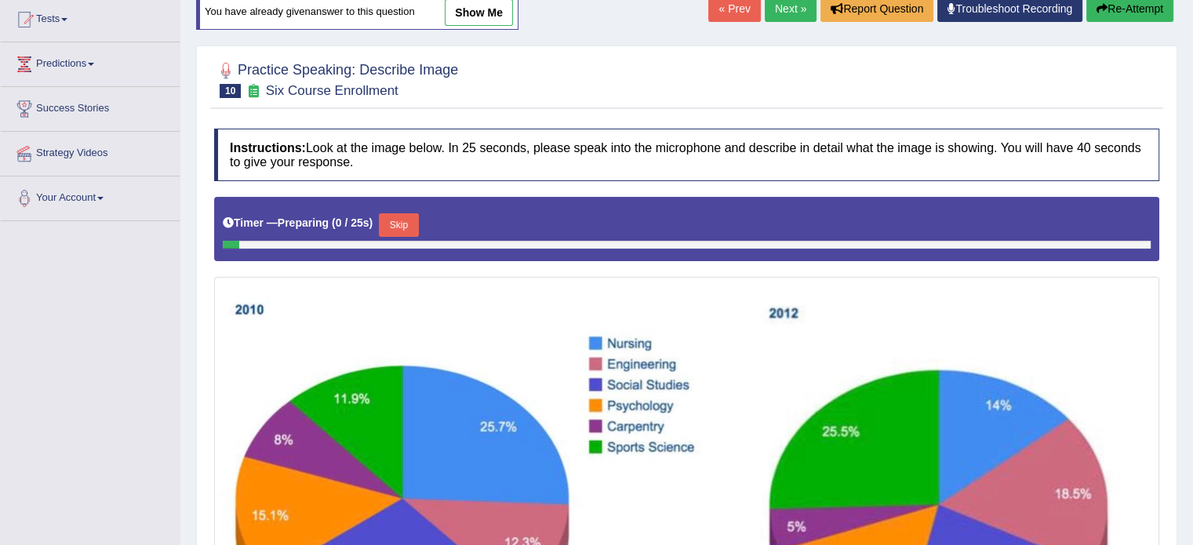
scroll to position [326, 0]
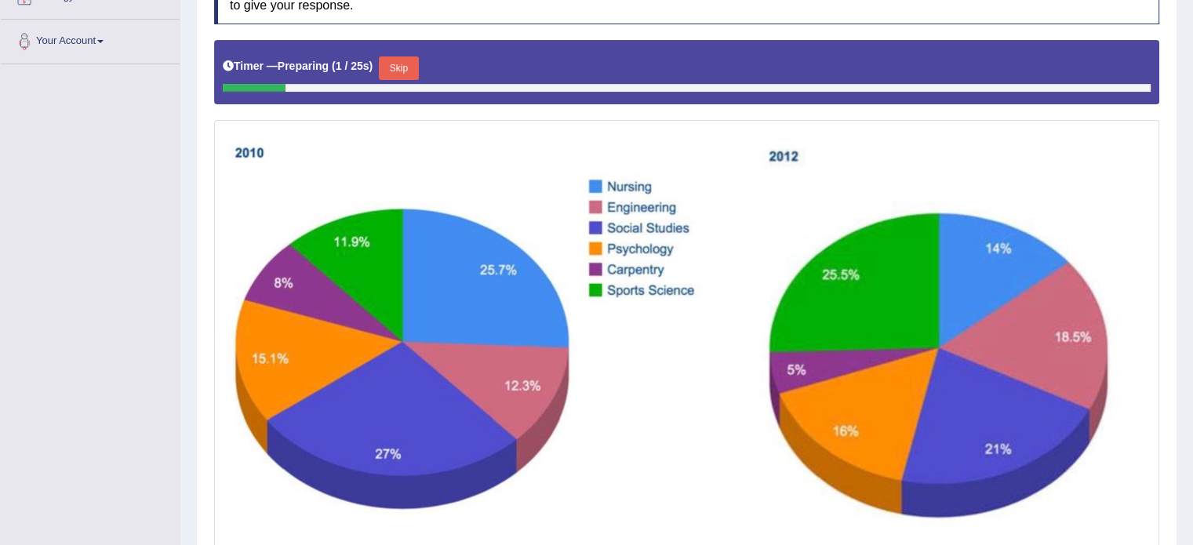
click at [416, 71] on button "Skip" at bounding box center [398, 68] width 39 height 24
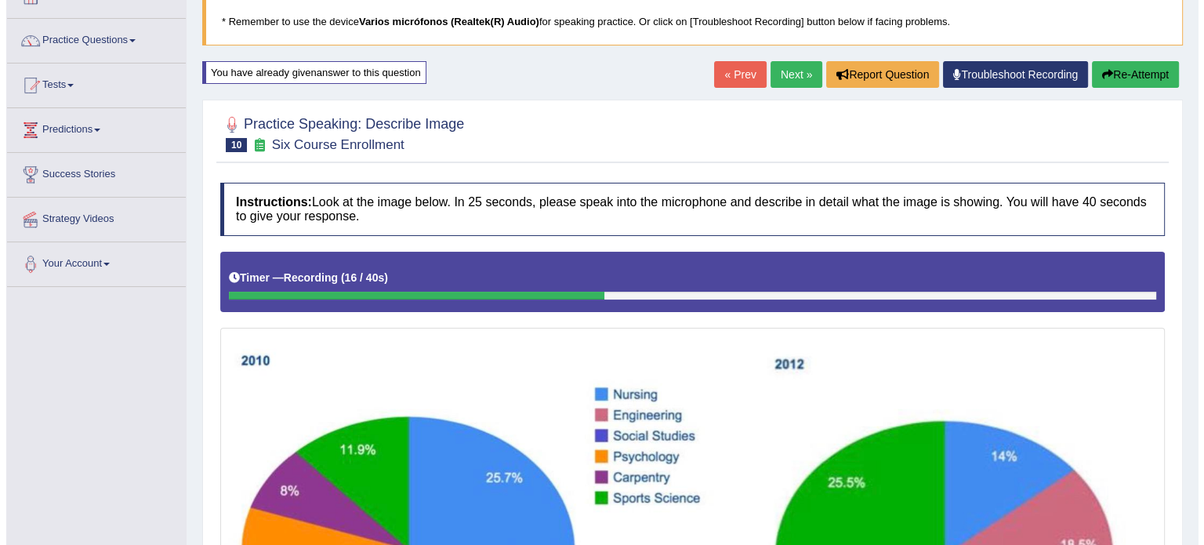
scroll to position [91, 0]
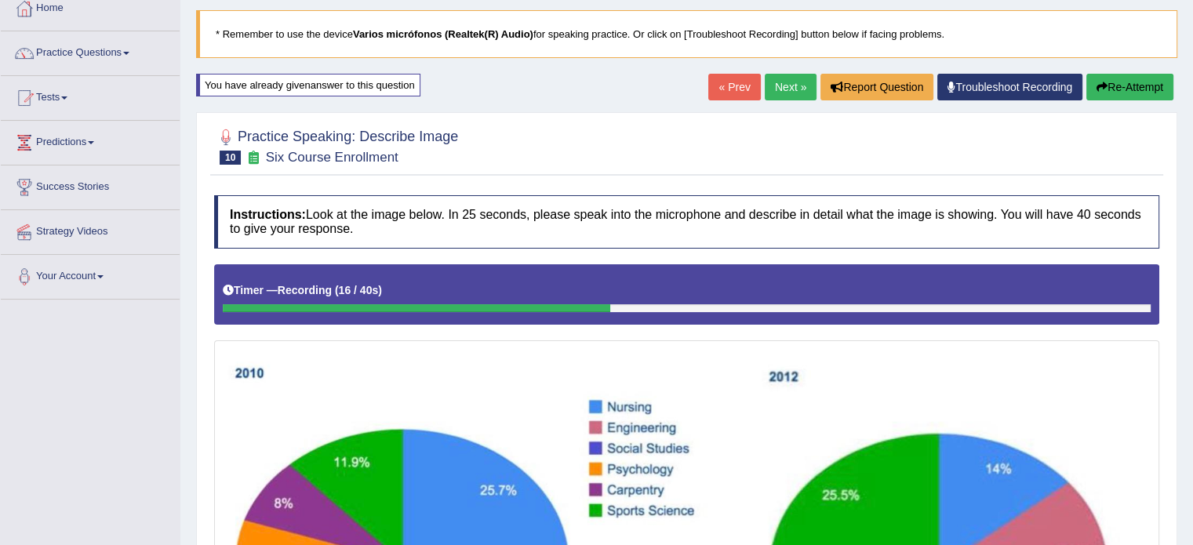
click at [1098, 94] on button "Re-Attempt" at bounding box center [1129, 87] width 87 height 27
click at [1117, 86] on button "Re-Attempt" at bounding box center [1129, 87] width 87 height 27
drag, startPoint x: 1117, startPoint y: 86, endPoint x: 1126, endPoint y: 85, distance: 9.5
click at [1126, 85] on button "Re-Attempt" at bounding box center [1129, 87] width 87 height 27
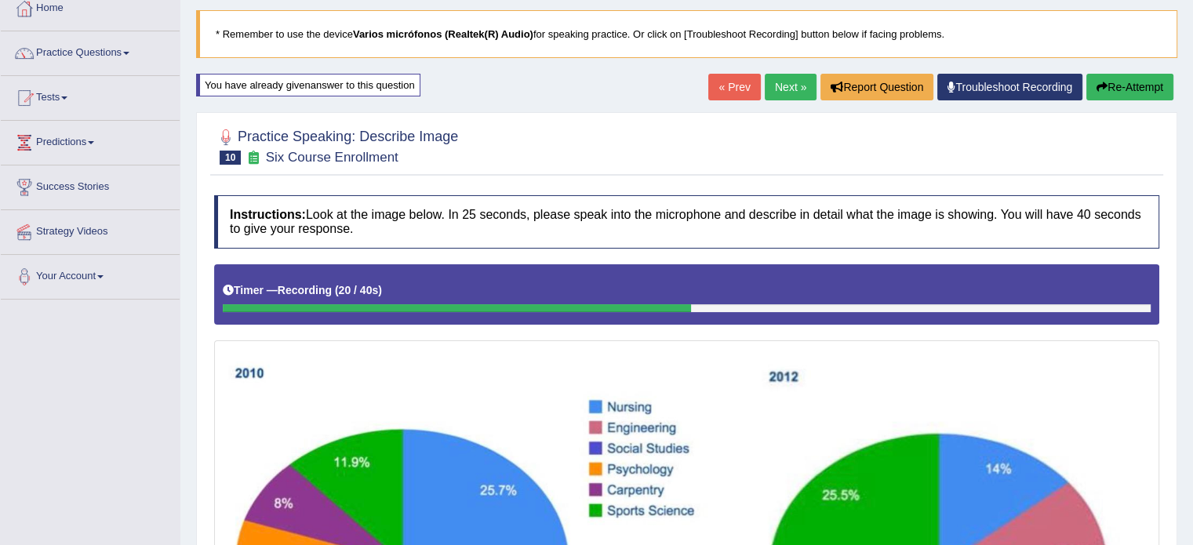
click at [1126, 85] on button "Re-Attempt" at bounding box center [1129, 87] width 87 height 27
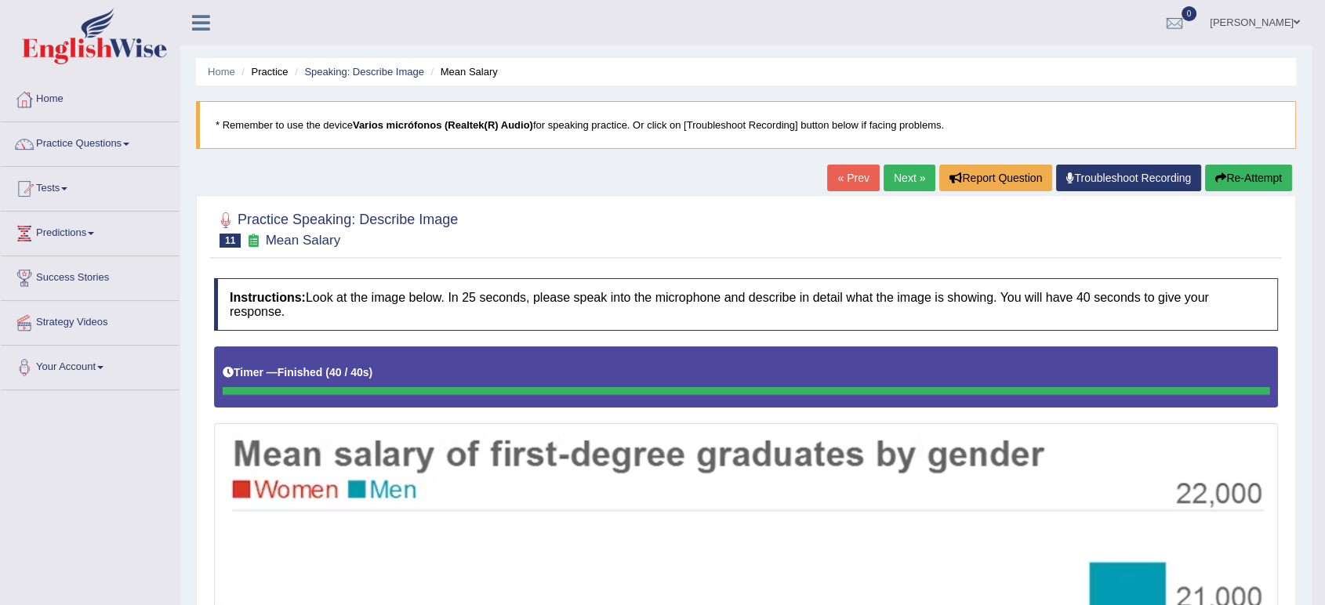
click at [899, 180] on link "Next »" at bounding box center [910, 178] width 52 height 27
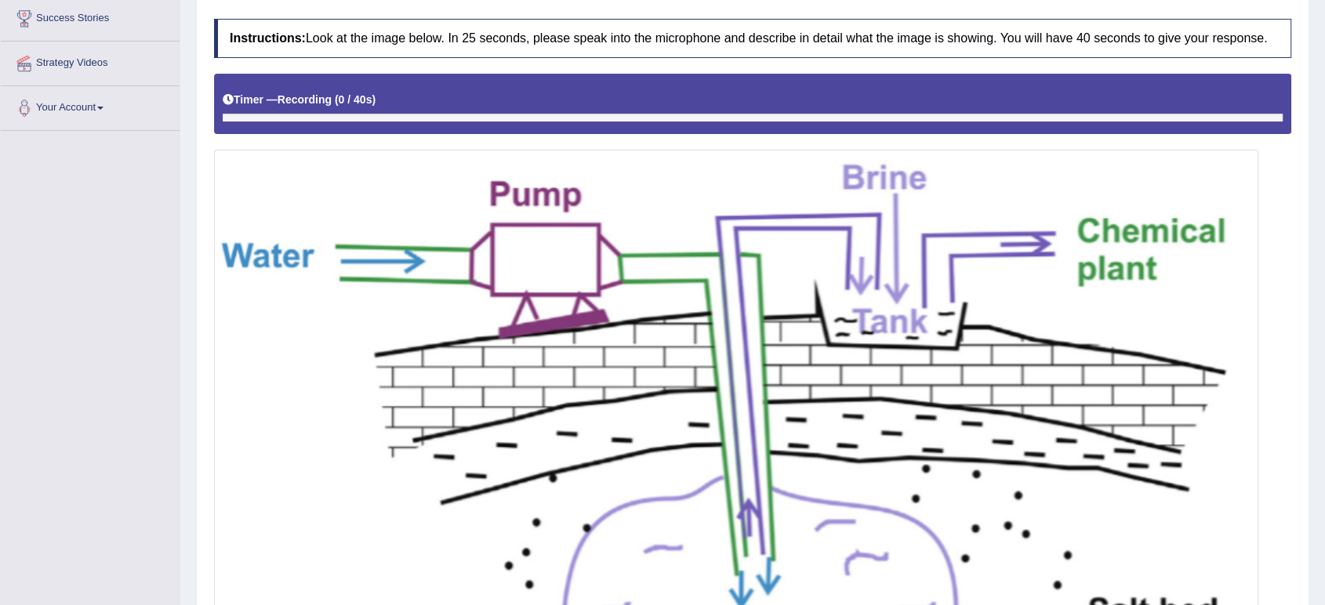
scroll to position [174, 0]
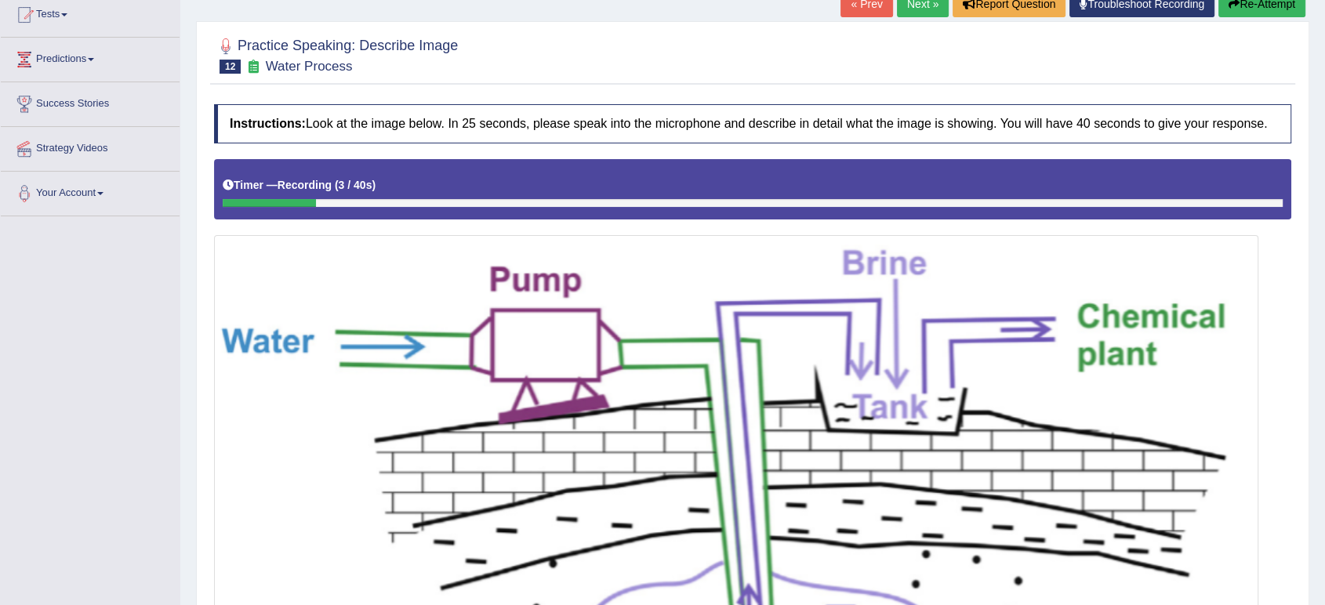
click at [1242, 17] on div "« Prev Next » Report Question Troubleshoot Recording Re-Attempt" at bounding box center [1075, 6] width 469 height 31
click at [1239, 11] on button "Re-Attempt" at bounding box center [1262, 4] width 87 height 27
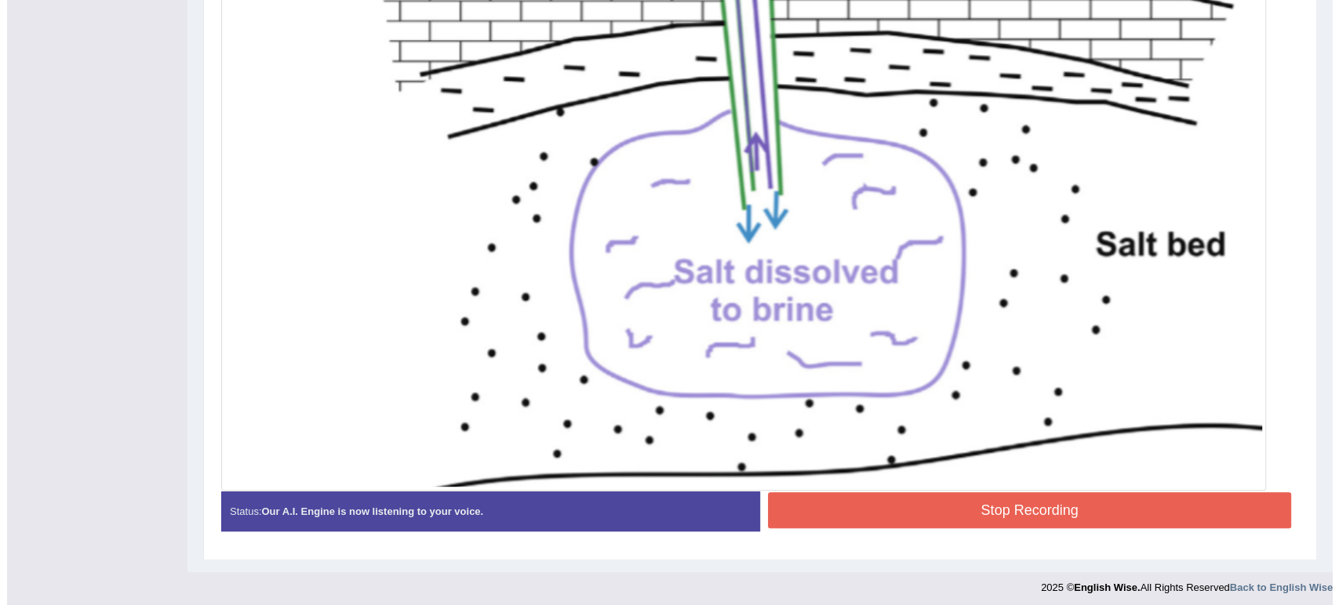
scroll to position [632, 0]
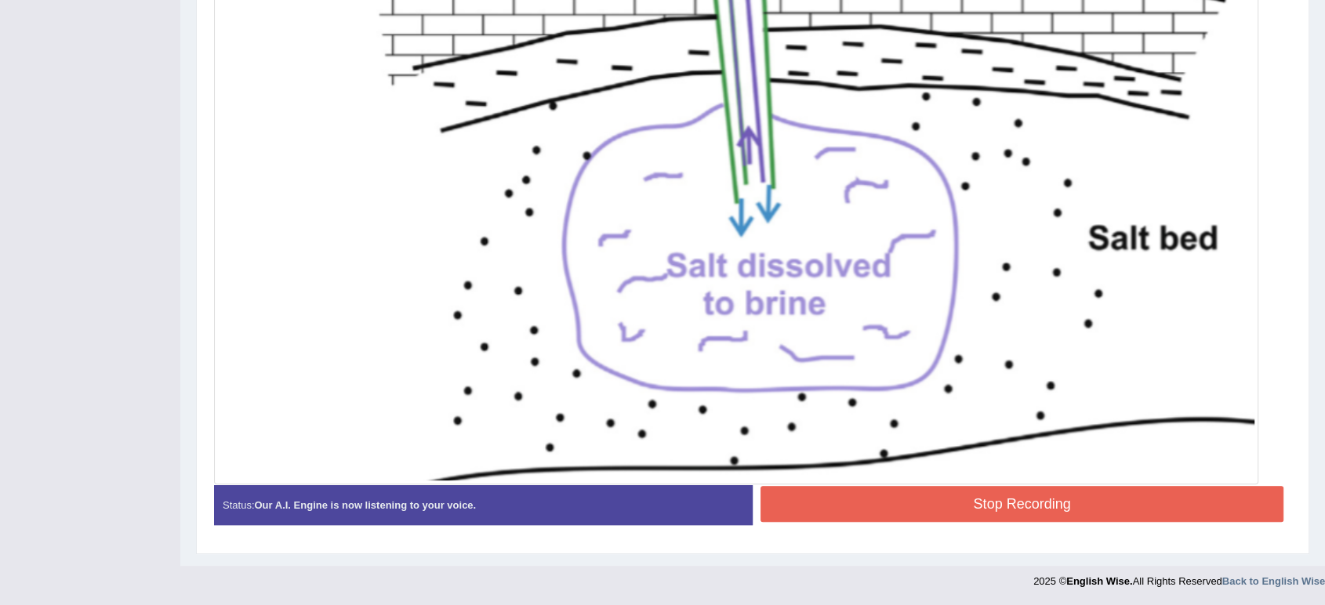
click at [943, 503] on button "Stop Recording" at bounding box center [1022, 504] width 523 height 36
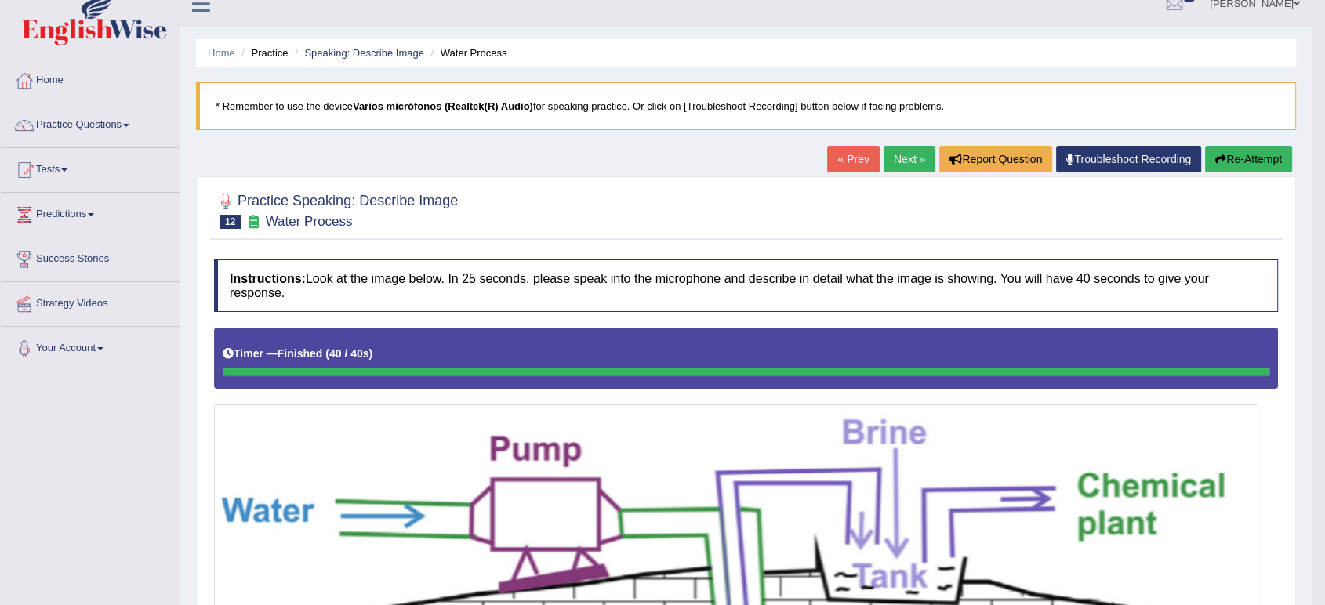
scroll to position [0, 0]
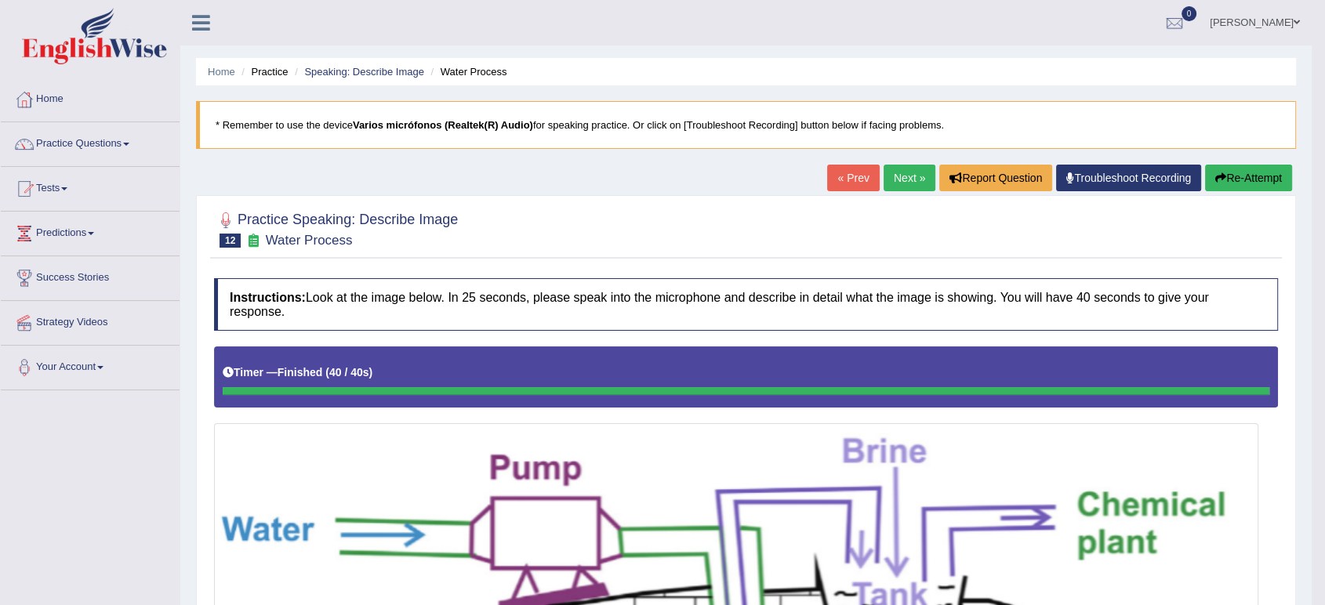
click at [895, 182] on link "Next »" at bounding box center [910, 178] width 52 height 27
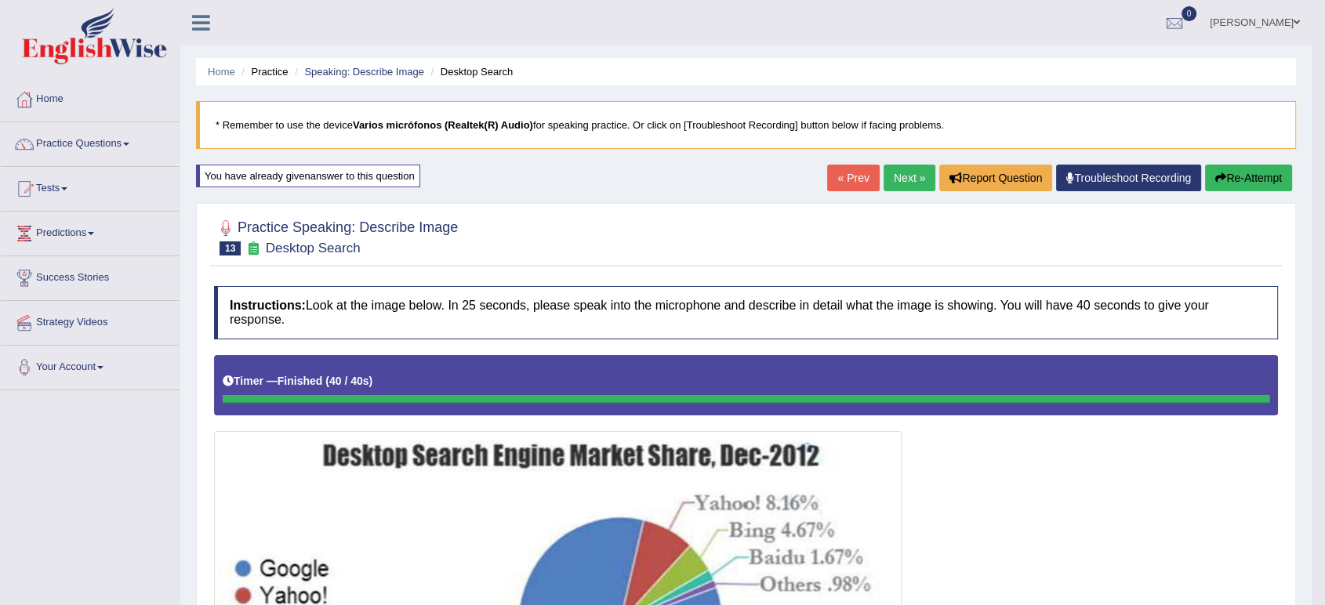
click at [1270, 187] on button "Re-Attempt" at bounding box center [1248, 178] width 87 height 27
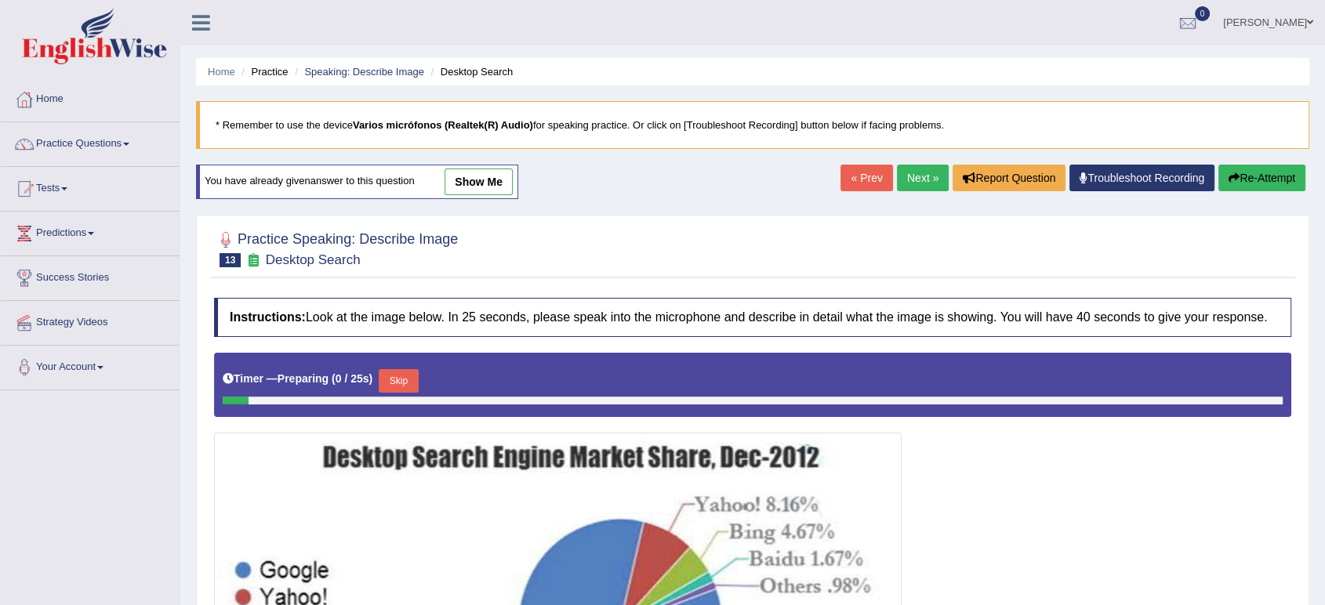
scroll to position [261, 0]
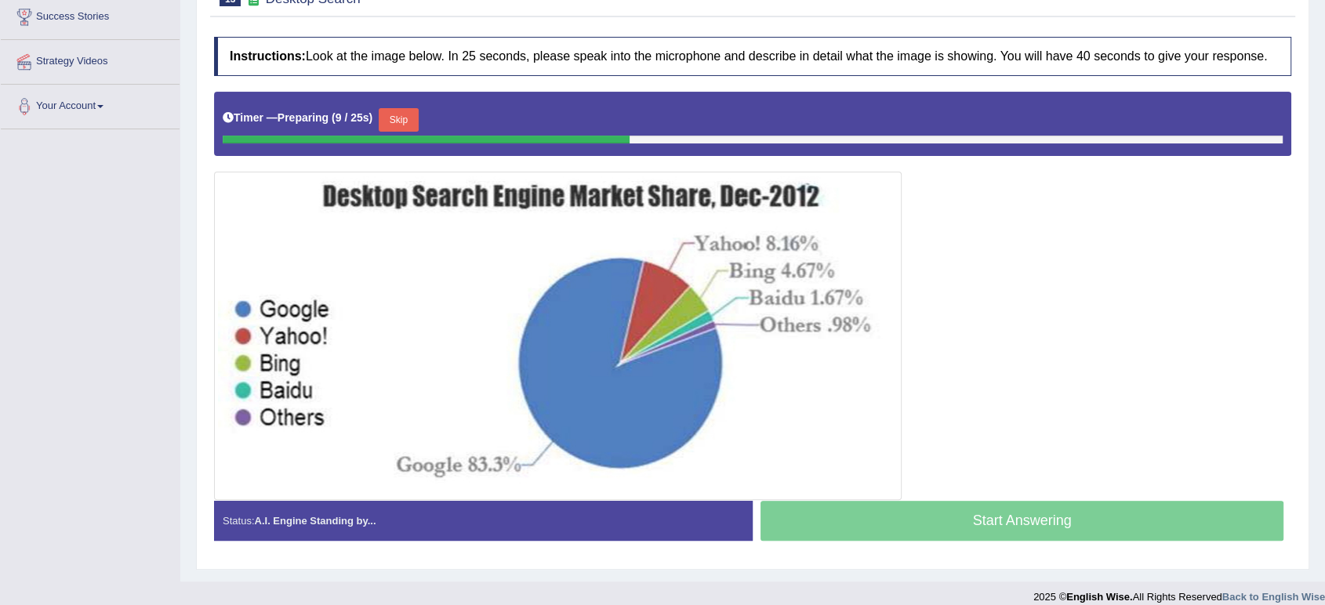
click at [398, 112] on button "Skip" at bounding box center [398, 120] width 39 height 24
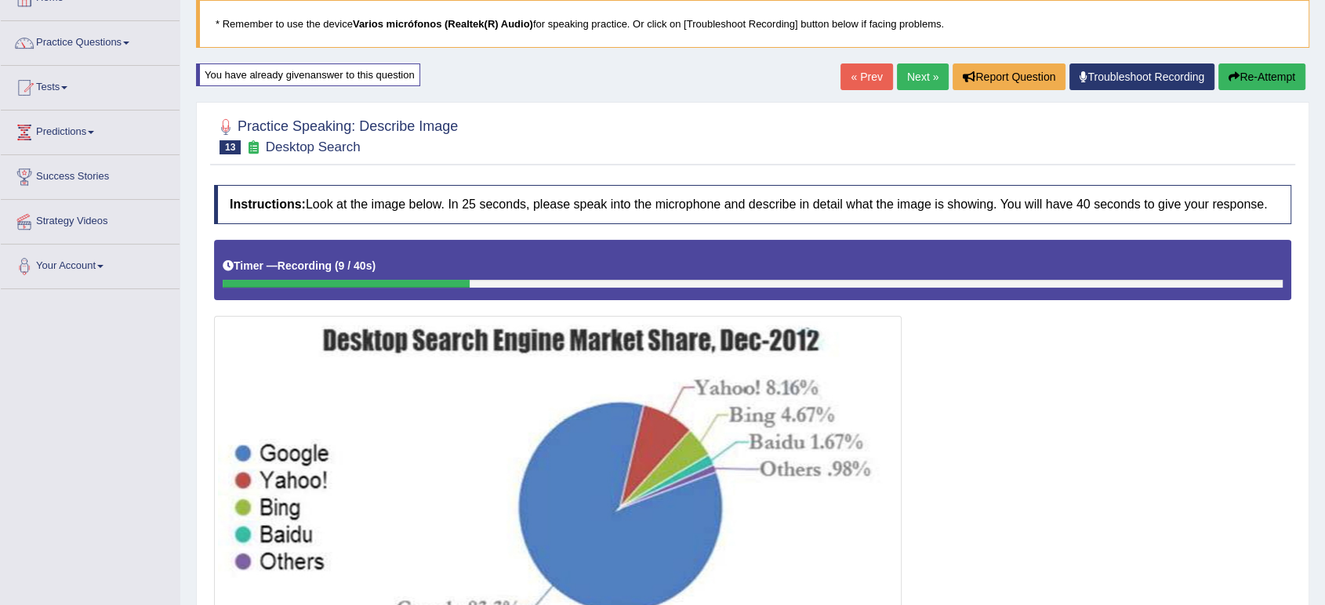
scroll to position [0, 0]
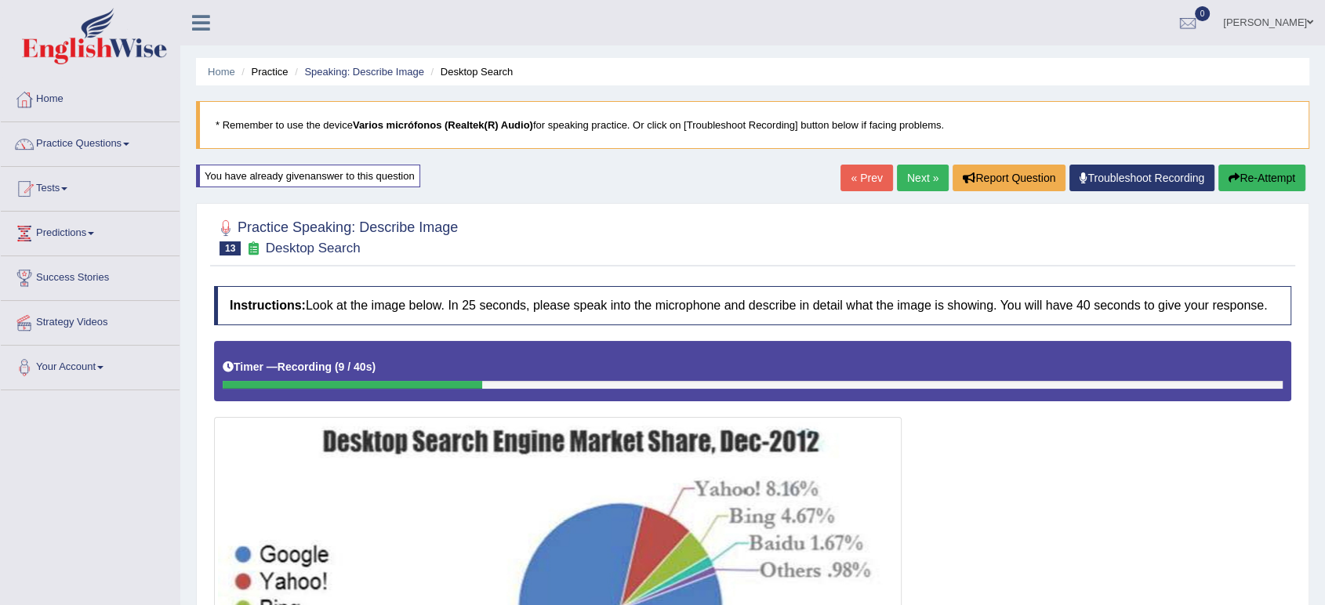
click at [1250, 173] on button "Re-Attempt" at bounding box center [1262, 178] width 87 height 27
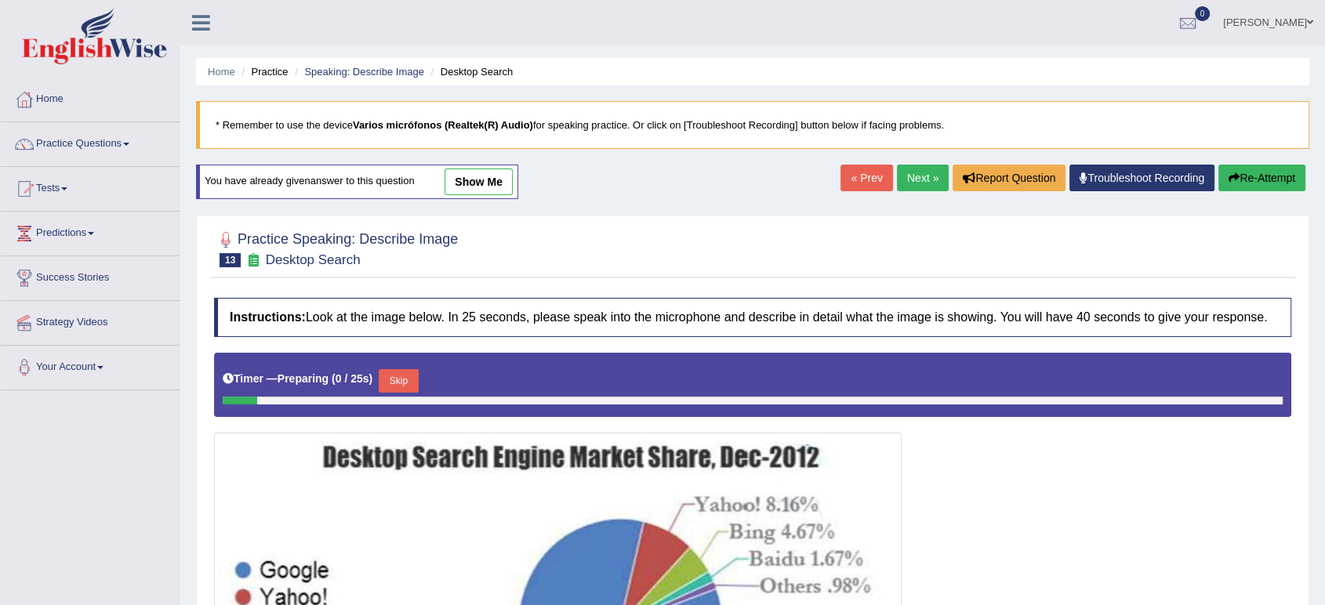
click at [397, 372] on button "Skip" at bounding box center [398, 381] width 39 height 24
